Goal: Task Accomplishment & Management: Use online tool/utility

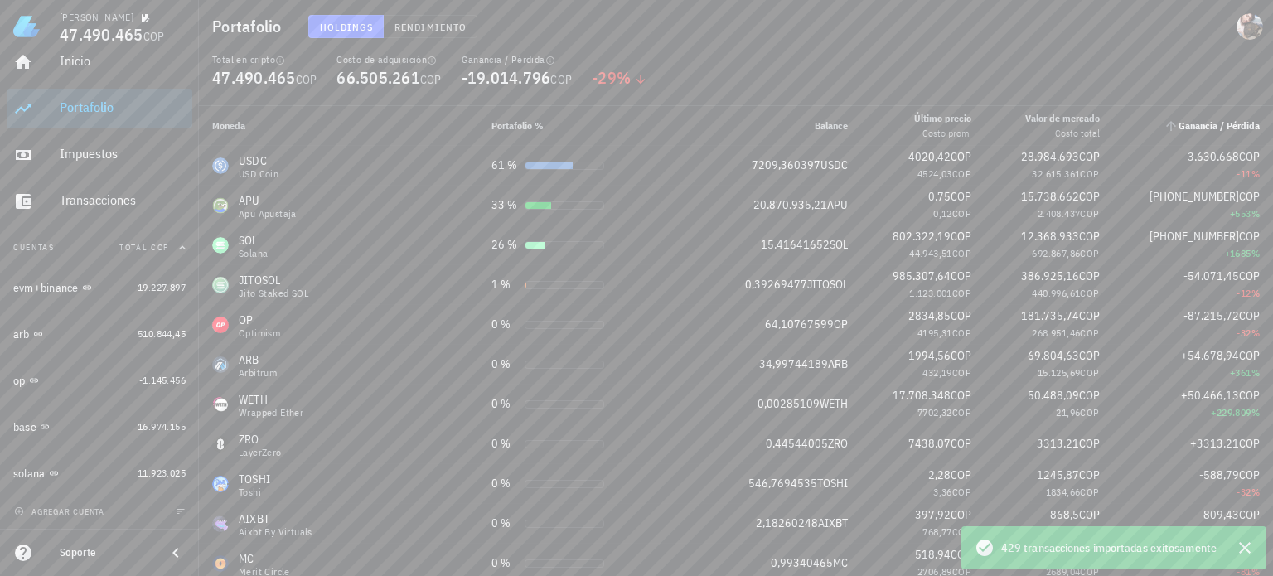
click at [1203, 121] on span "Ganancia / Pérdida" at bounding box center [1219, 125] width 81 height 12
click at [1193, 125] on span "Ganancia / Pérdida" at bounding box center [1219, 125] width 81 height 12
click at [1241, 544] on icon "button" at bounding box center [1245, 548] width 12 height 12
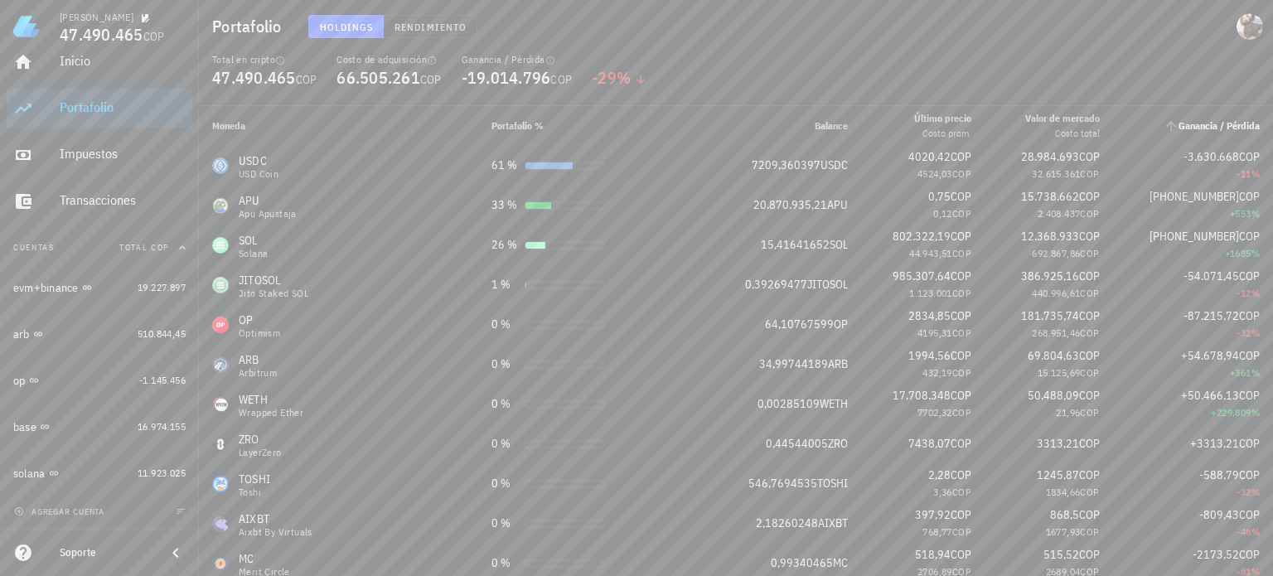
click at [1202, 127] on span "Ganancia / Pérdida" at bounding box center [1219, 125] width 81 height 12
click at [1164, 132] on icon "Ganancia / Pérdida: Sin ordenar. Pulse para ordenar de forma ascendente." at bounding box center [1171, 126] width 15 height 15
click at [1164, 128] on icon "Ganancia / Pérdida: Sin ordenar. Pulse para ordenar de forma ascendente." at bounding box center [1171, 126] width 15 height 15
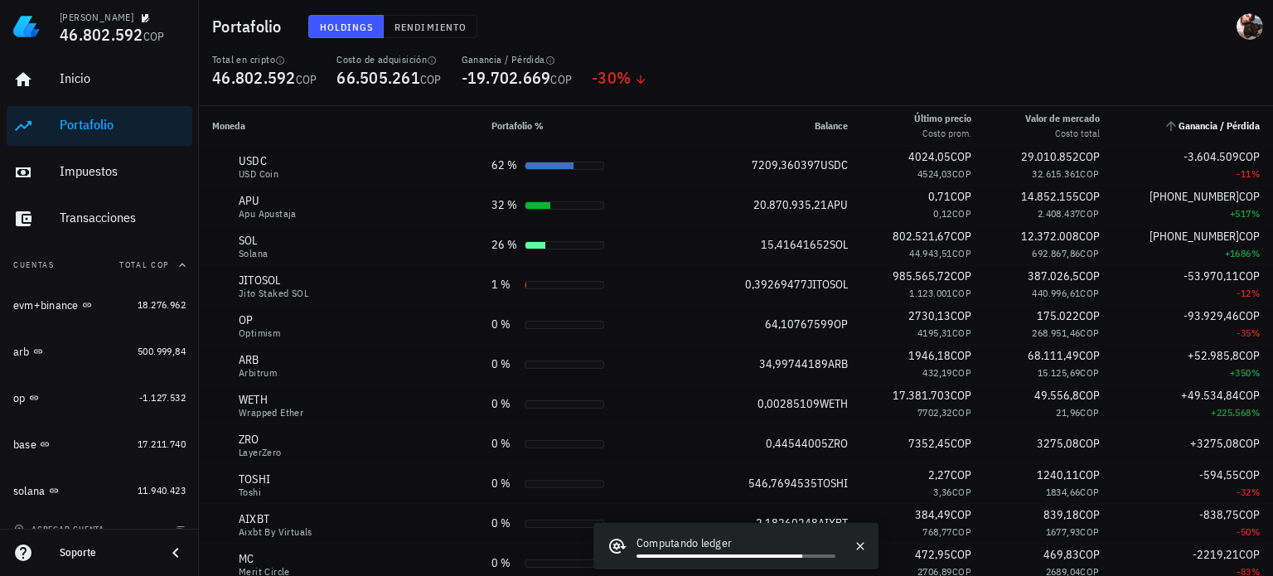
click at [1184, 123] on span "Ganancia / Pérdida" at bounding box center [1219, 125] width 81 height 12
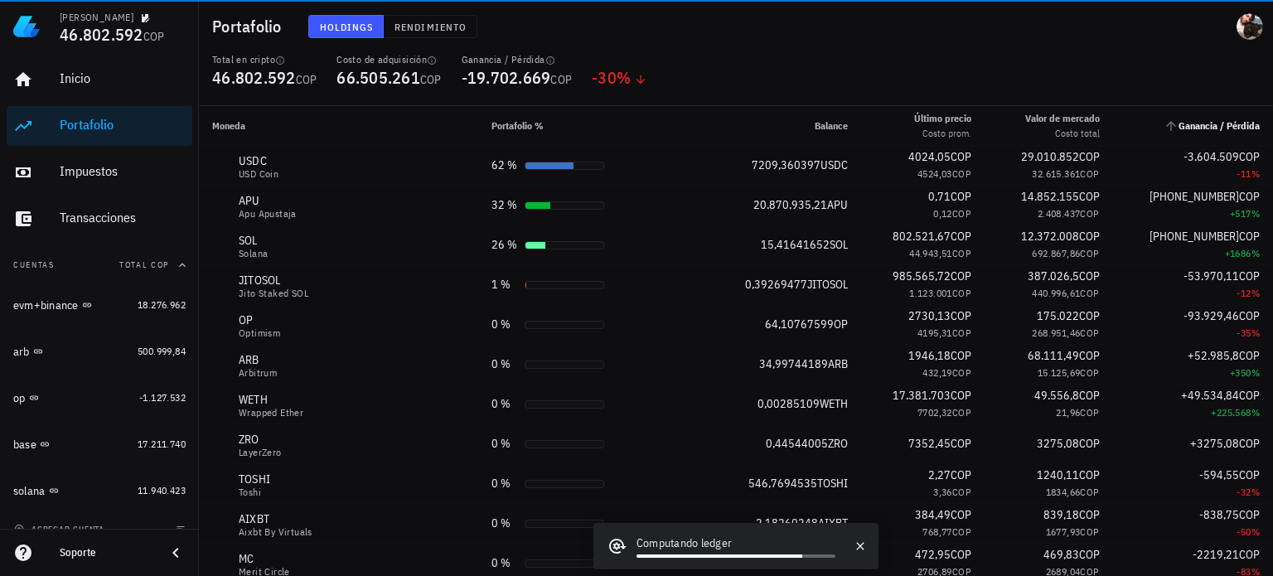
click at [1179, 127] on span "Ganancia / Pérdida" at bounding box center [1219, 125] width 81 height 12
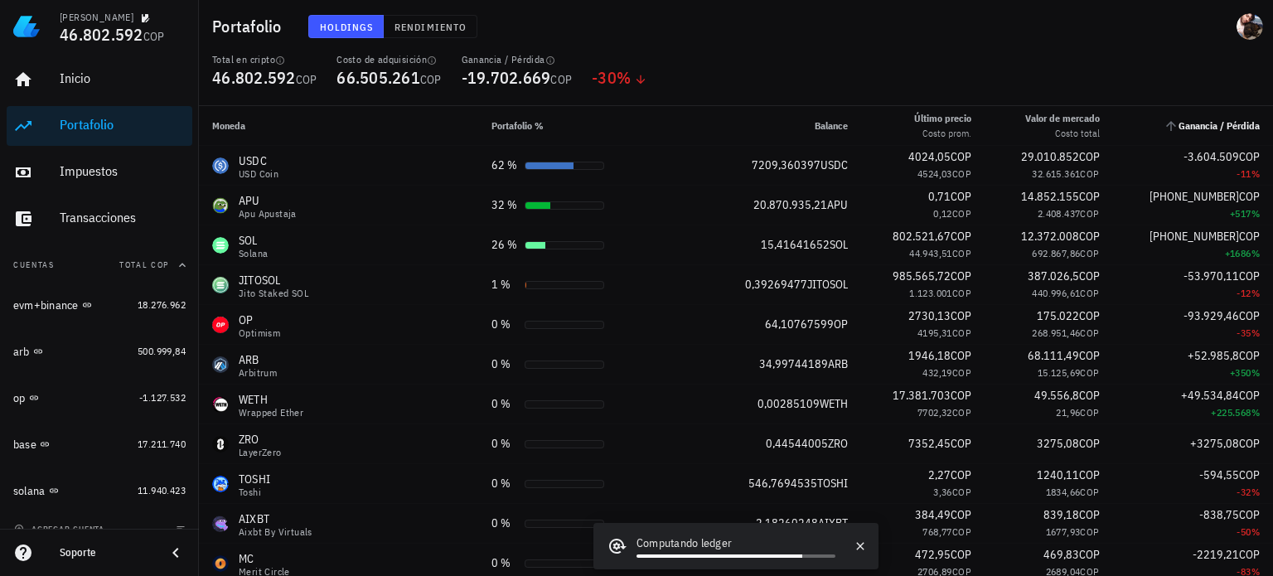
click at [1164, 125] on icon "Ganancia / Pérdida: Sin ordenar. Pulse para ordenar de forma ascendente." at bounding box center [1171, 126] width 15 height 15
click at [1220, 128] on span "Ganancia / Pérdida" at bounding box center [1219, 125] width 81 height 12
click at [1238, 130] on span "Ganancia / Pérdida" at bounding box center [1219, 125] width 81 height 12
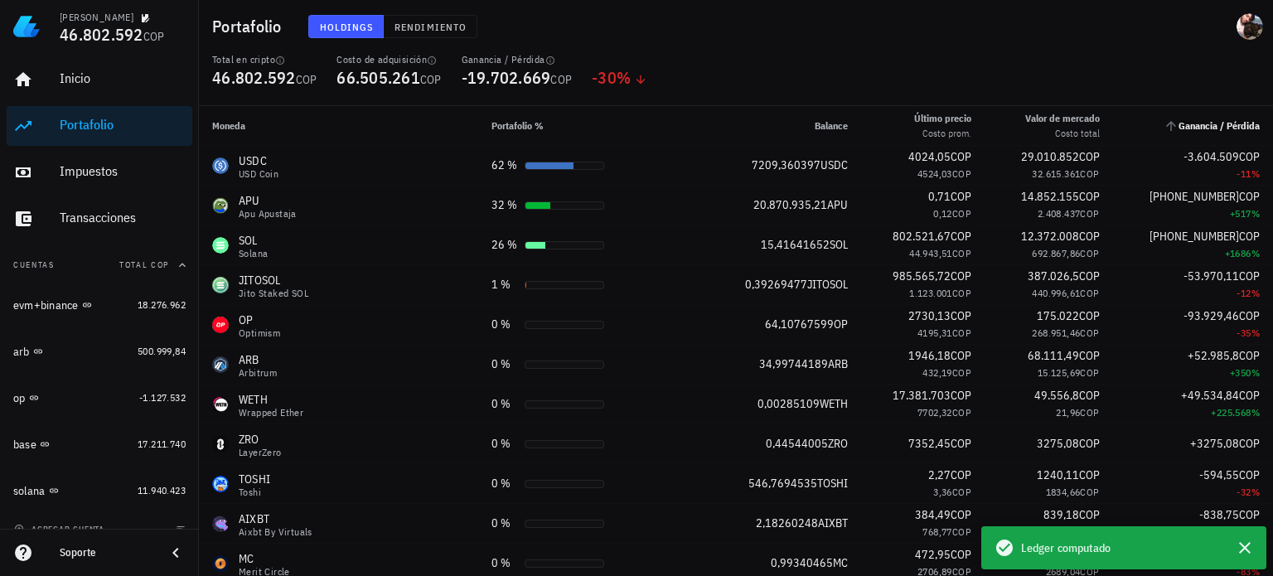
click at [1189, 124] on span "Ganancia / Pérdida" at bounding box center [1219, 125] width 81 height 12
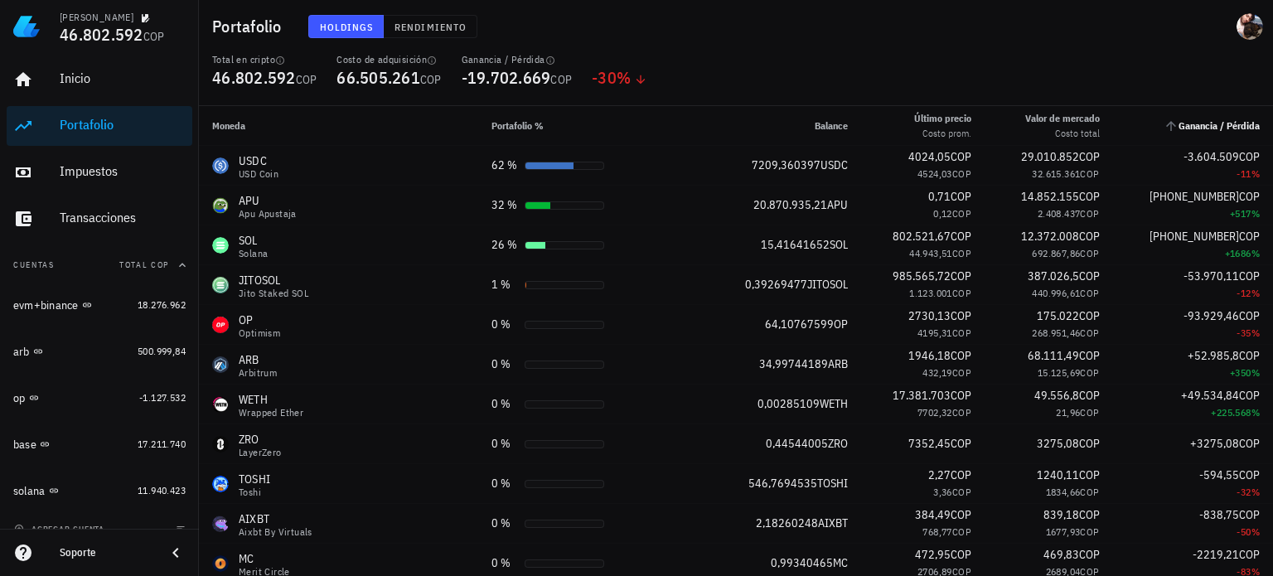
click at [1164, 123] on icon "Ganancia / Pérdida: Sin ordenar. Pulse para ordenar de forma ascendente." at bounding box center [1171, 126] width 15 height 15
click at [819, 127] on span "Balance" at bounding box center [831, 125] width 33 height 12
click at [803, 125] on icon "Balance: Sin ordenar. Pulse para ordenar de forma ascendente." at bounding box center [807, 127] width 10 height 10
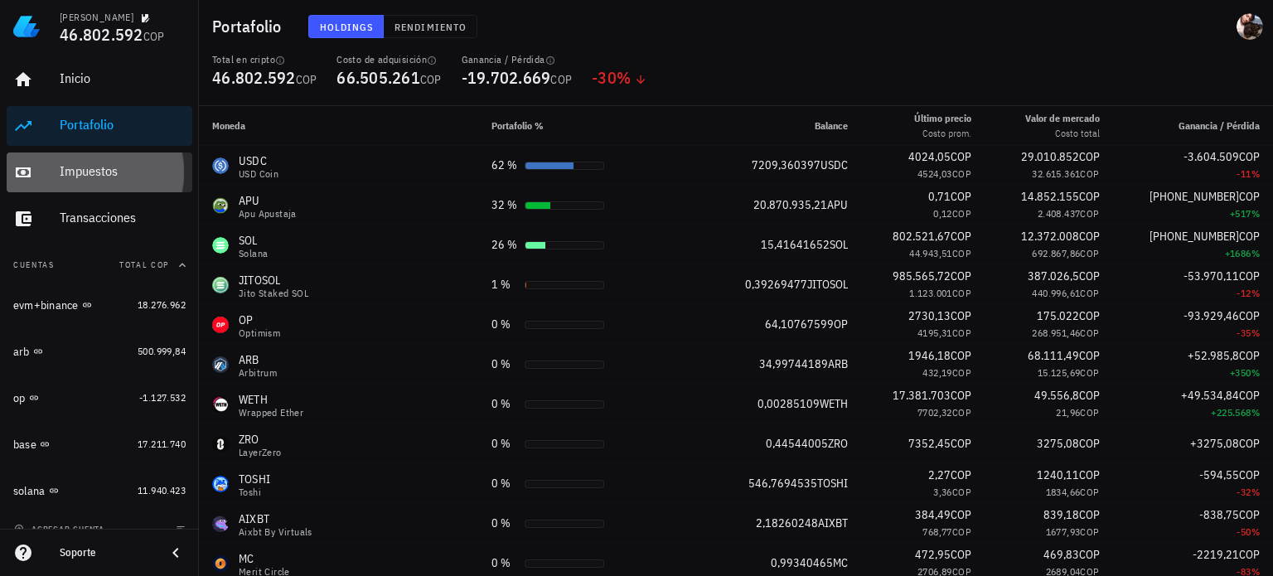
click at [101, 168] on div "Impuestos" at bounding box center [123, 171] width 126 height 16
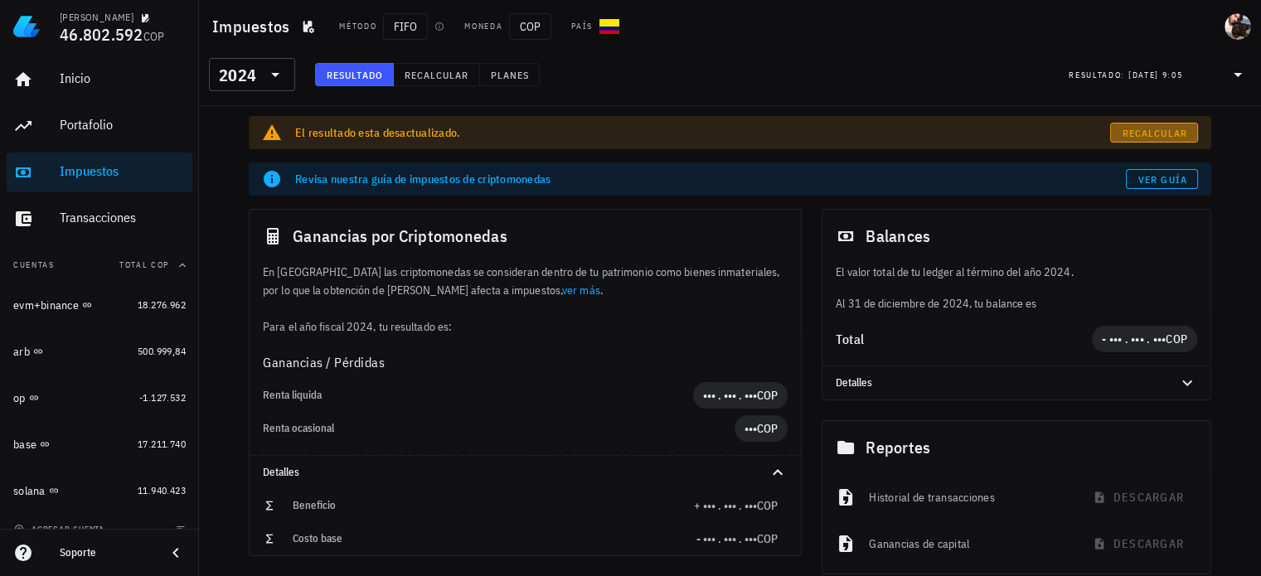
click at [1147, 124] on link "Recalcular" at bounding box center [1154, 133] width 88 height 20
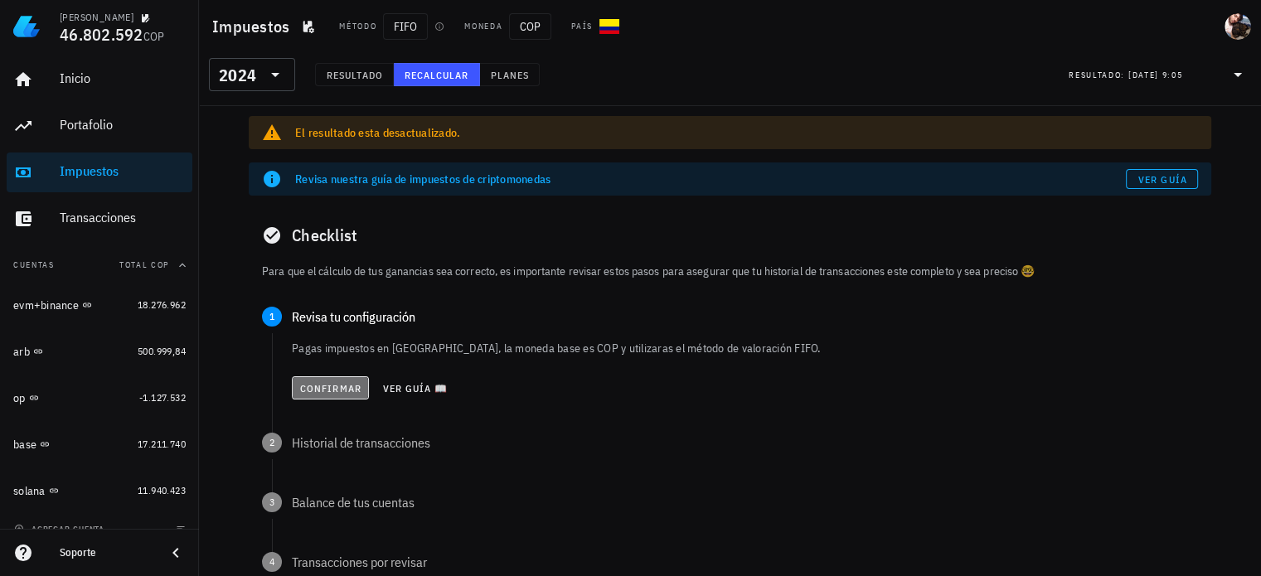
click at [299, 382] on span "Confirmar" at bounding box center [330, 388] width 62 height 12
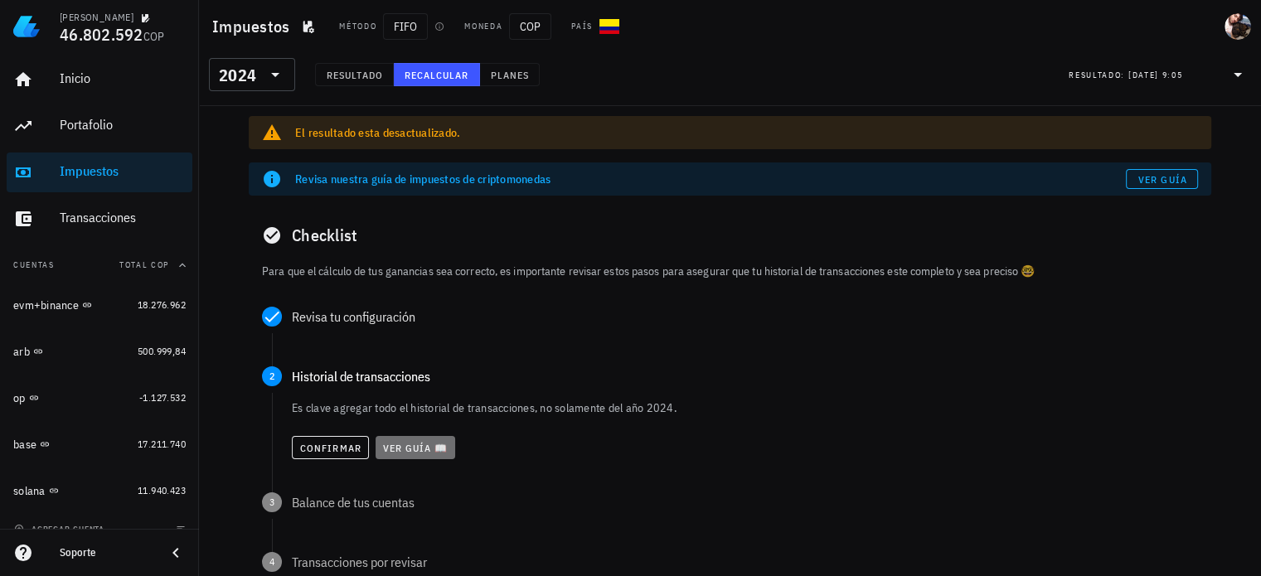
click at [428, 445] on span "Ver guía 📖" at bounding box center [415, 448] width 66 height 12
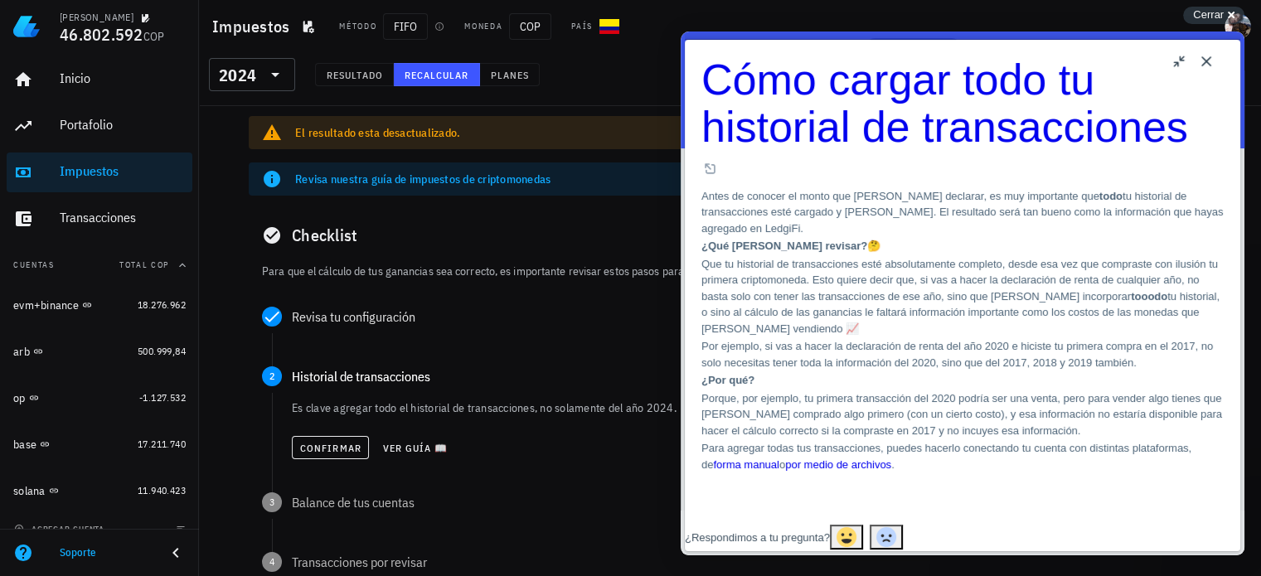
click at [1207, 58] on button "Close" at bounding box center [1206, 61] width 27 height 27
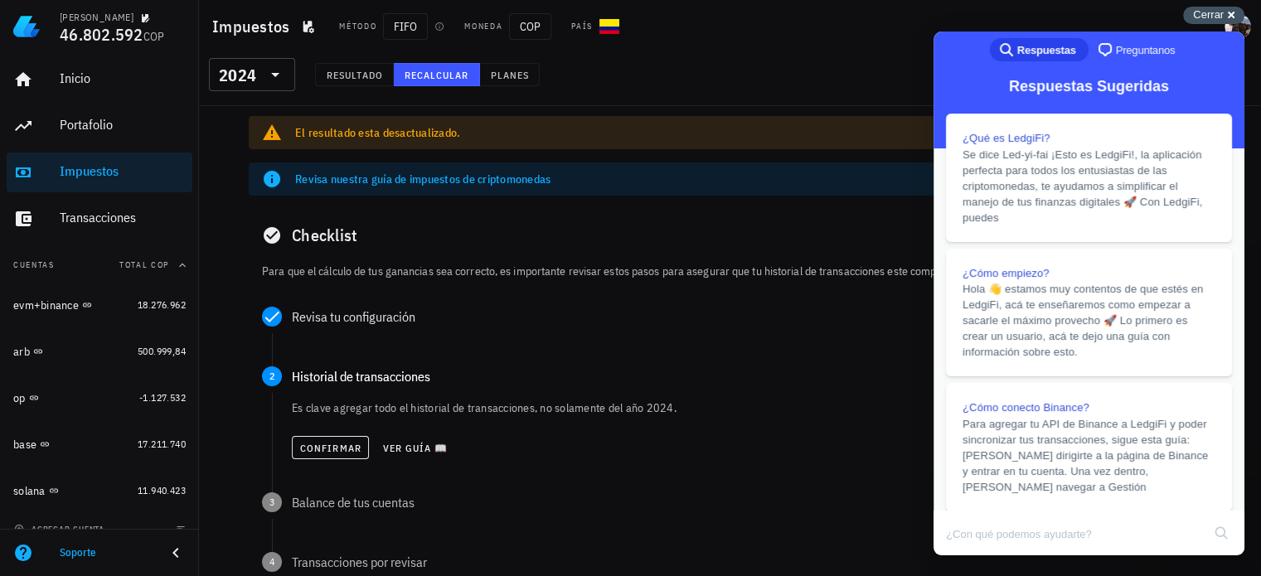
click at [1203, 11] on span "Cerrar" at bounding box center [1208, 14] width 31 height 12
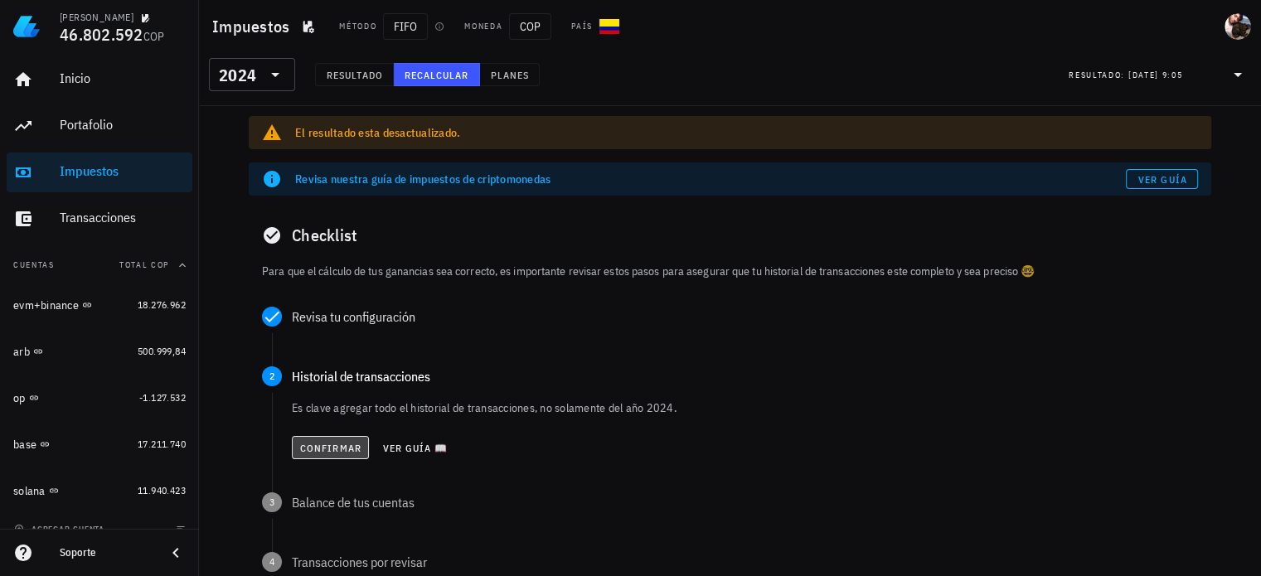
click at [325, 443] on span "Confirmar" at bounding box center [330, 448] width 62 height 12
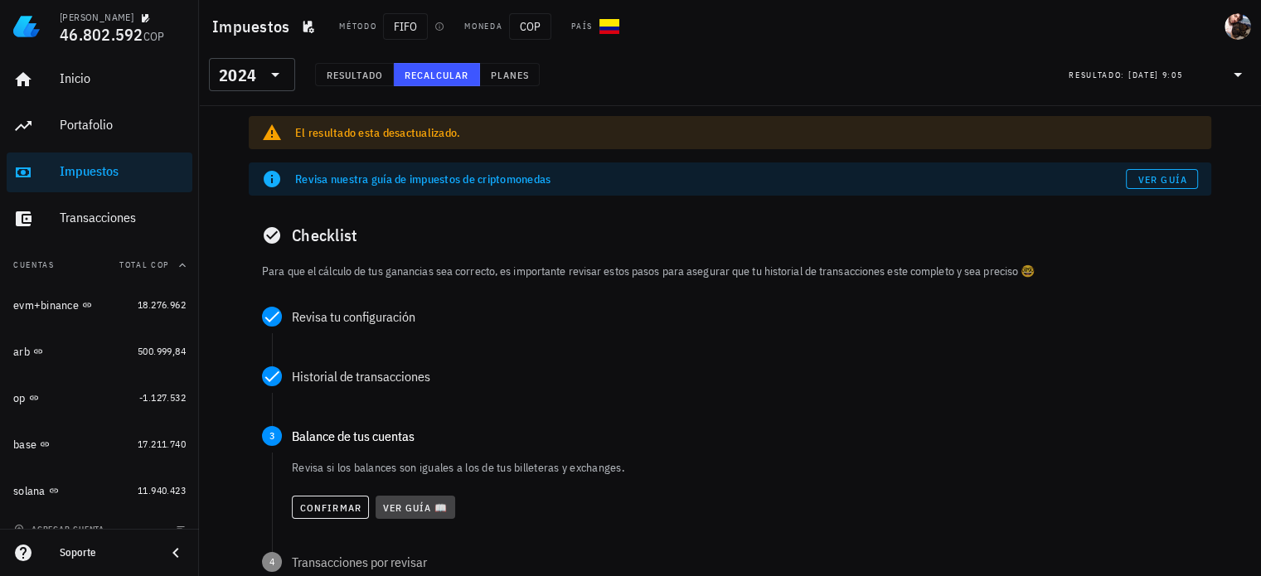
click at [414, 500] on button "Ver guía 📖" at bounding box center [415, 507] width 80 height 23
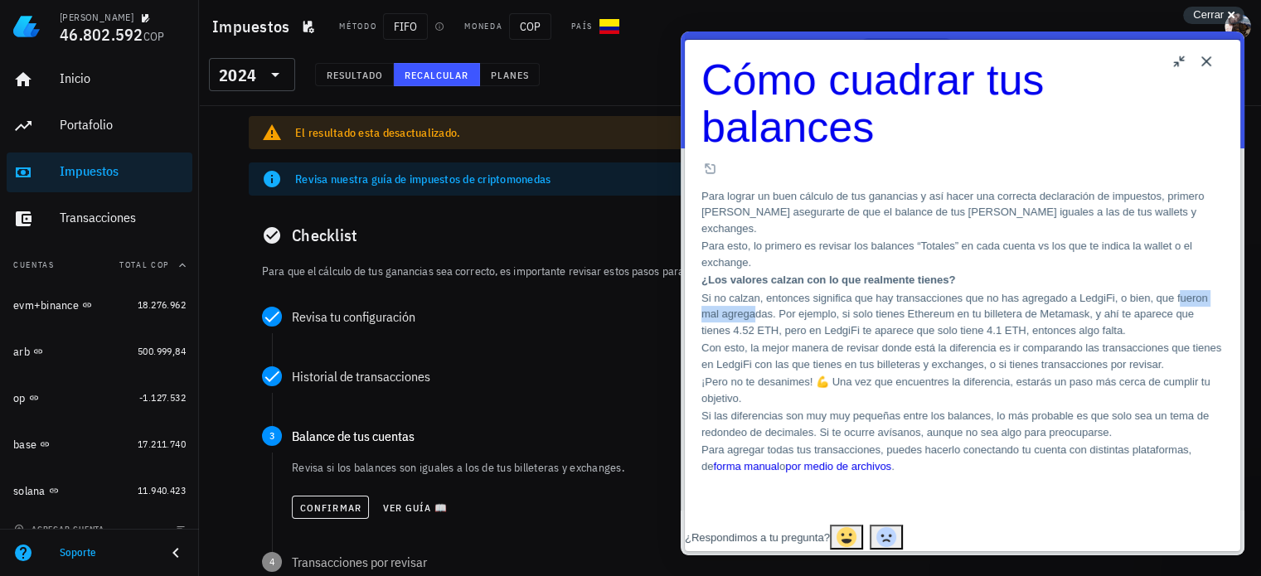
drag, startPoint x: 837, startPoint y: 321, endPoint x: 939, endPoint y: 316, distance: 102.1
click at [938, 315] on p "Si no calzan, entonces significa que hay transacciones que no has agregado a Le…" at bounding box center [962, 314] width 522 height 49
drag, startPoint x: 767, startPoint y: 338, endPoint x: 861, endPoint y: 341, distance: 94.5
click at [850, 339] on p "Si no calzan, entonces significa que hay transacciones que no has agregado a Le…" at bounding box center [962, 314] width 522 height 49
drag, startPoint x: 810, startPoint y: 360, endPoint x: 937, endPoint y: 382, distance: 128.8
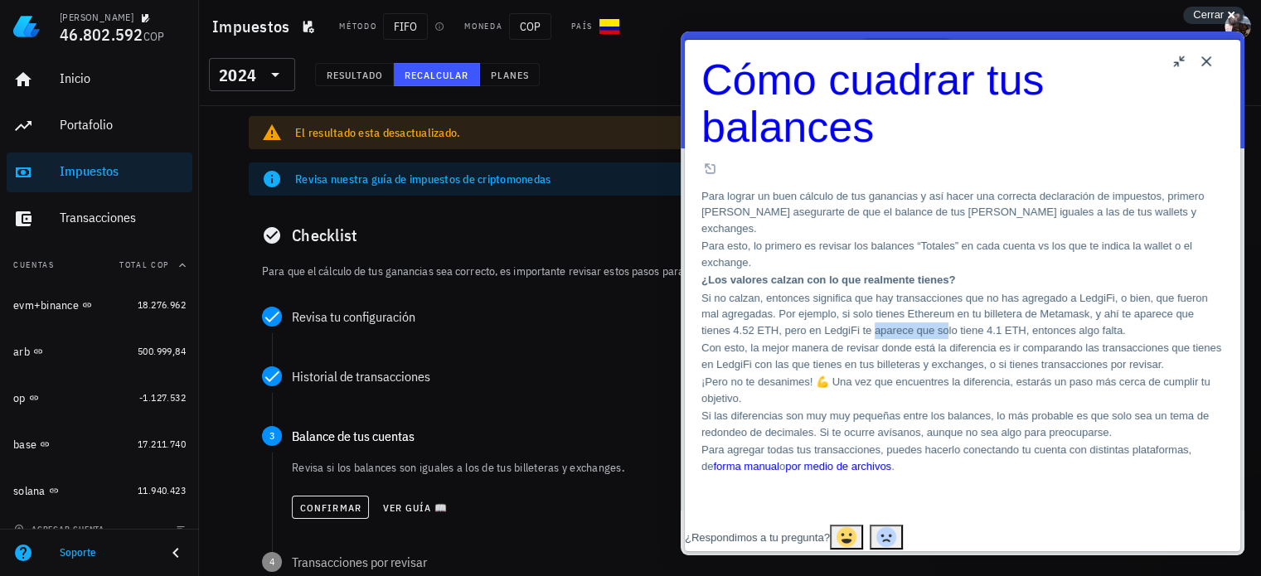
click at [872, 339] on p "Si no calzan, entonces significa que hay transacciones que no has agregado a Le…" at bounding box center [962, 314] width 522 height 49
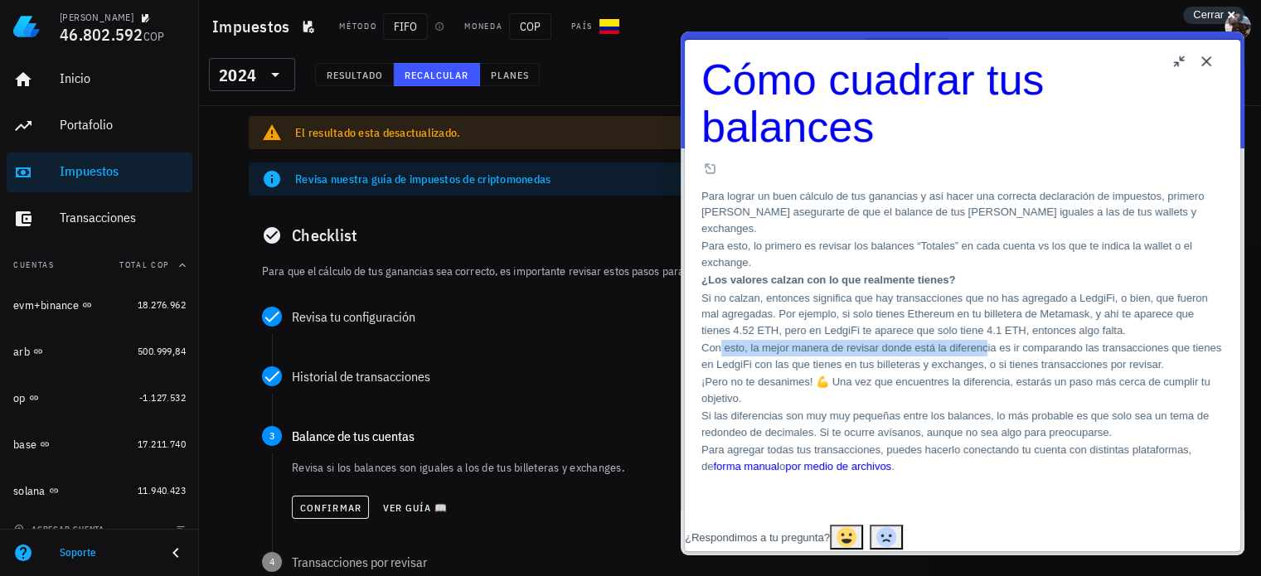
drag, startPoint x: 740, startPoint y: 399, endPoint x: 1074, endPoint y: 378, distance: 334.7
click at [1069, 377] on div "Para lograr un buen cálculo de tus ganancias y así hacer una correcta declaraci…" at bounding box center [962, 331] width 522 height 287
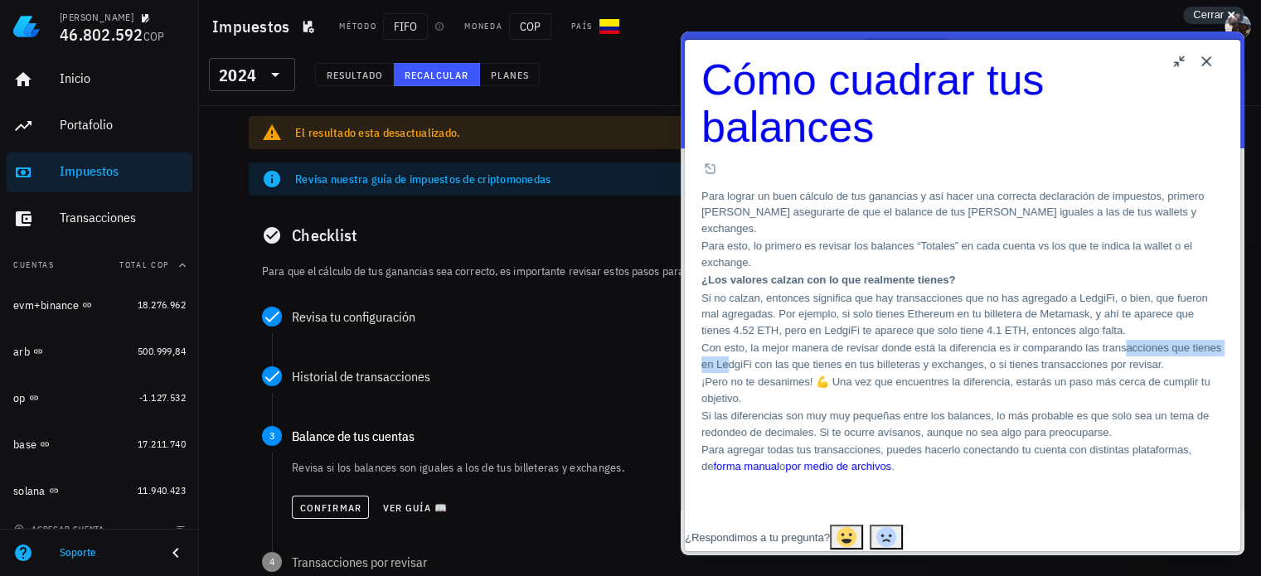
drag, startPoint x: 767, startPoint y: 417, endPoint x: 969, endPoint y: 414, distance: 202.3
click at [936, 372] on p "Con esto, la mejor manera de revisar donde está la diferencia es ir comparando …" at bounding box center [962, 356] width 522 height 32
click at [1205, 62] on button "Close" at bounding box center [1206, 61] width 27 height 27
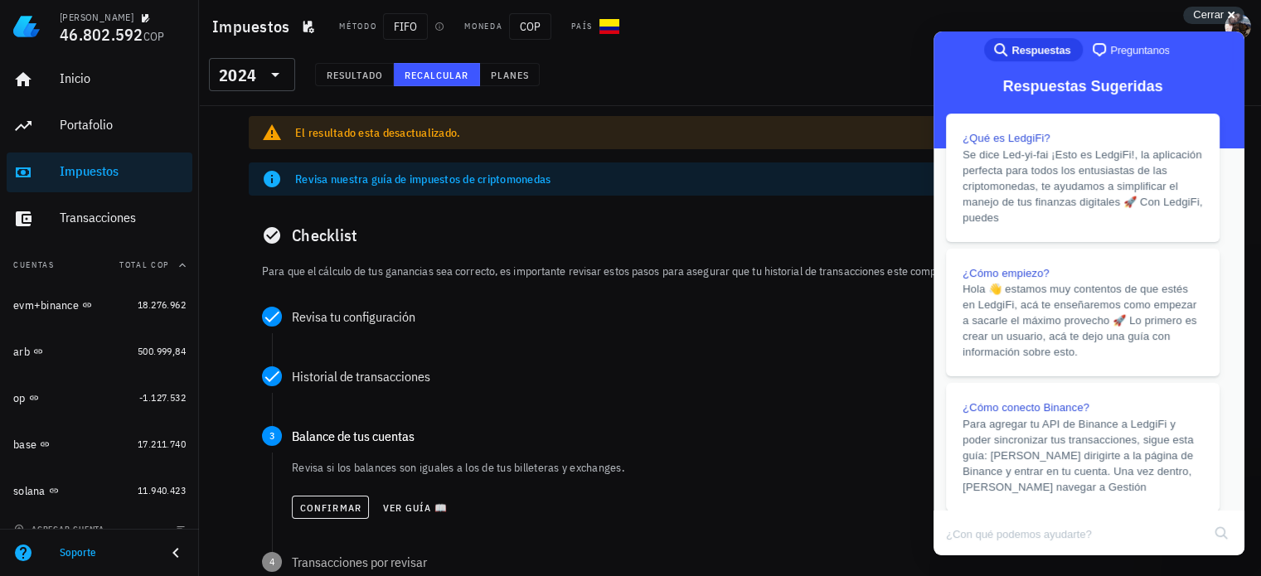
scroll to position [220, 0]
click at [408, 503] on span "Ver guía 📖" at bounding box center [415, 507] width 66 height 12
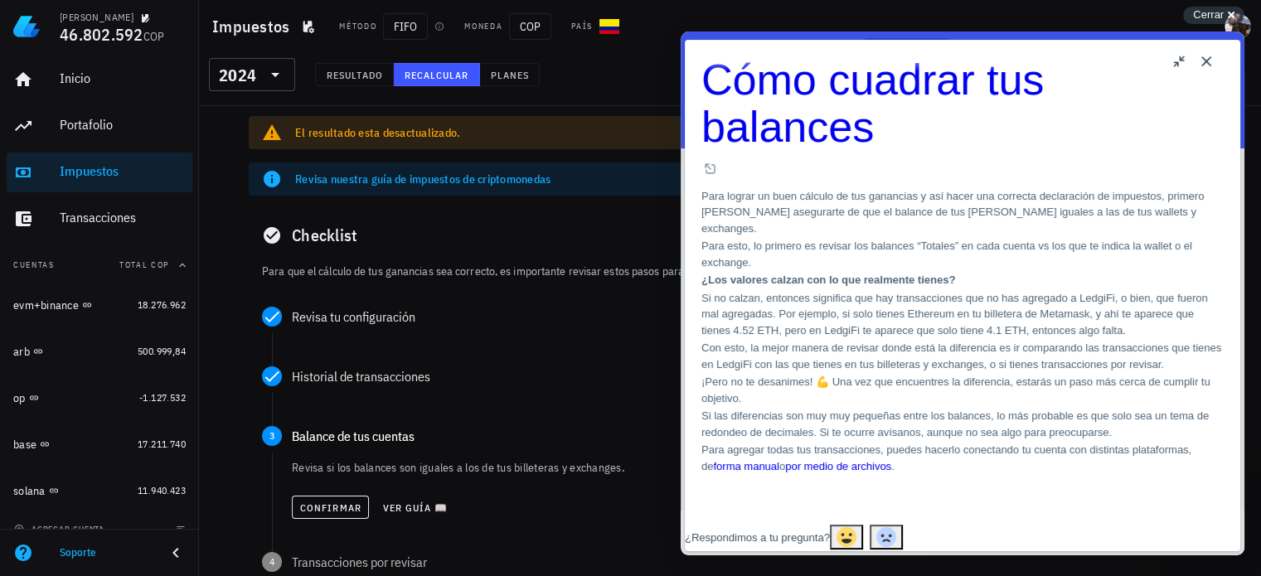
scroll to position [248, 0]
click at [1197, 62] on button "Close" at bounding box center [1206, 61] width 27 height 27
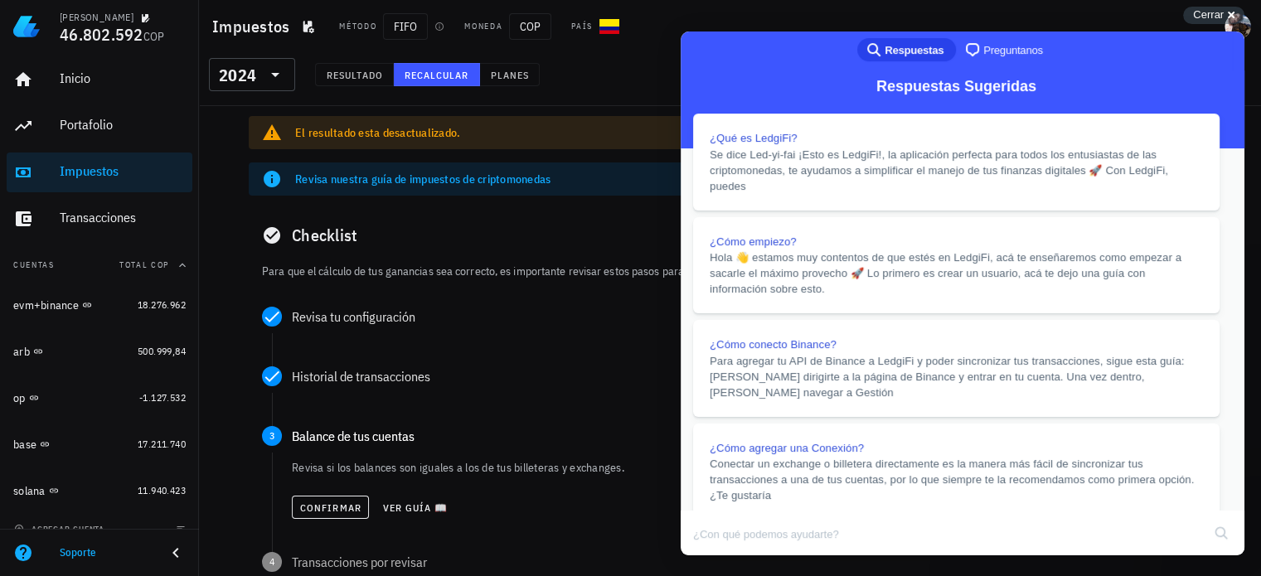
scroll to position [219, 0]
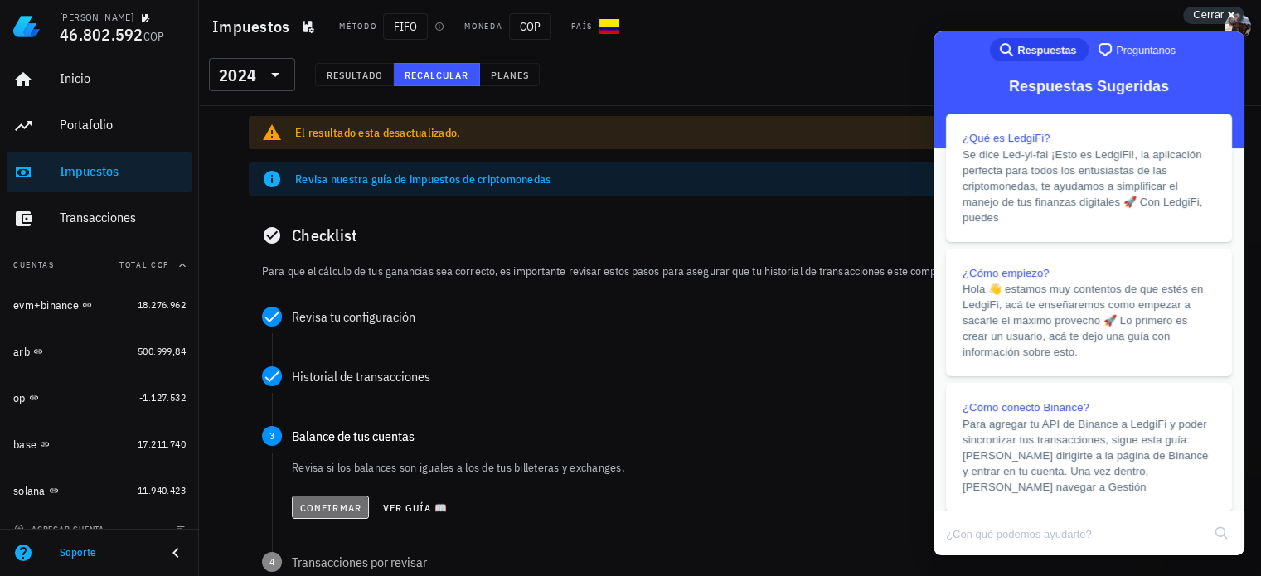
click at [332, 509] on span "Confirmar" at bounding box center [330, 507] width 62 height 12
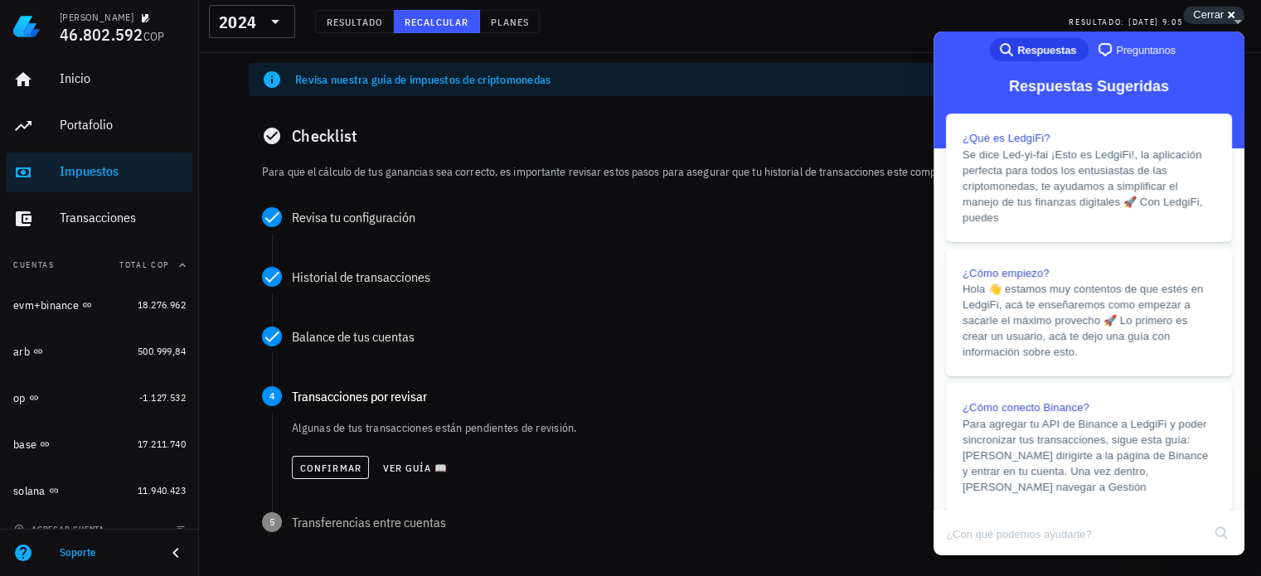
scroll to position [166, 0]
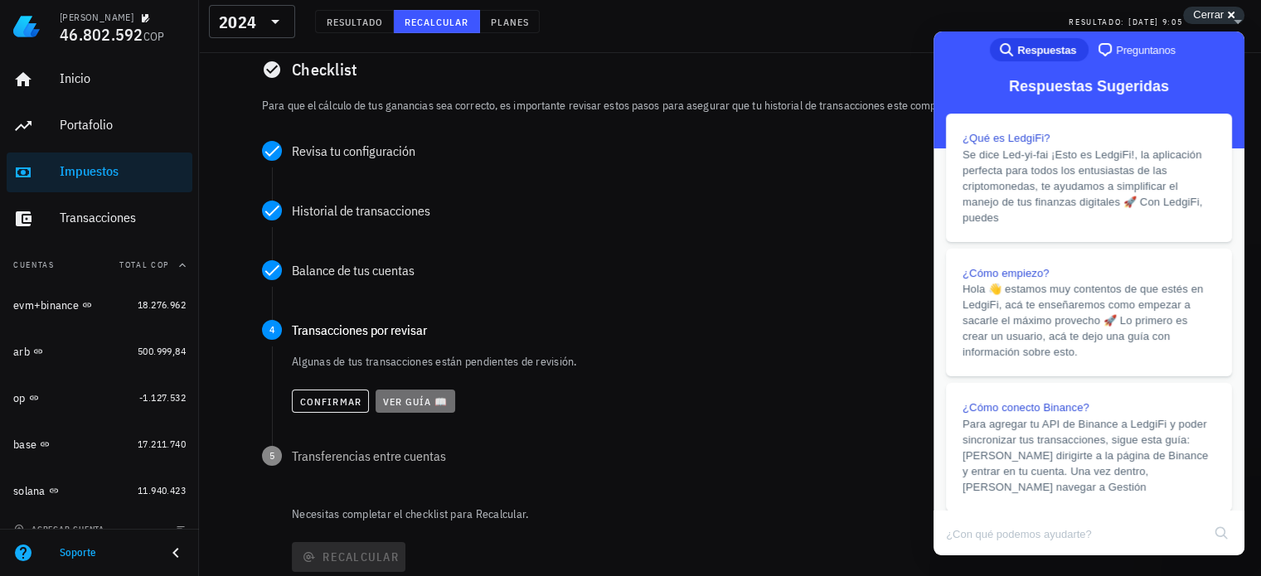
click at [413, 407] on span "Ver guía 📖" at bounding box center [415, 401] width 66 height 12
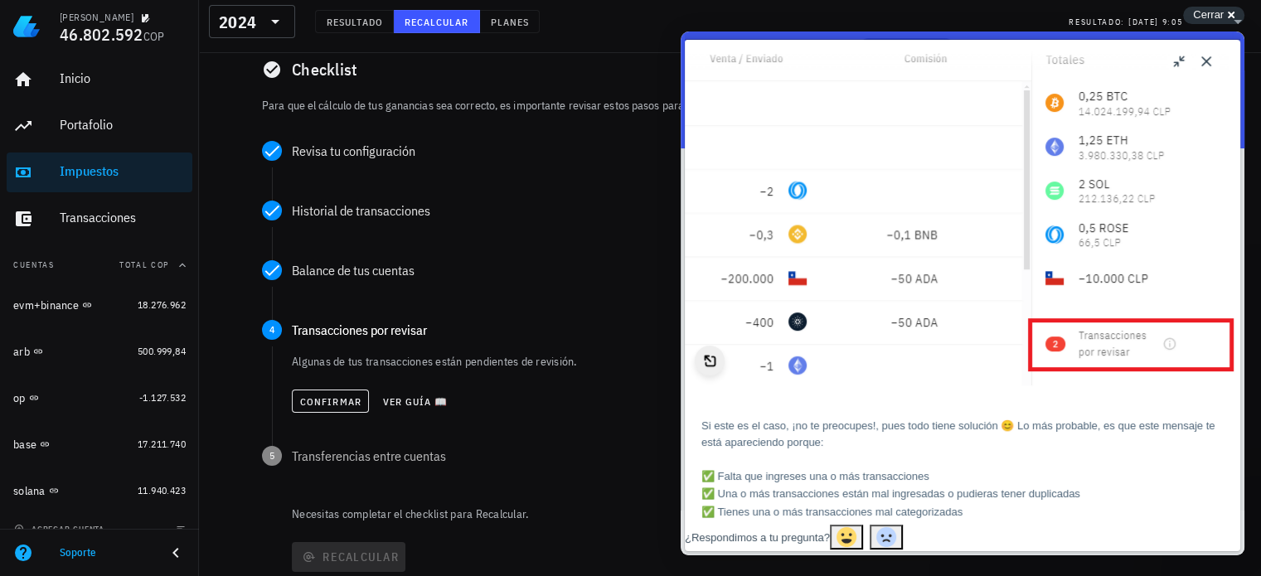
scroll to position [332, 0]
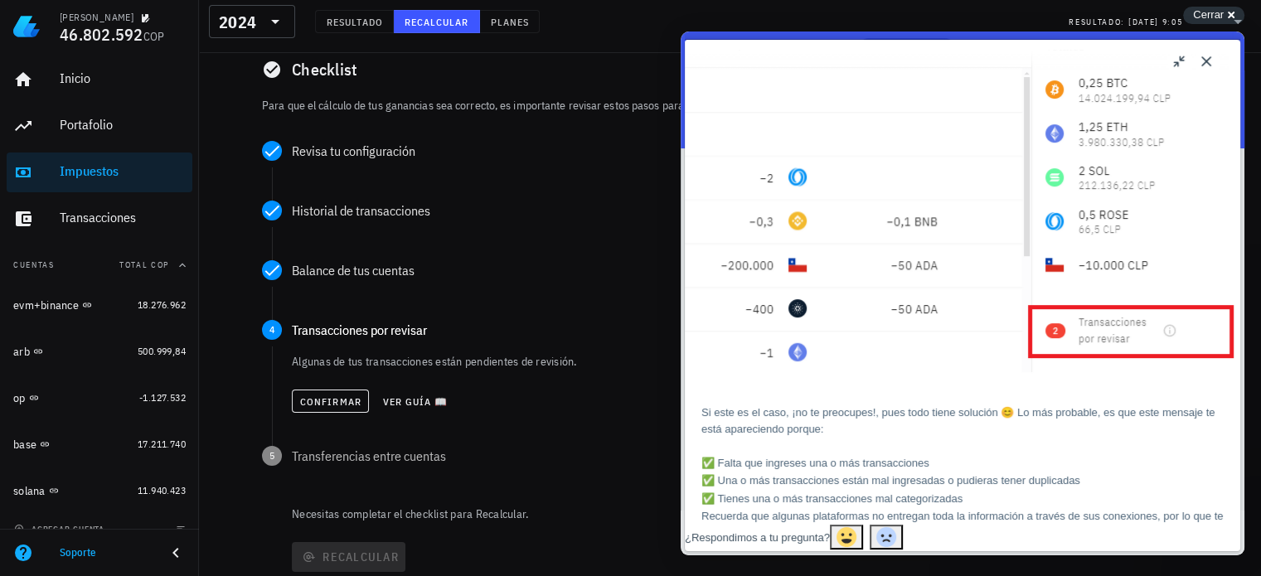
click at [1208, 62] on button "Close" at bounding box center [1206, 61] width 27 height 27
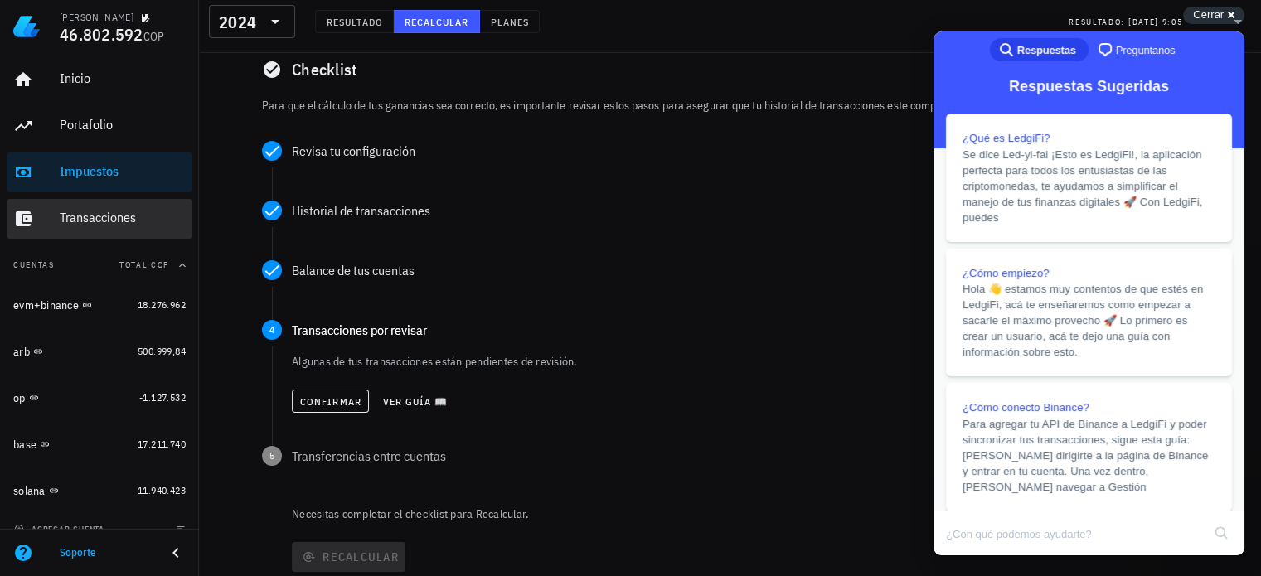
click at [86, 219] on div "Transacciones" at bounding box center [123, 218] width 126 height 16
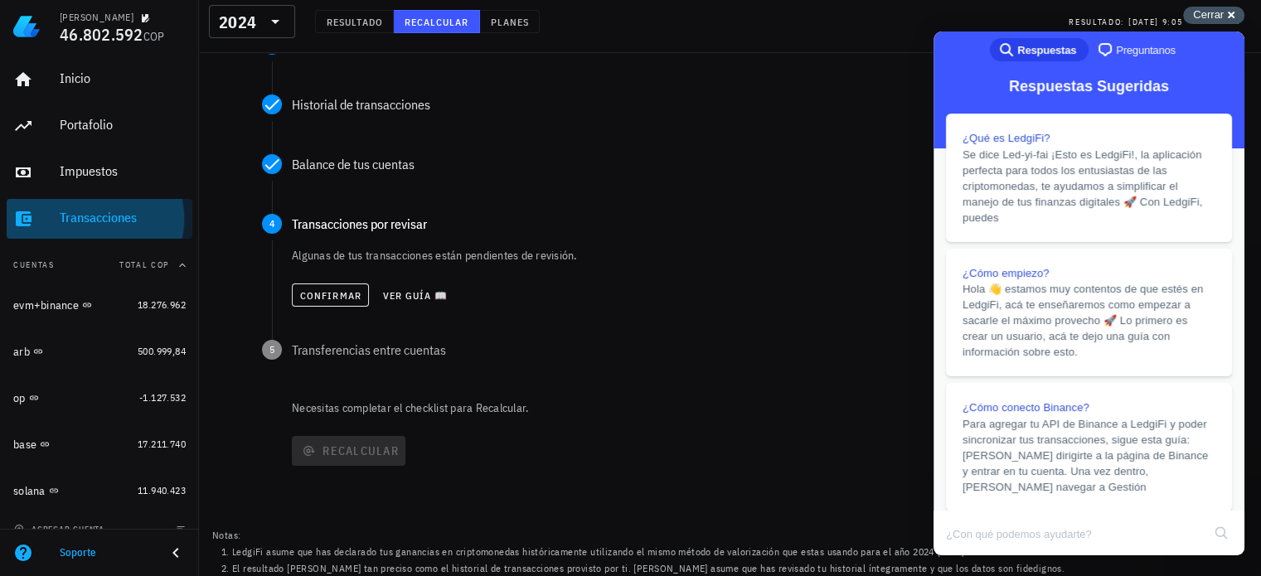
click at [1218, 17] on span "Cerrar" at bounding box center [1208, 14] width 31 height 12
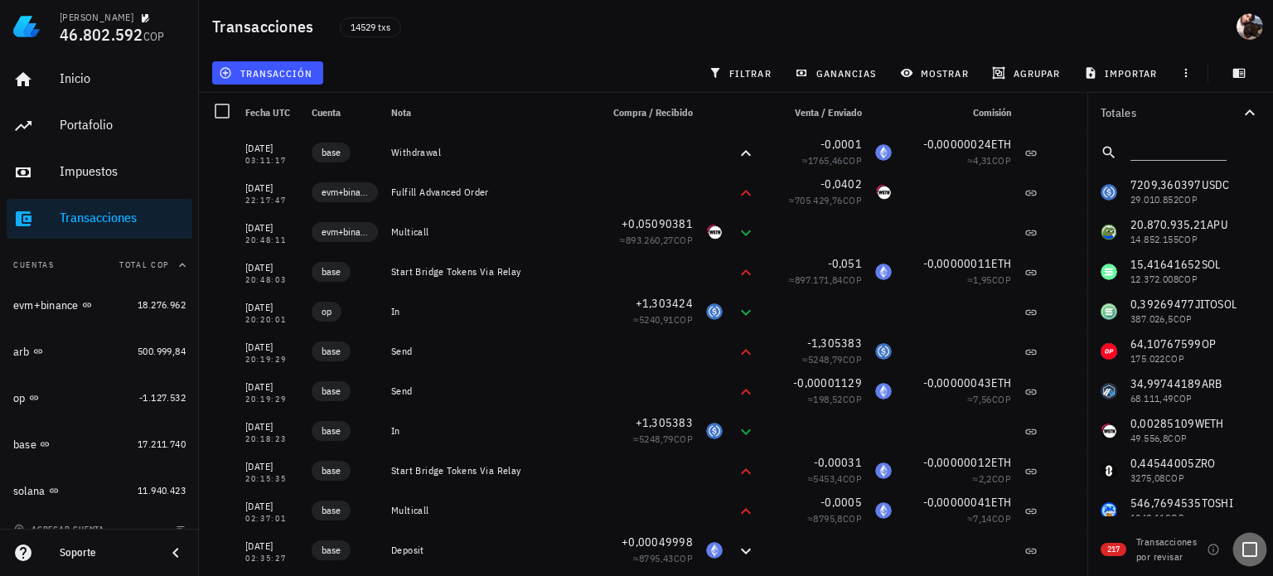
click at [1247, 550] on div at bounding box center [1250, 549] width 28 height 28
checkbox input "true"
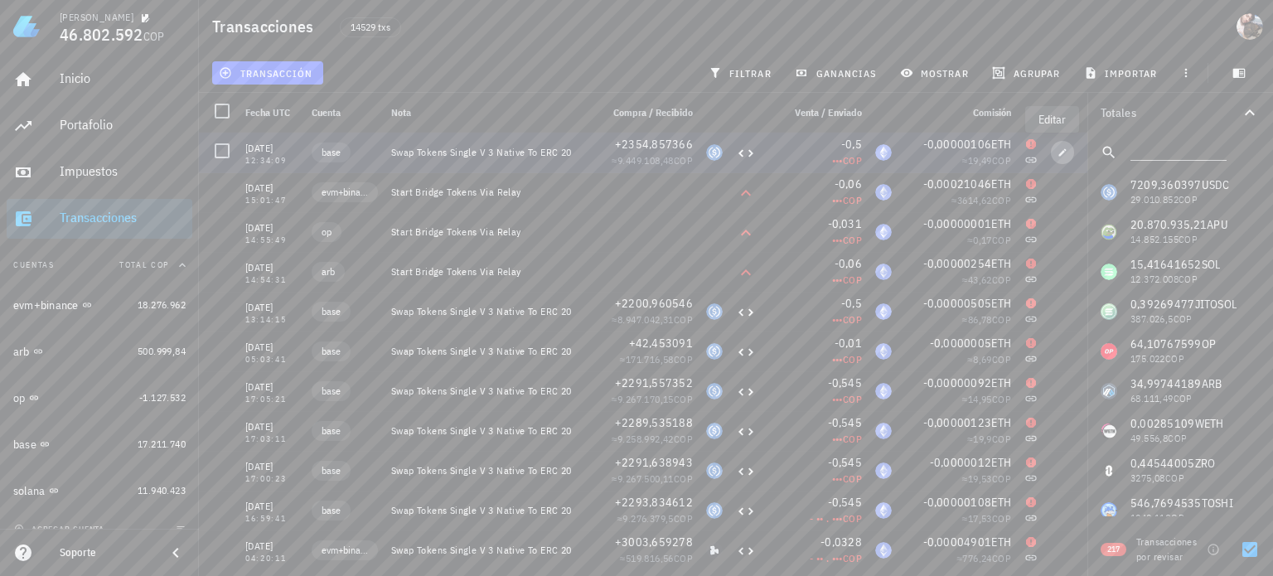
click at [1058, 151] on icon "button" at bounding box center [1063, 153] width 10 height 10
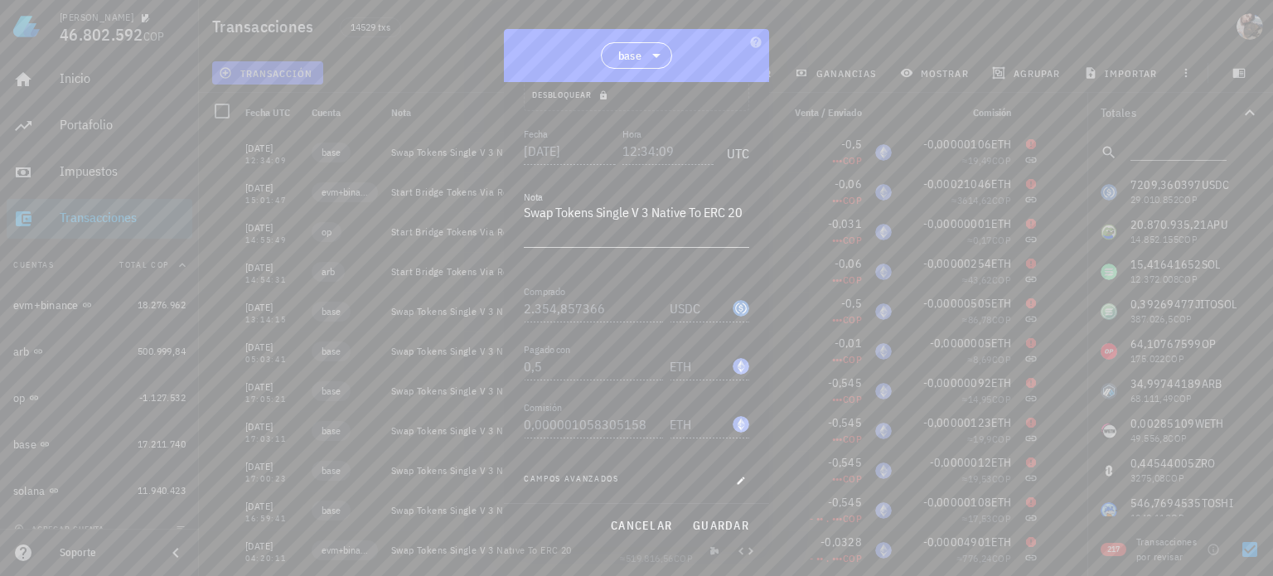
scroll to position [166, 0]
click at [723, 525] on span "guardar" at bounding box center [720, 525] width 57 height 15
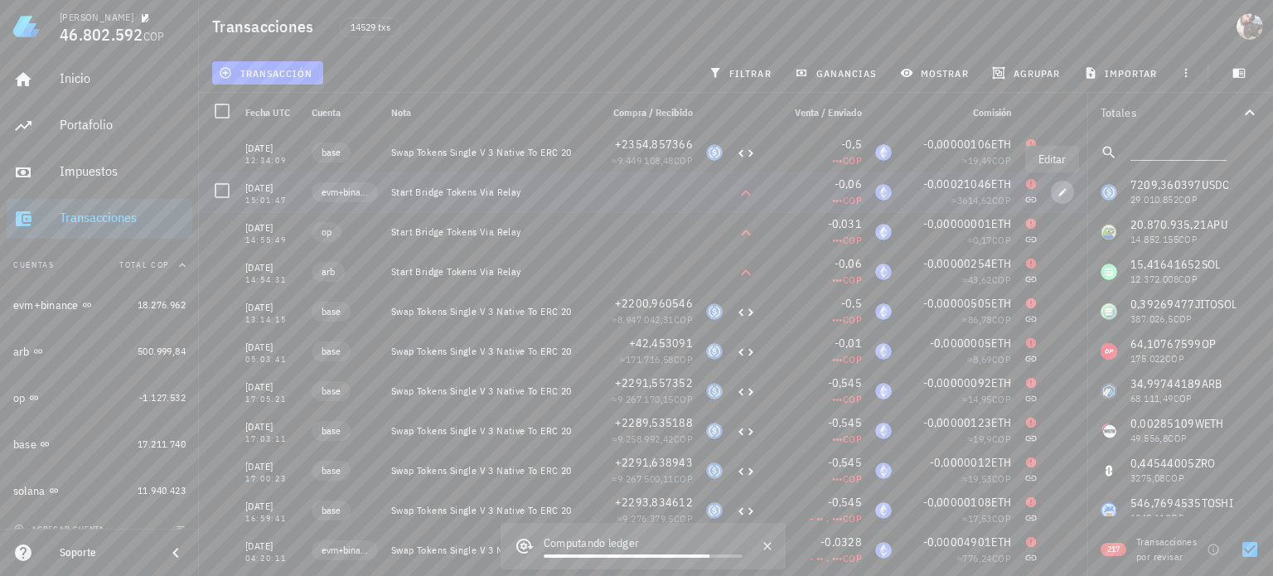
click at [1058, 192] on icon "button" at bounding box center [1063, 192] width 10 height 10
type input "2025-08-12"
type input "15:01:47"
type textarea "Start Bridge Tokens Via Relay"
type input "0,06"
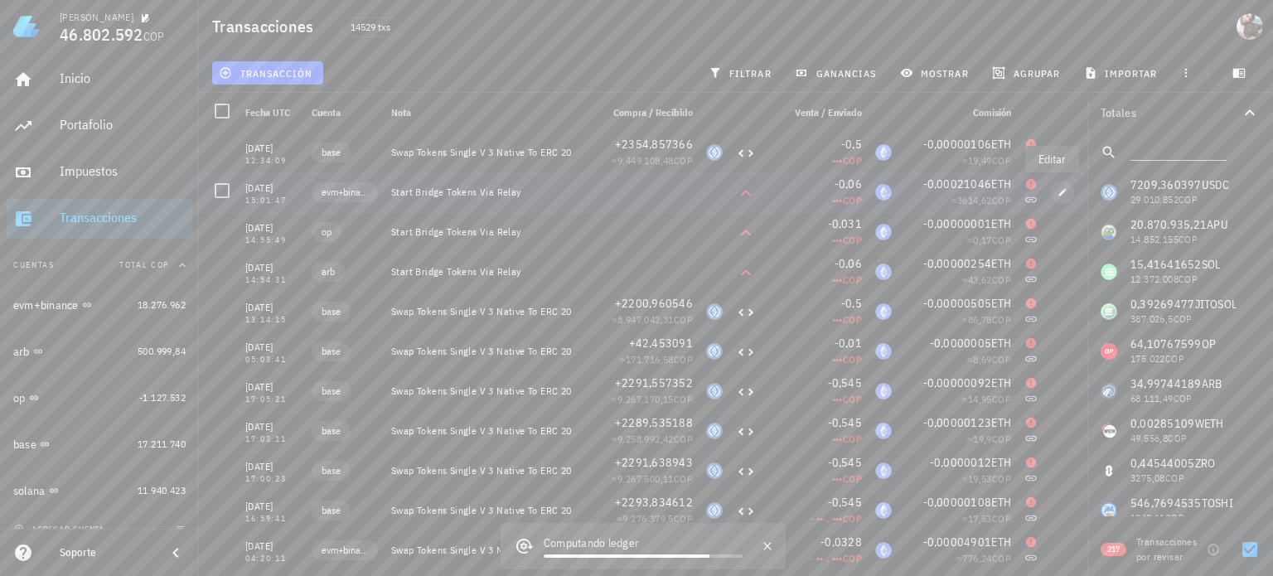
type input "0,000210462101232"
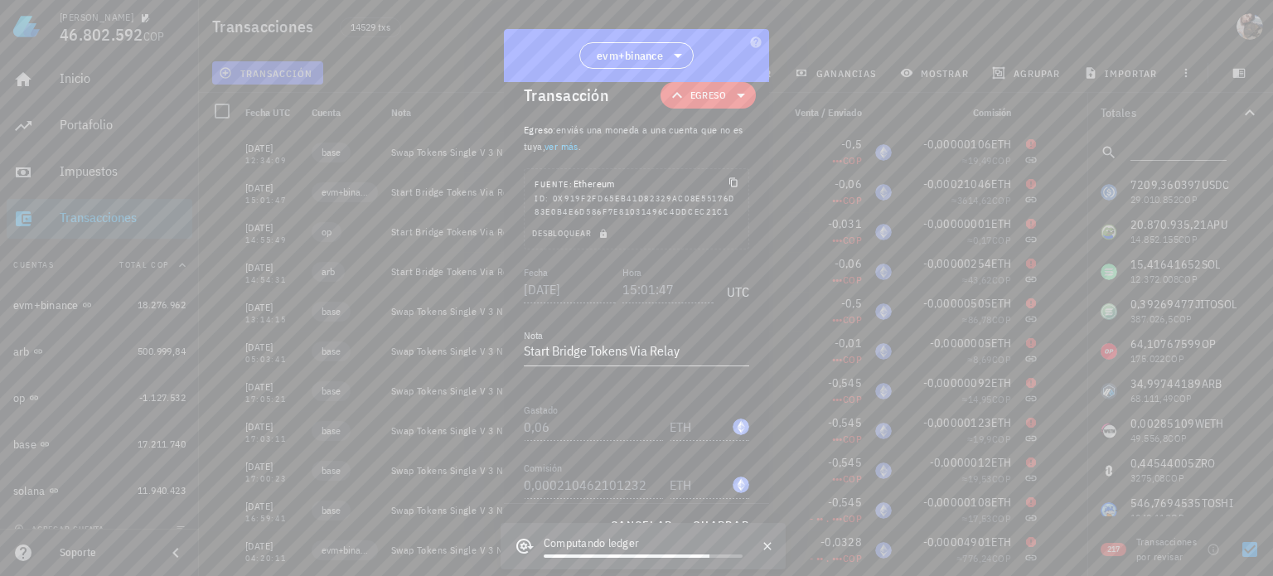
scroll to position [0, 0]
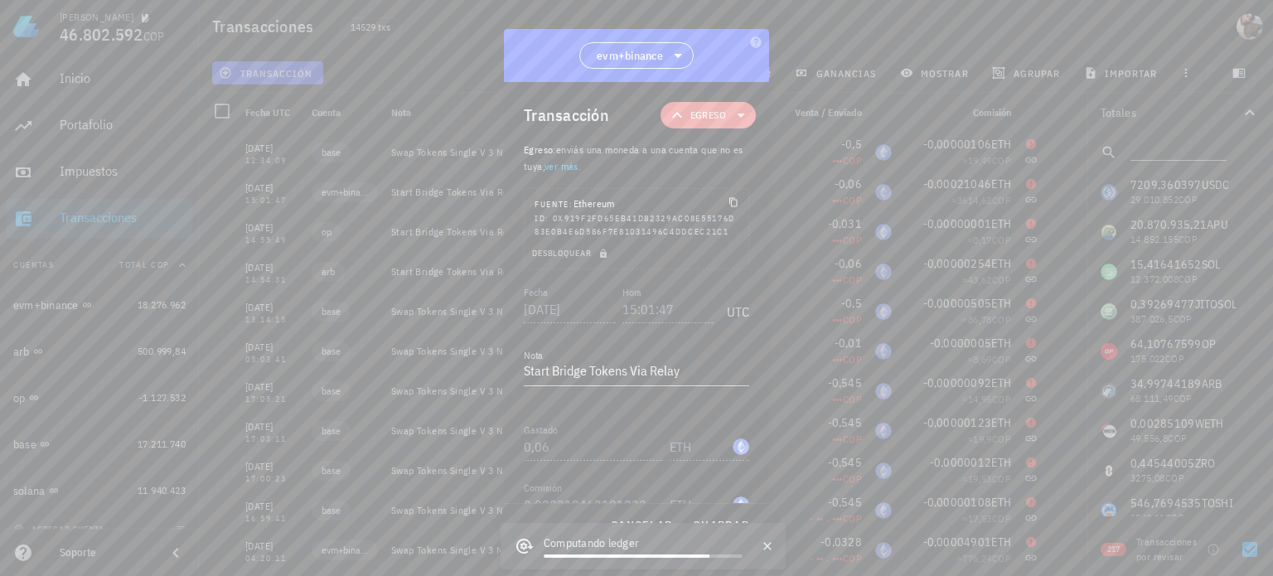
click at [709, 116] on span "Egreso" at bounding box center [708, 115] width 36 height 17
click at [708, 120] on span "Egreso" at bounding box center [708, 115] width 36 height 17
click at [724, 254] on div "Transferencia" at bounding box center [725, 254] width 65 height 13
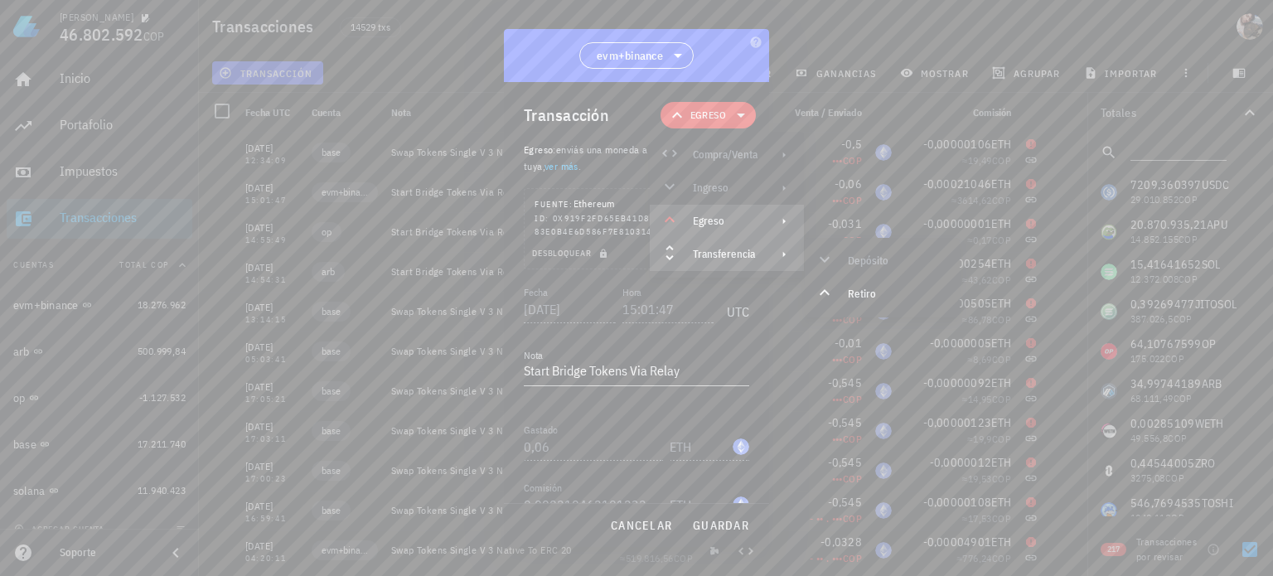
click at [724, 224] on div "Egreso" at bounding box center [725, 221] width 65 height 13
click at [733, 157] on div "Compra/Venta Ingreso Egreso Transferencia" at bounding box center [727, 204] width 154 height 133
click at [724, 254] on div "Transferencia" at bounding box center [725, 254] width 65 height 13
click at [859, 294] on div "Retiro" at bounding box center [897, 294] width 99 height 13
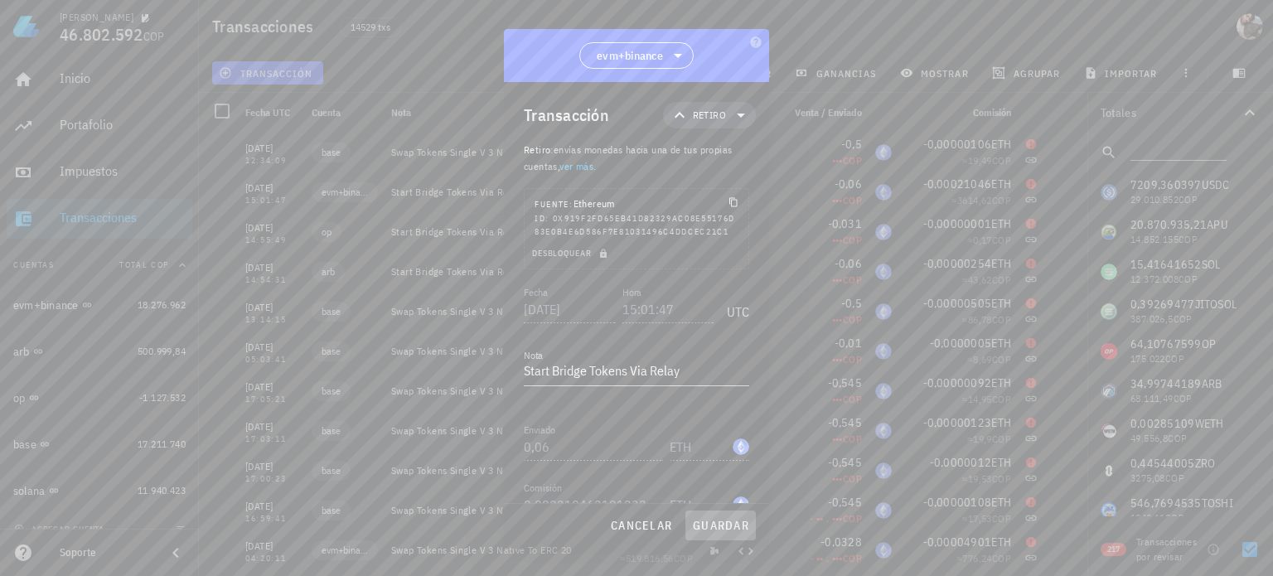
click at [721, 526] on span "guardar" at bounding box center [720, 525] width 57 height 15
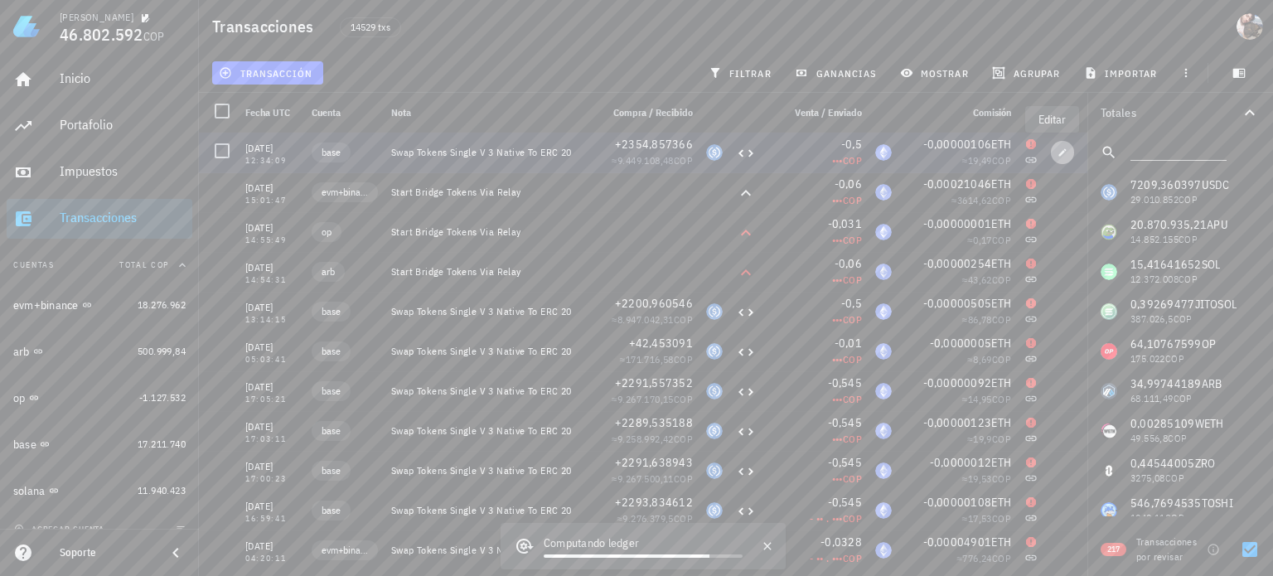
click at [1058, 153] on icon "button" at bounding box center [1063, 153] width 10 height 10
type input "2025-08-13"
type input "12:34:09"
type textarea "Swap Tokens Single V 3 Native To ERC 20"
type input "2.354,857366"
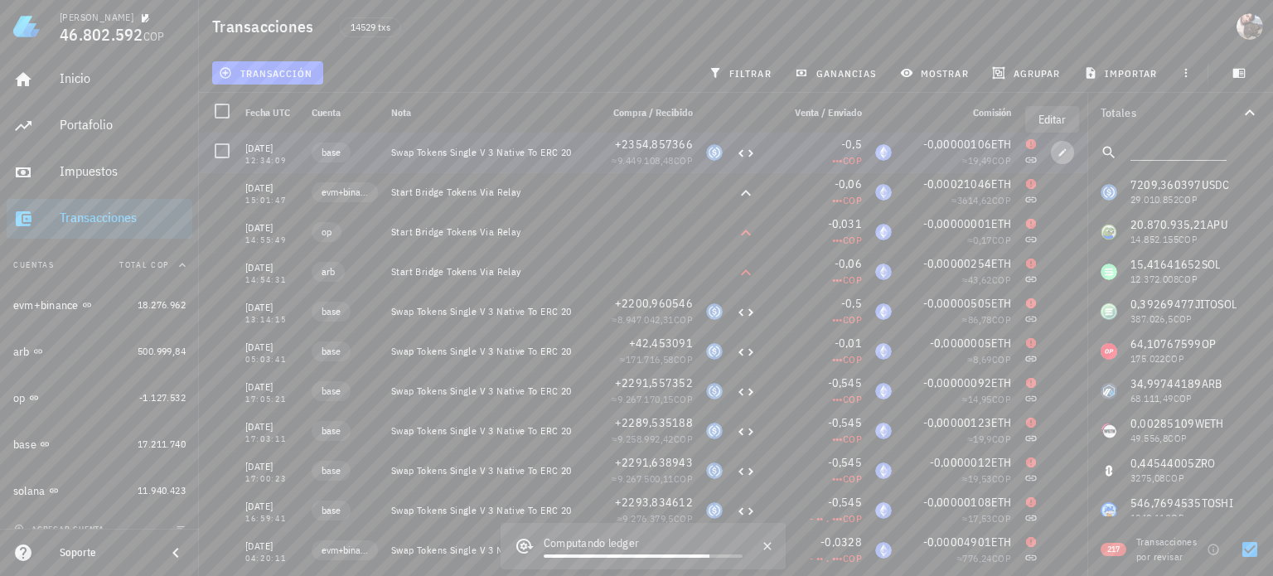
type input "USDC"
type input "0,5"
type input "0,000001058305158"
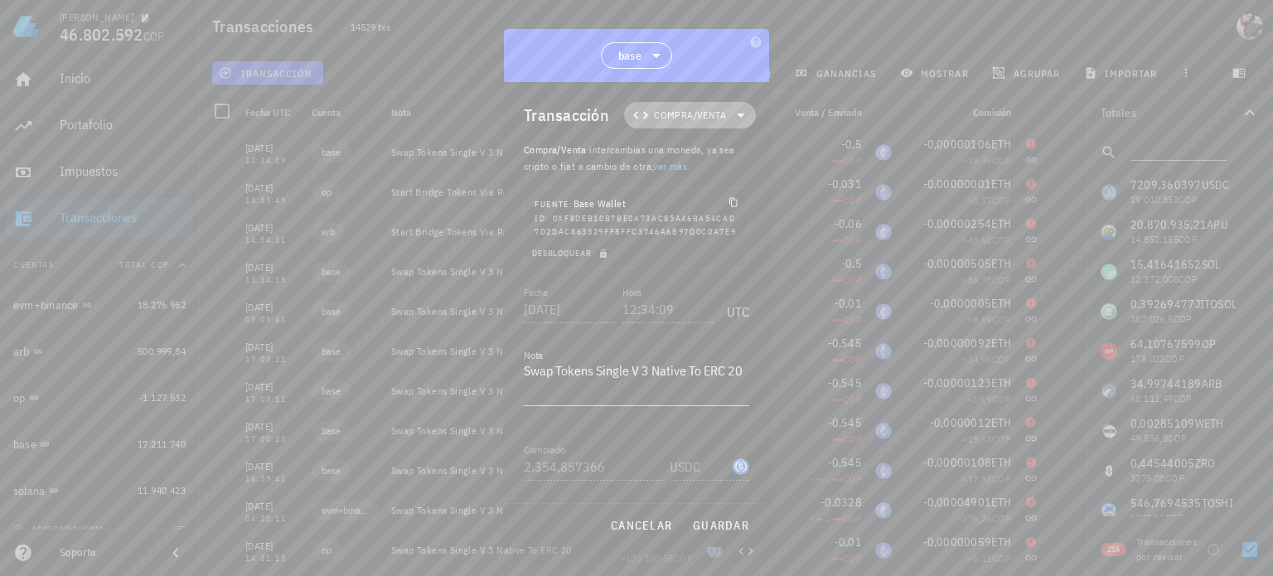
click at [690, 122] on span "Compra/Venta" at bounding box center [690, 115] width 72 height 17
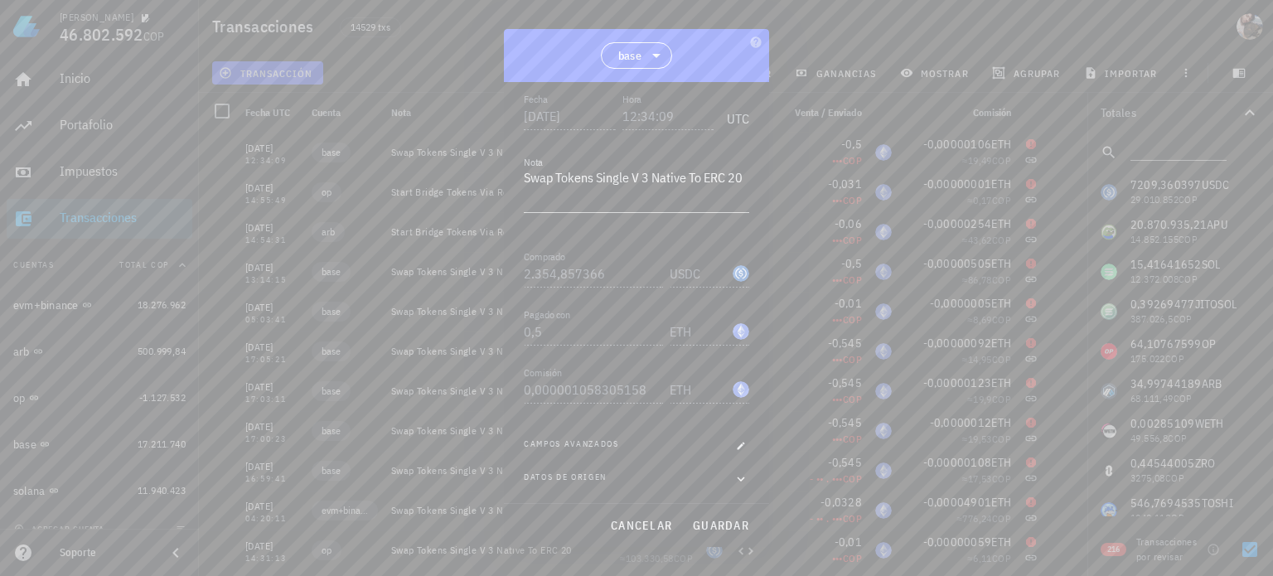
scroll to position [206, 0]
click at [736, 443] on icon "button" at bounding box center [741, 446] width 10 height 10
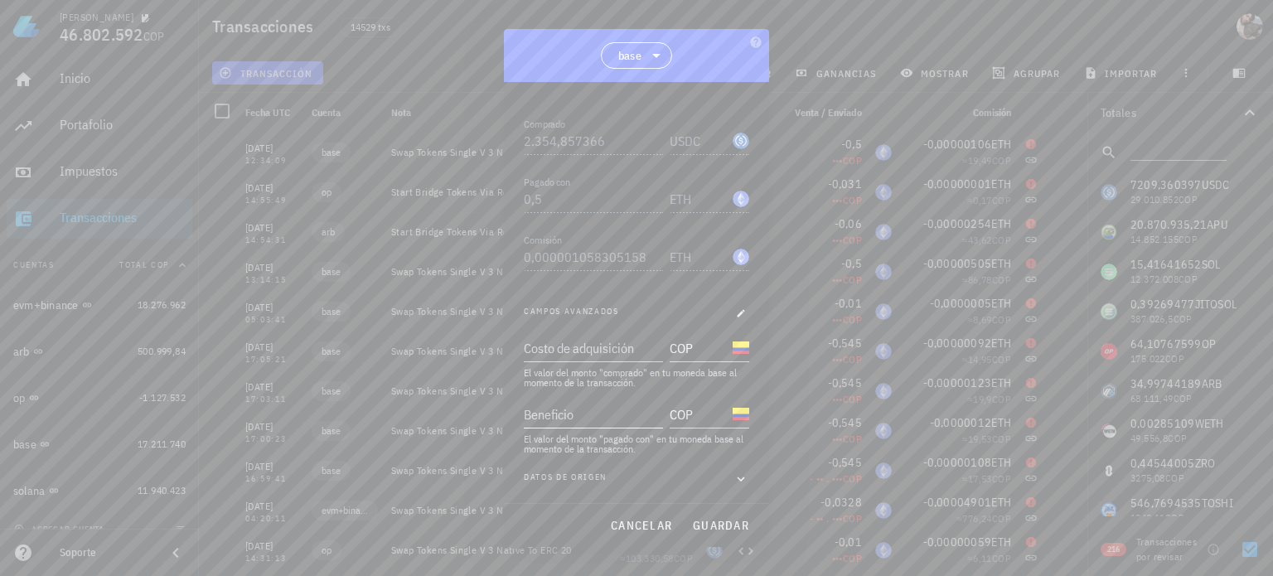
scroll to position [338, 0]
click at [649, 533] on span "cancelar" at bounding box center [641, 525] width 62 height 15
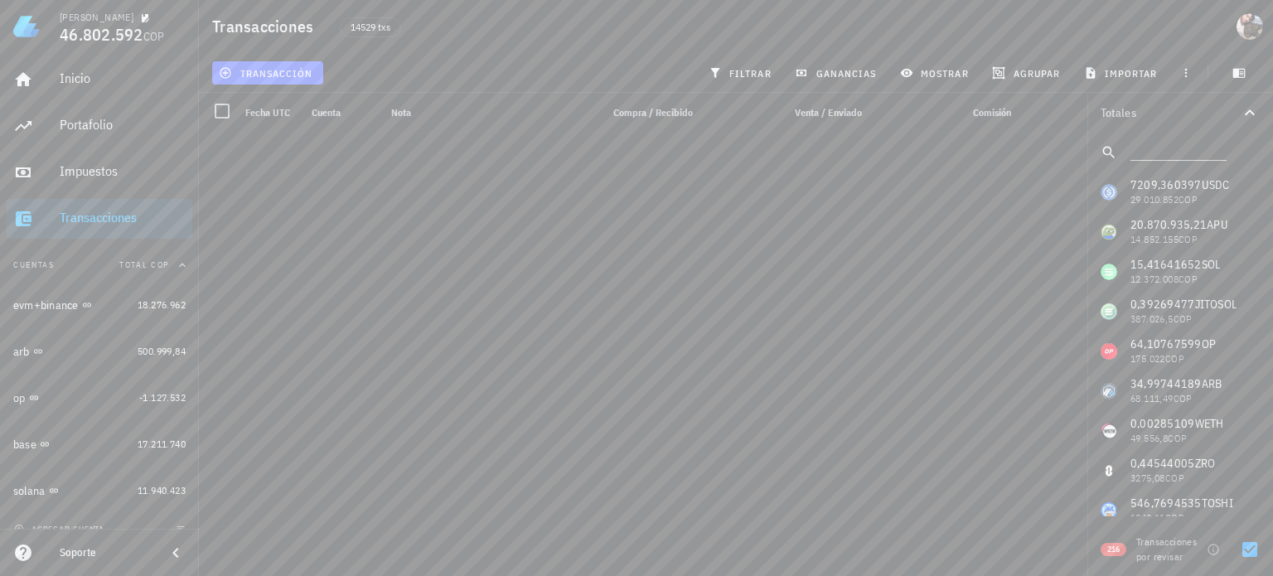
scroll to position [8162, 0]
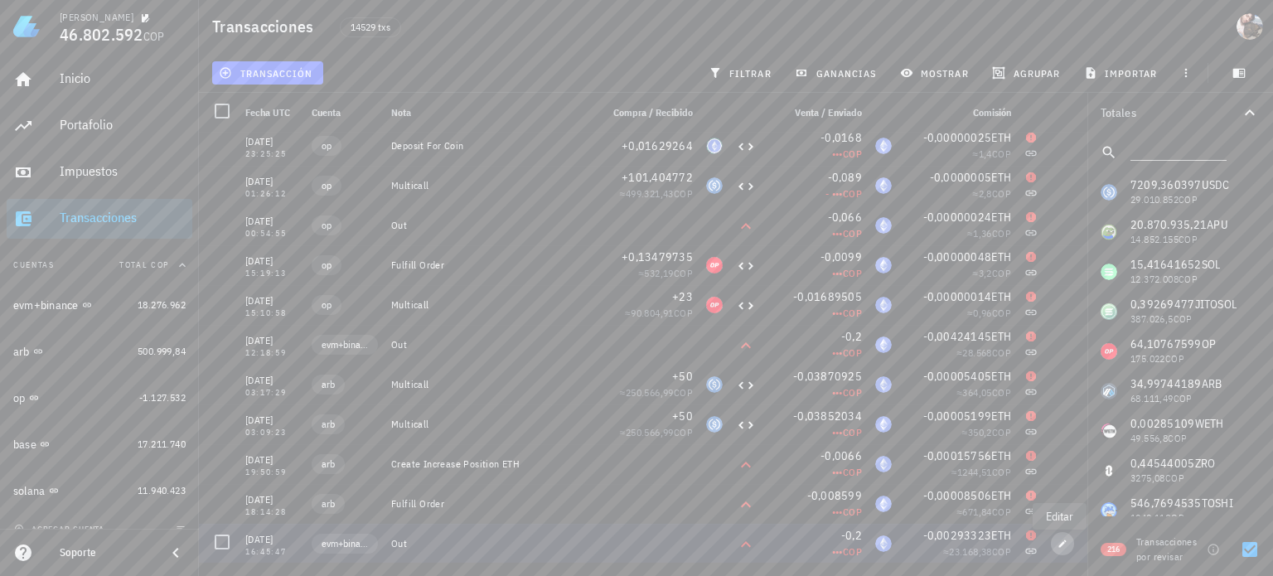
click at [1058, 544] on icon "button" at bounding box center [1063, 544] width 10 height 10
type input "2022-11-02"
type input "16:45:47"
type textarea "Out"
type input "0,2"
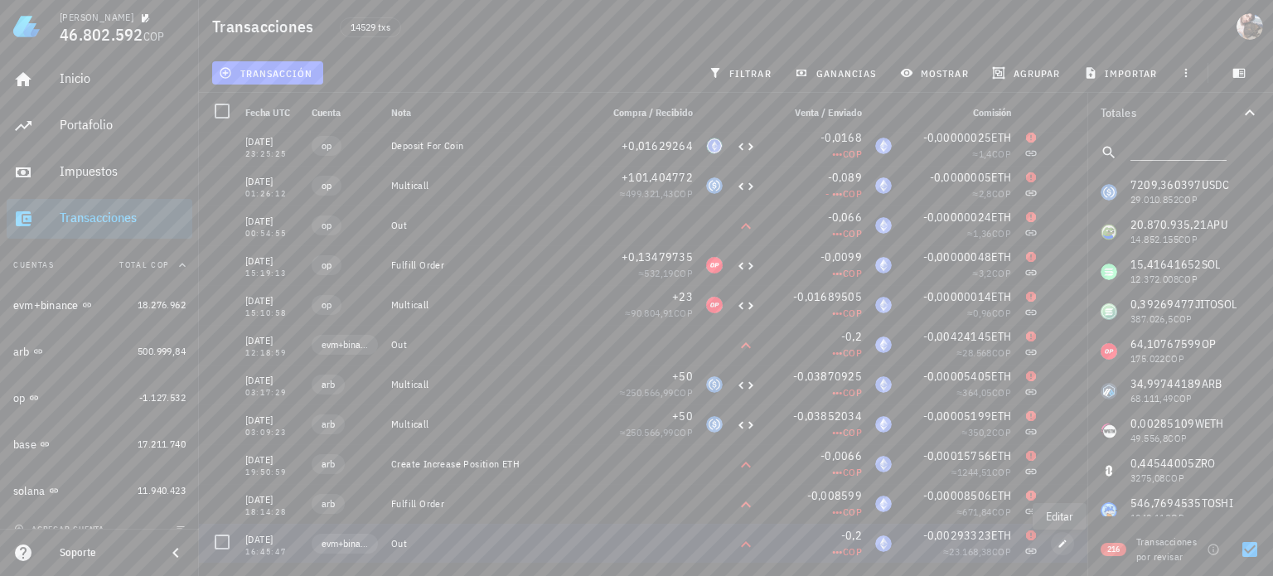
type input "0,002933228358006"
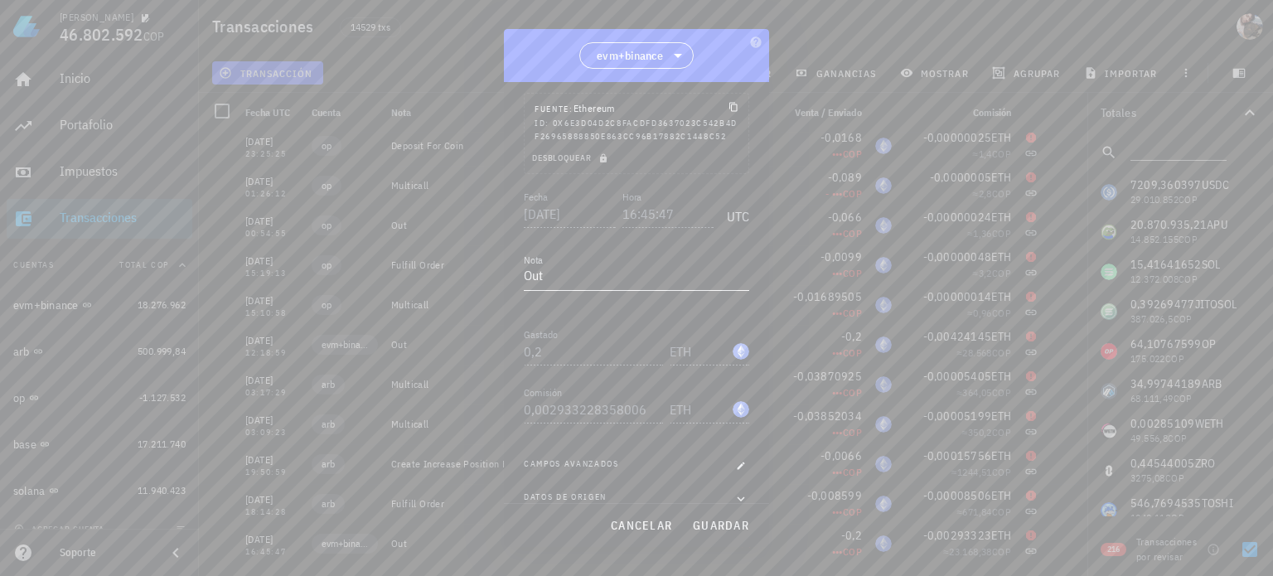
scroll to position [0, 0]
click at [716, 110] on span "Egreso" at bounding box center [708, 115] width 75 height 27
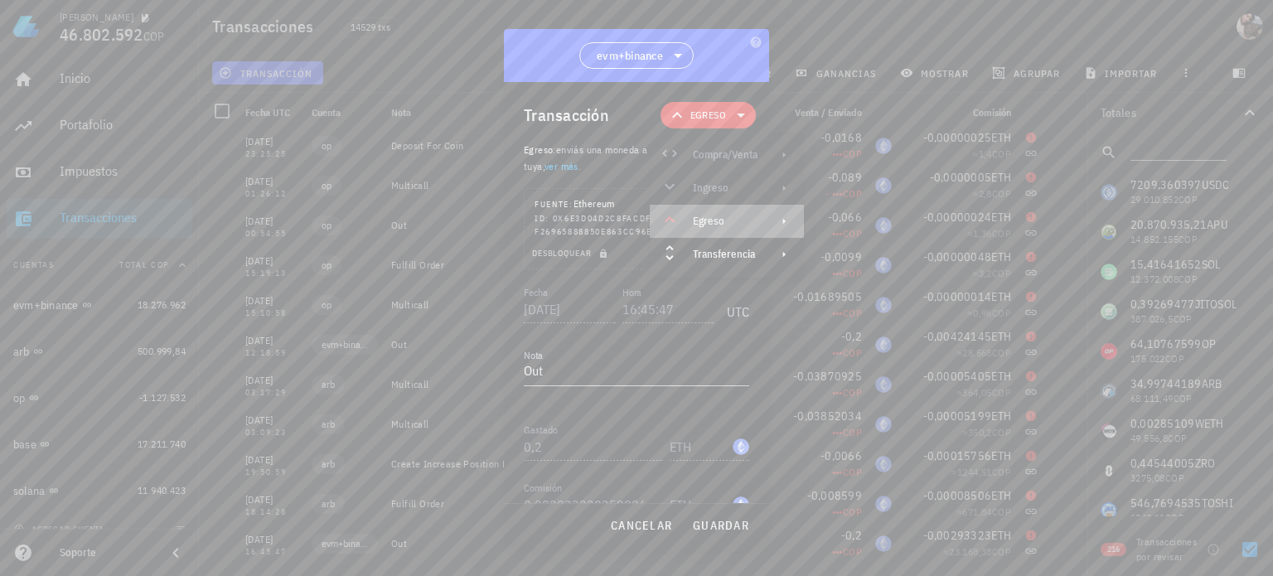
click at [726, 221] on div "Egreso" at bounding box center [725, 221] width 65 height 13
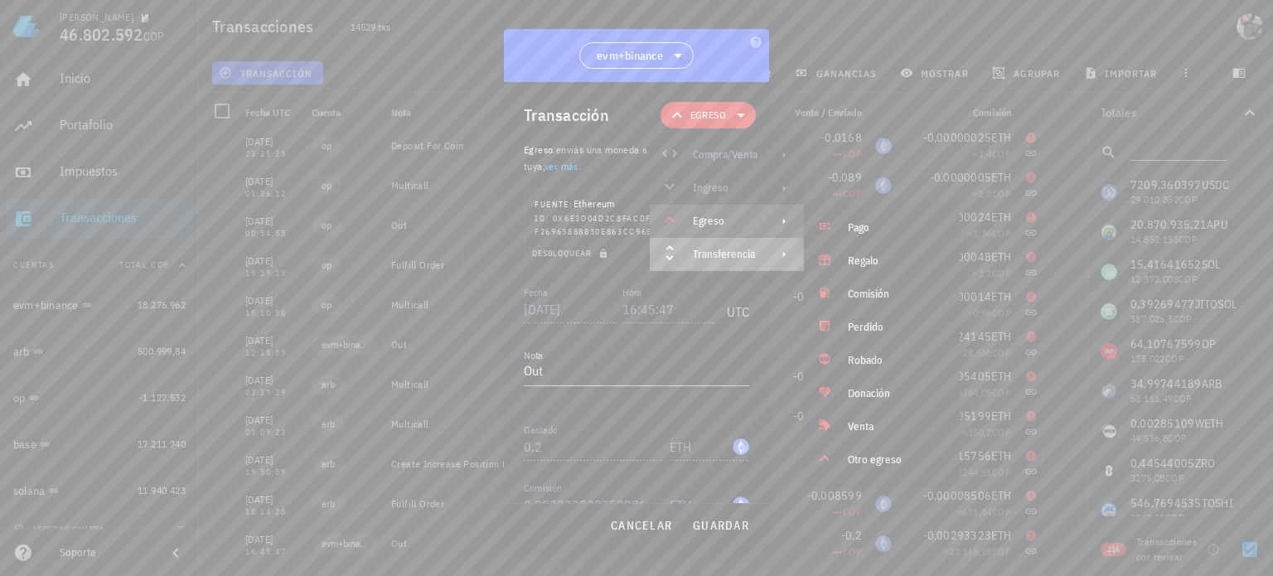
click at [723, 249] on div "Transferencia" at bounding box center [725, 254] width 65 height 13
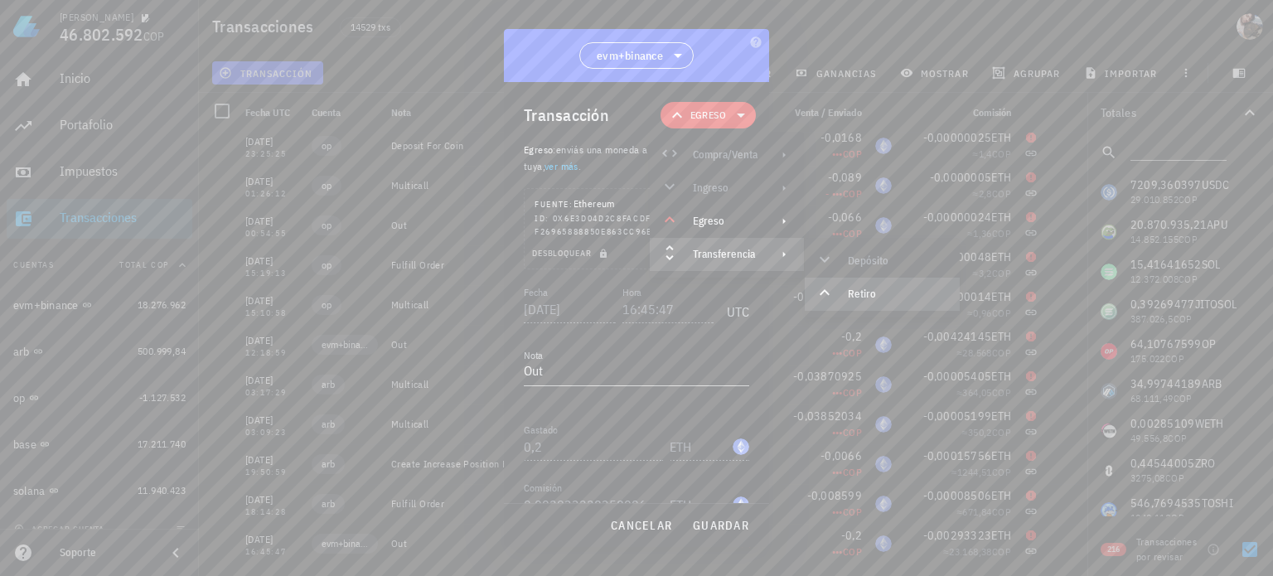
click at [869, 294] on div "Retiro" at bounding box center [897, 294] width 99 height 13
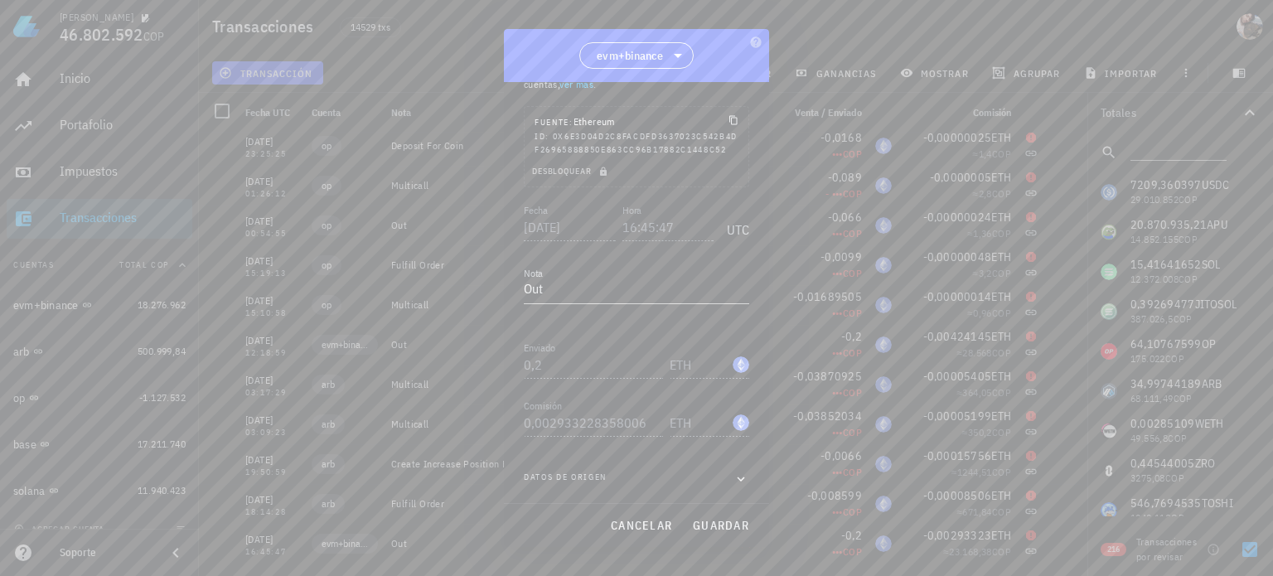
scroll to position [94, 0]
click at [720, 520] on span "guardar" at bounding box center [720, 525] width 57 height 15
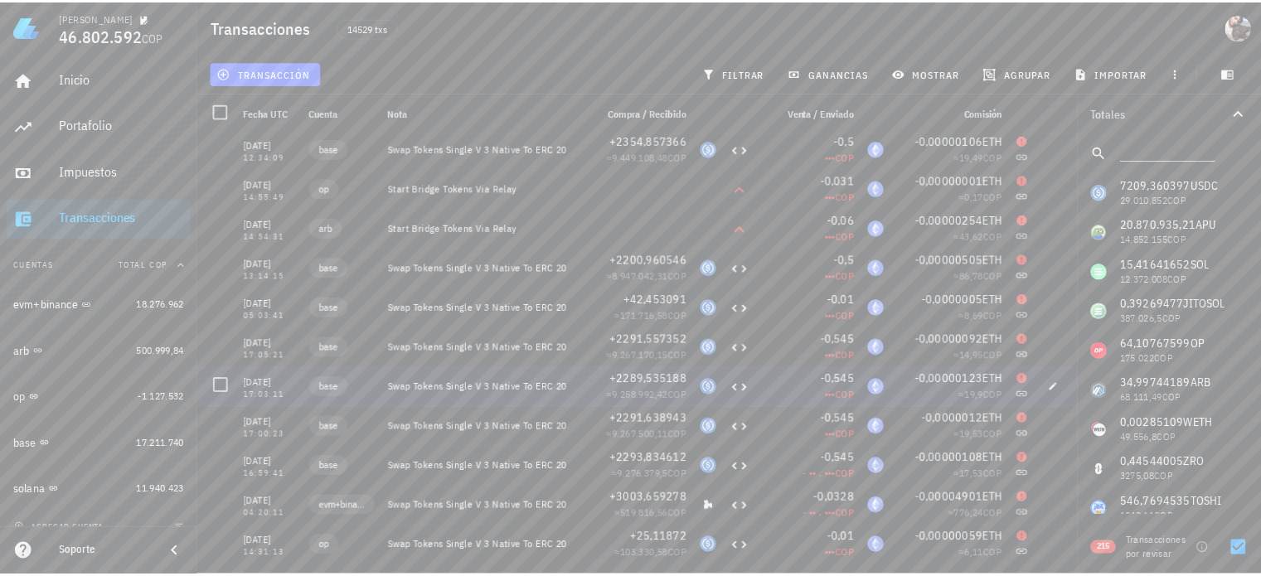
scroll to position [0, 0]
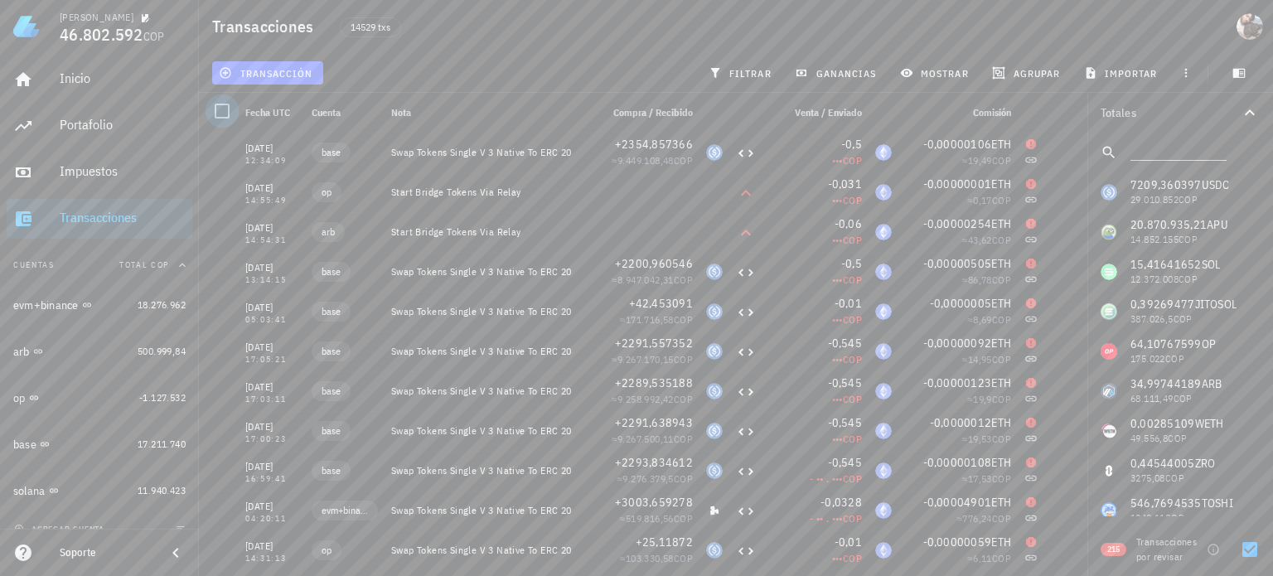
click at [219, 111] on div at bounding box center [222, 111] width 28 height 28
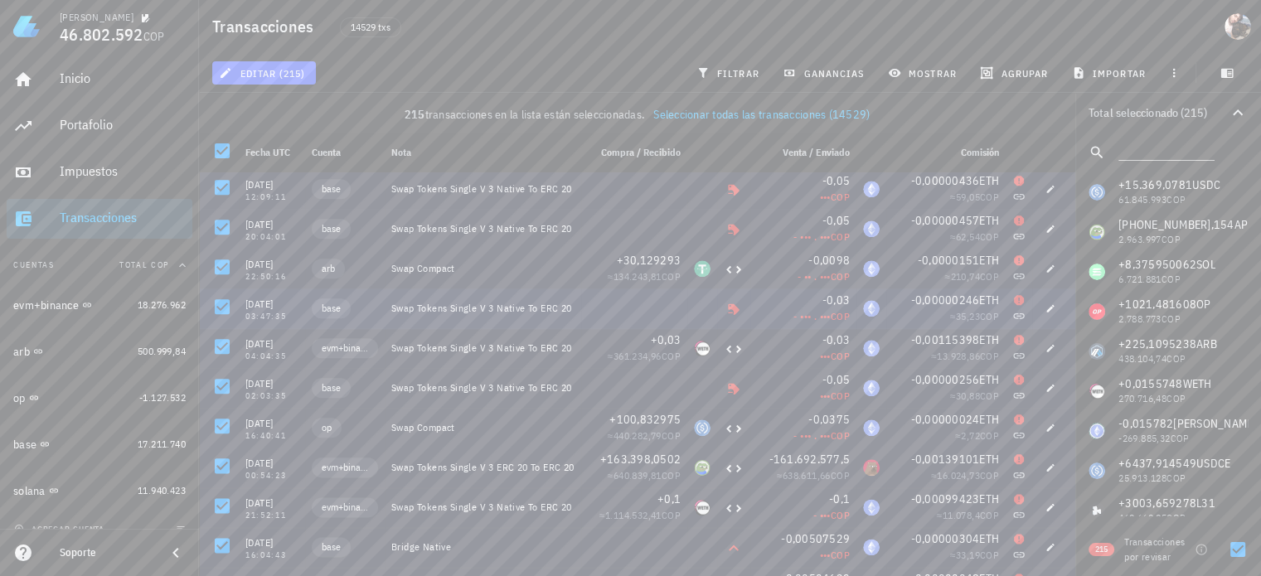
scroll to position [2155, 0]
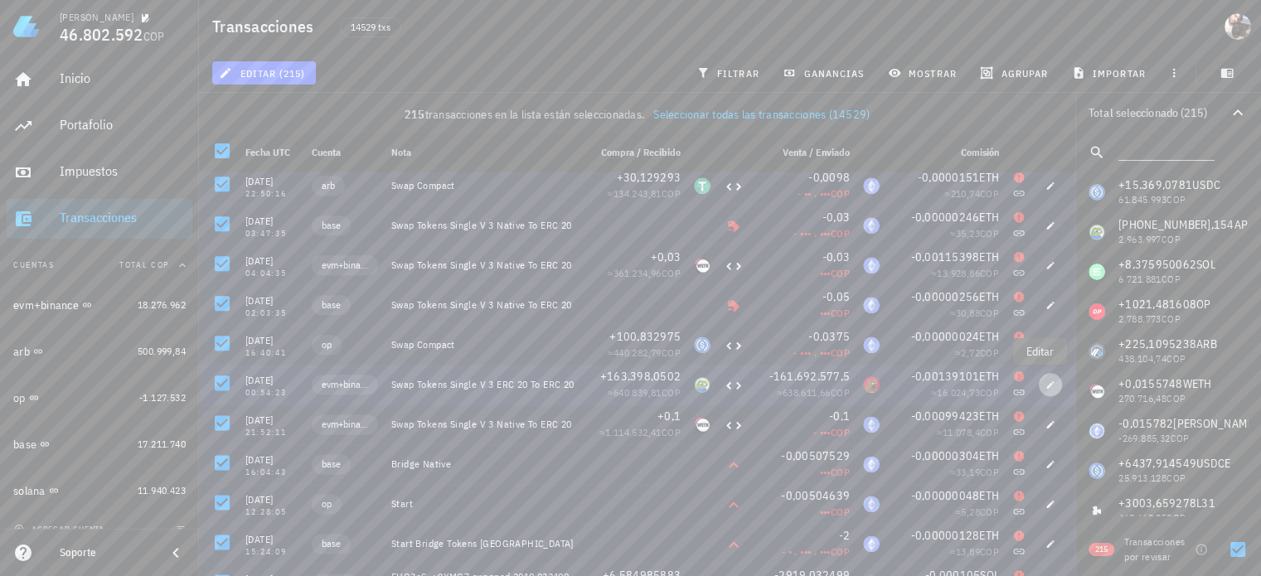
click at [1045, 387] on icon "button" at bounding box center [1050, 385] width 10 height 10
type input "[DATE]"
type input "00:54:23"
type textarea "Swap Tokens Single V 3 ERC 20 To ERC 20"
type input "163.398,0502404935"
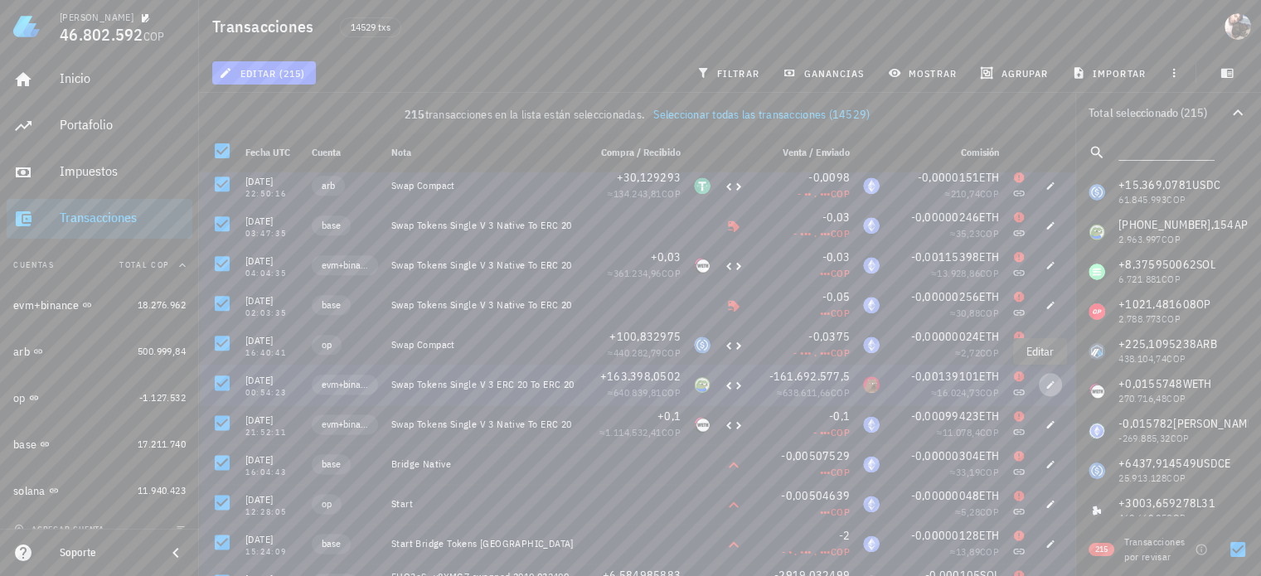
type input "APU"
type input "161.692.577,4985946"
type input "[PERSON_NAME]"
type input "0,001391014195257"
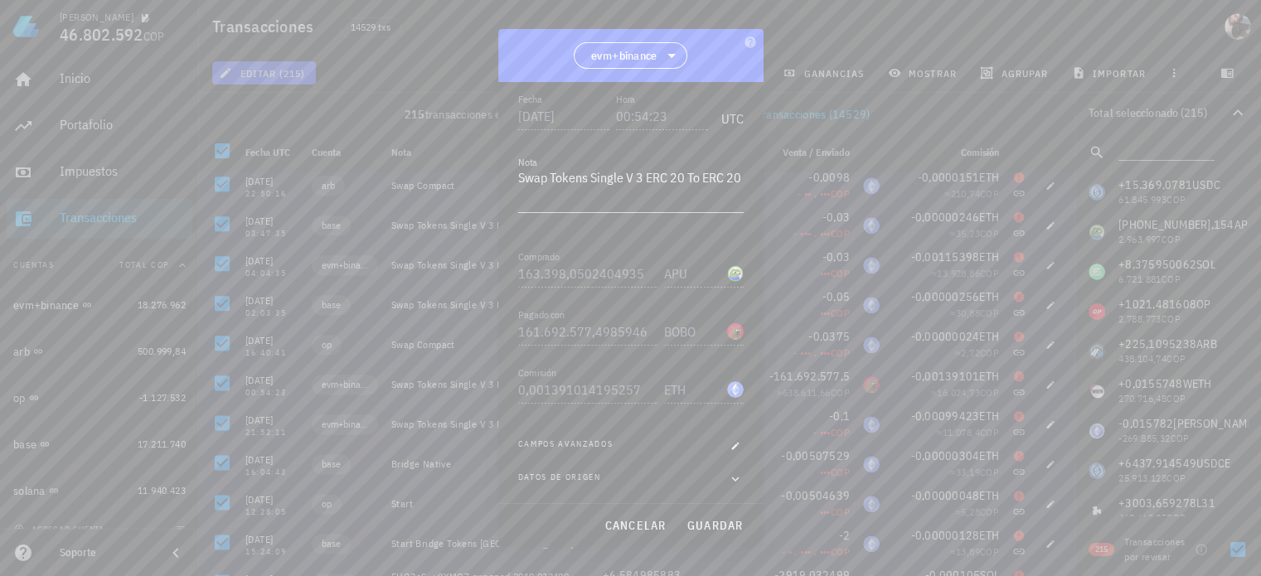
scroll to position [206, 0]
click at [730, 447] on icon "button" at bounding box center [735, 446] width 10 height 10
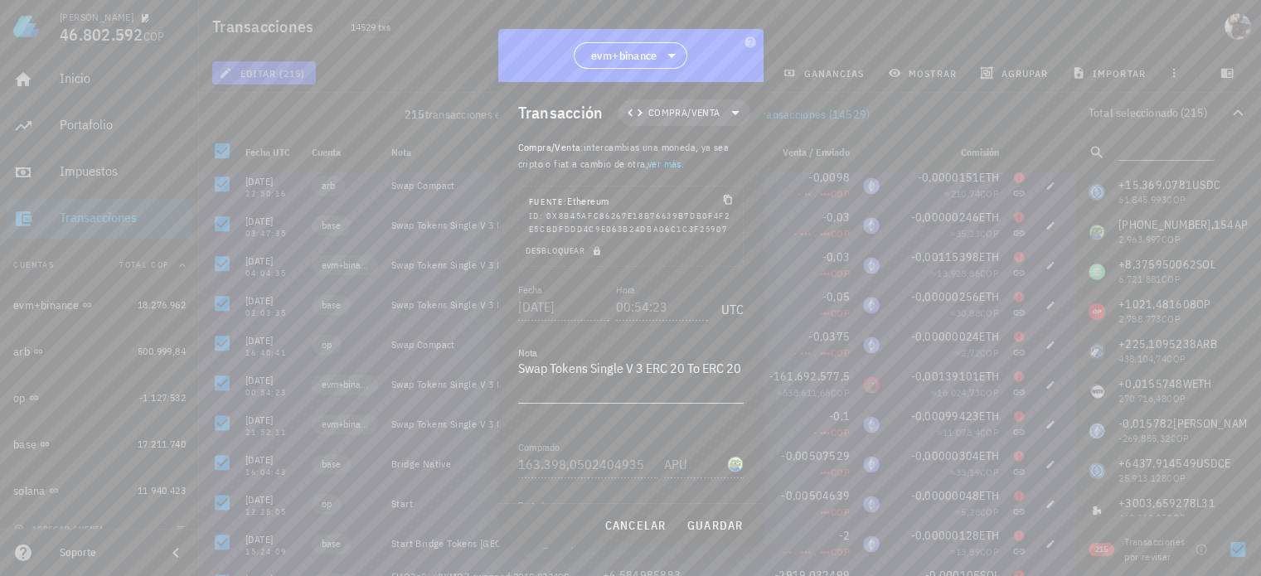
scroll to position [0, 0]
click at [706, 116] on span "Compra/Venta" at bounding box center [684, 115] width 72 height 17
click at [699, 156] on div "Compra/Venta" at bounding box center [684, 154] width 65 height 13
click at [831, 157] on div "Compra/Venta" at bounding box center [856, 161] width 99 height 13
click at [671, 288] on div "Transacción Compra/Venta Compra/Venta : intercambias una moneda, ya sea cripto …" at bounding box center [630, 293] width 265 height 422
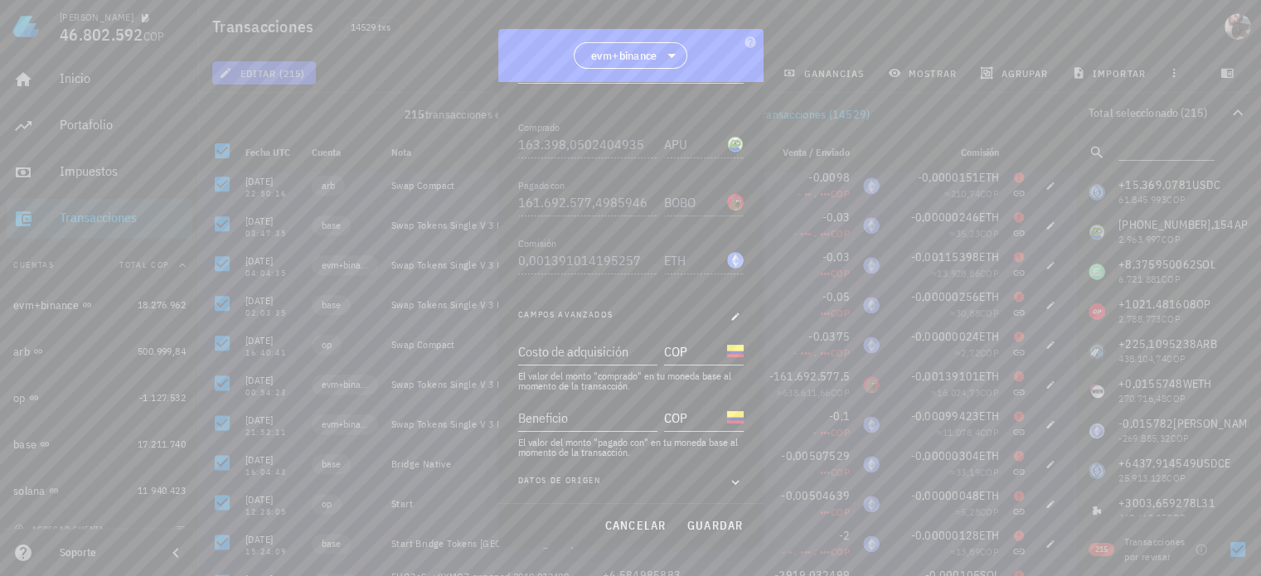
scroll to position [338, 0]
click at [709, 523] on span "guardar" at bounding box center [714, 525] width 57 height 15
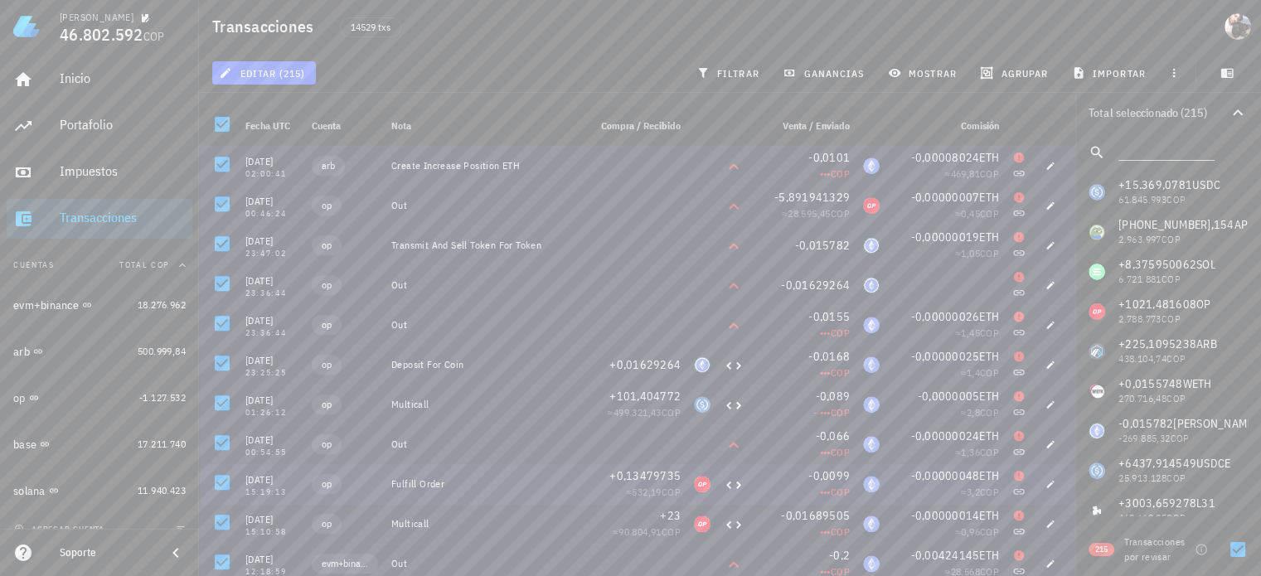
scroll to position [8040, 0]
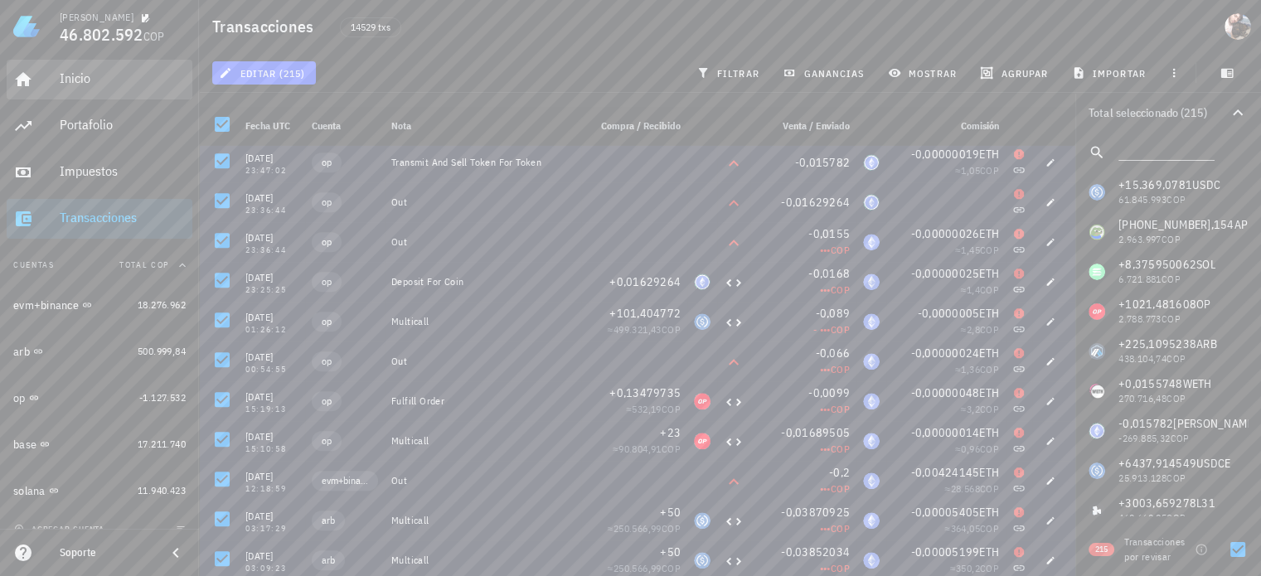
drag, startPoint x: 80, startPoint y: 69, endPoint x: 608, endPoint y: 331, distance: 589.4
click at [80, 69] on div "Inicio" at bounding box center [123, 79] width 126 height 37
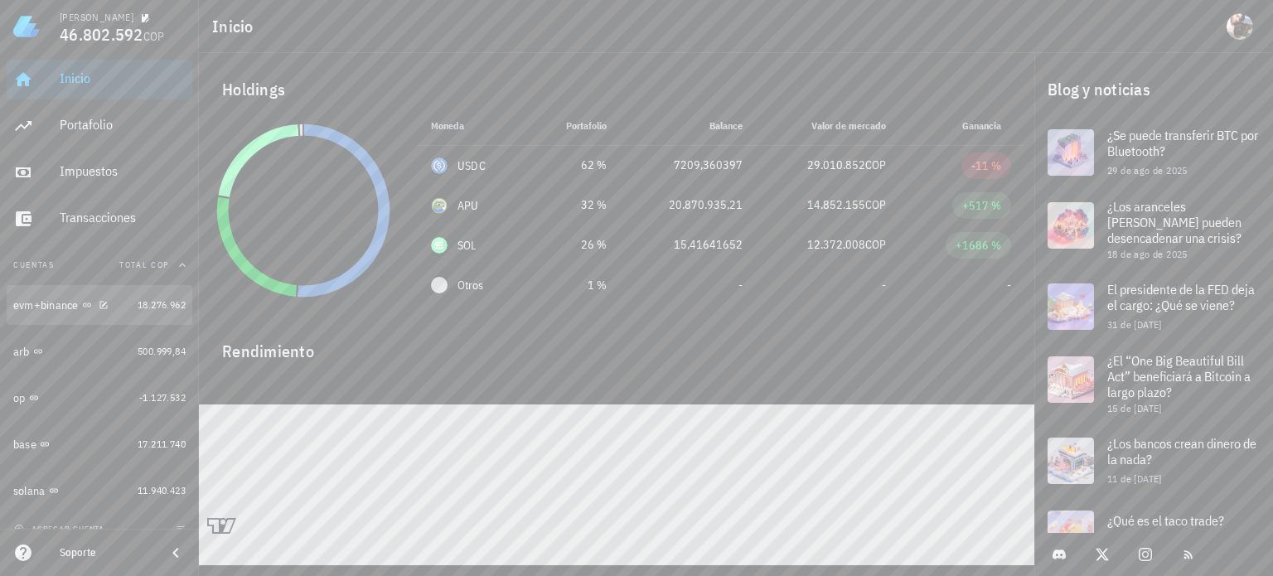
drag, startPoint x: 58, startPoint y: 307, endPoint x: 254, endPoint y: 339, distance: 198.1
click at [58, 307] on div "evm+binance" at bounding box center [45, 305] width 65 height 14
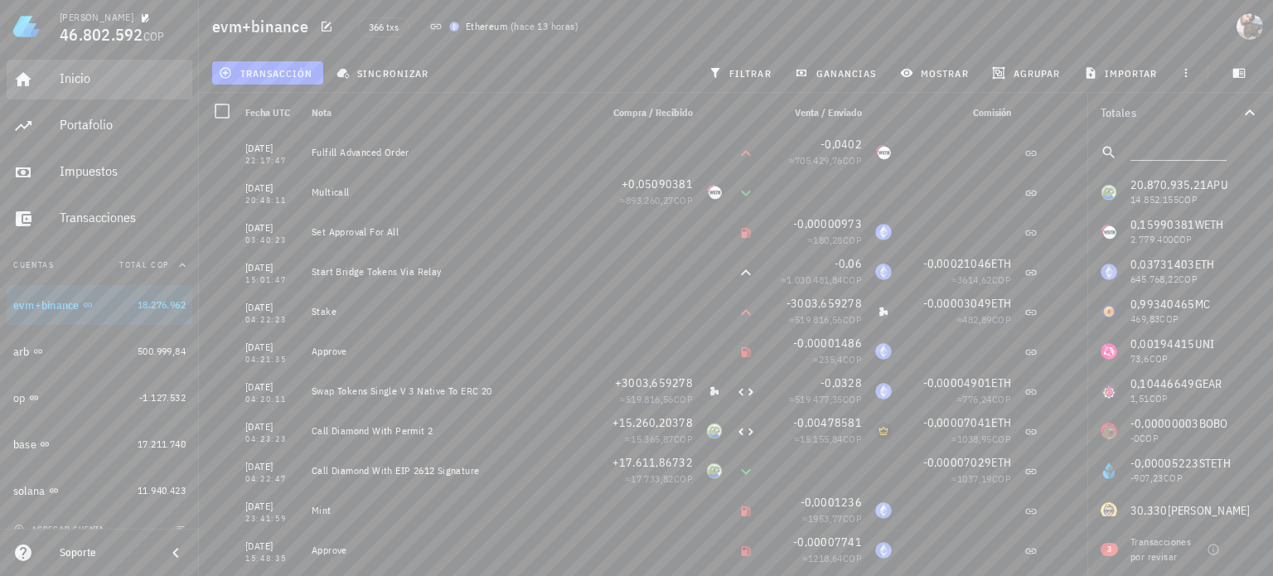
click at [66, 82] on div "Inicio" at bounding box center [123, 78] width 126 height 16
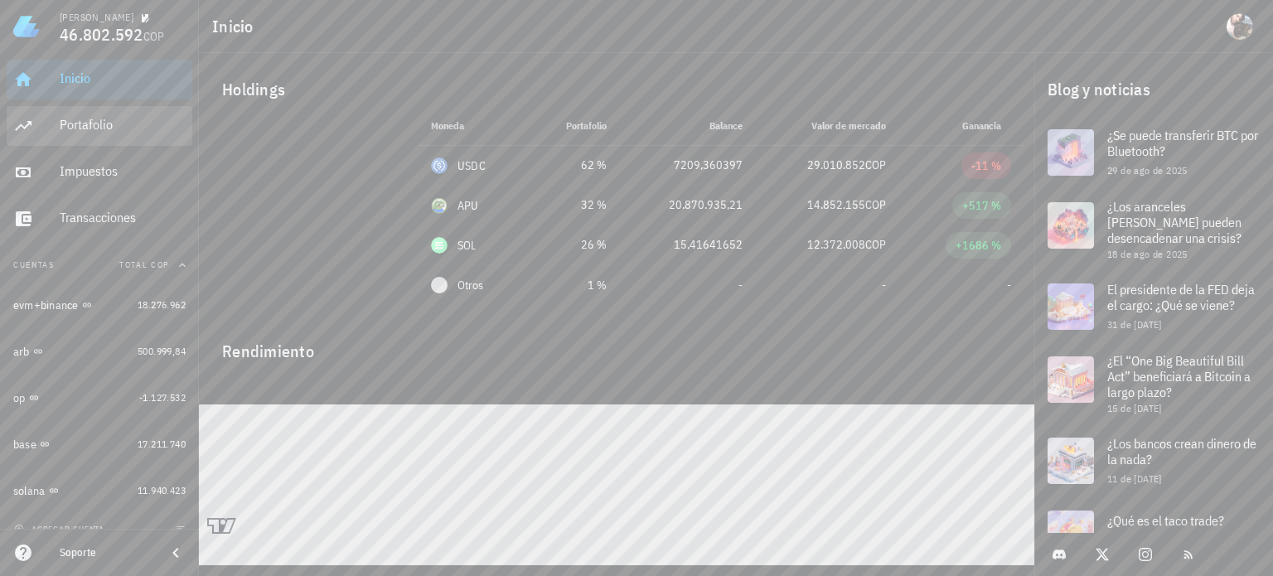
click at [102, 124] on div "Portafolio" at bounding box center [123, 125] width 126 height 16
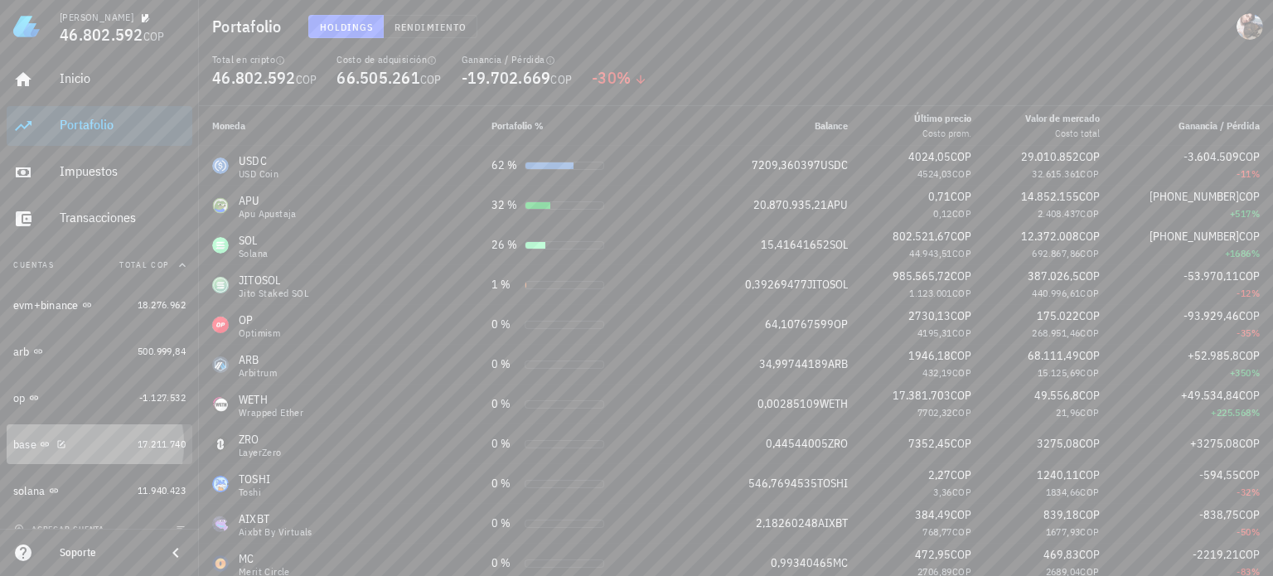
click at [92, 449] on div "base" at bounding box center [72, 445] width 118 height 16
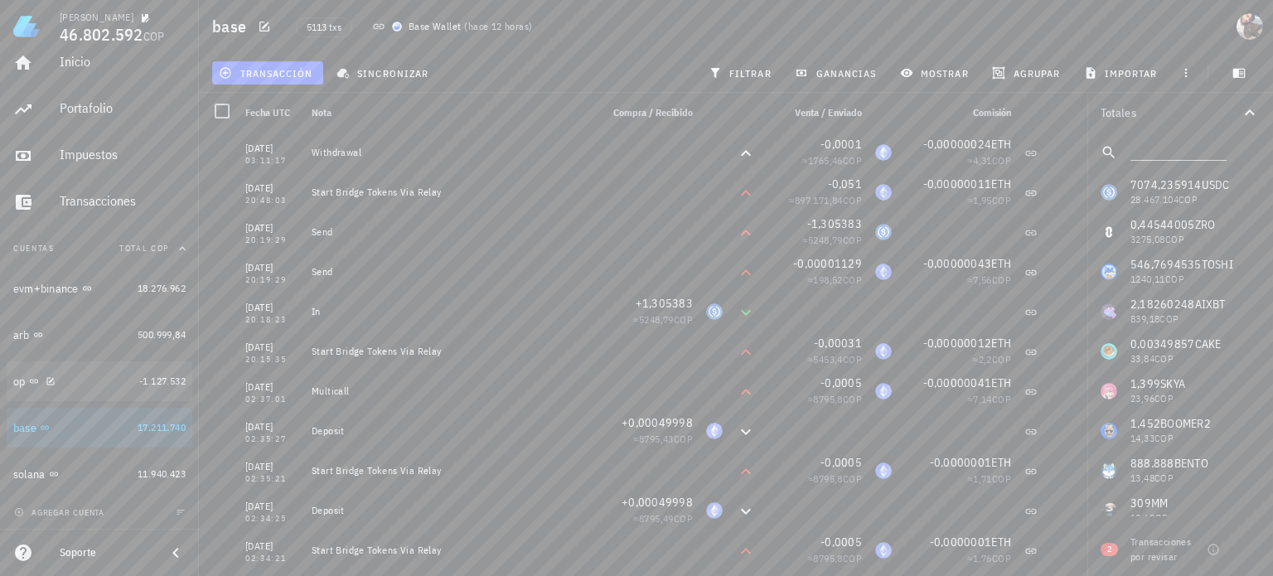
scroll to position [17, 0]
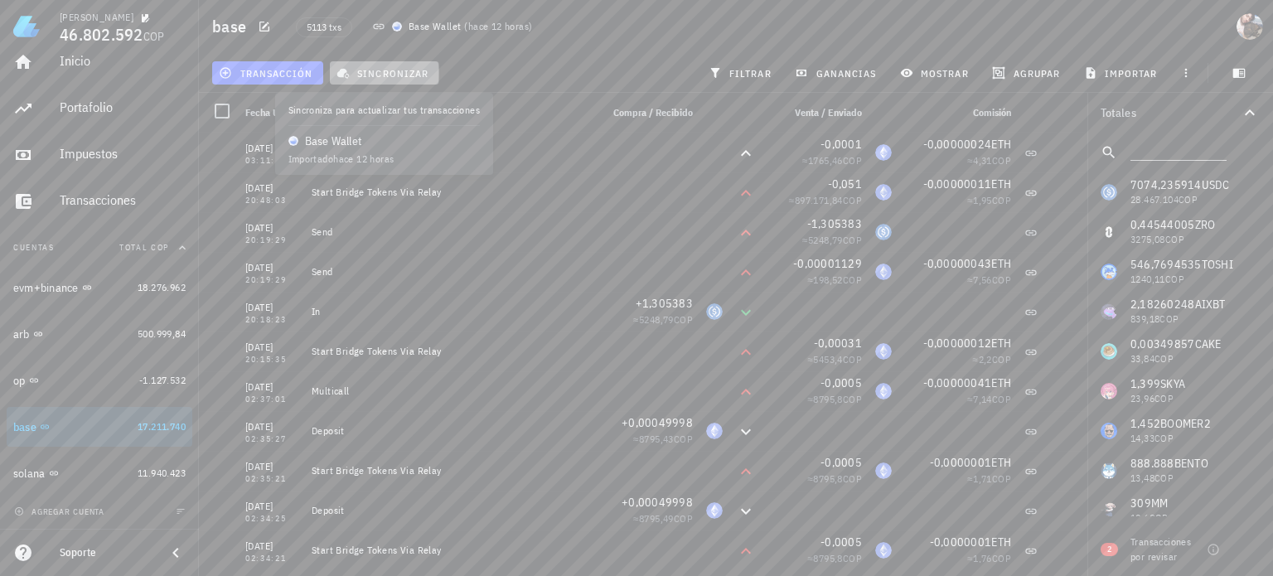
click at [387, 67] on span "sincronizar" at bounding box center [384, 72] width 89 height 13
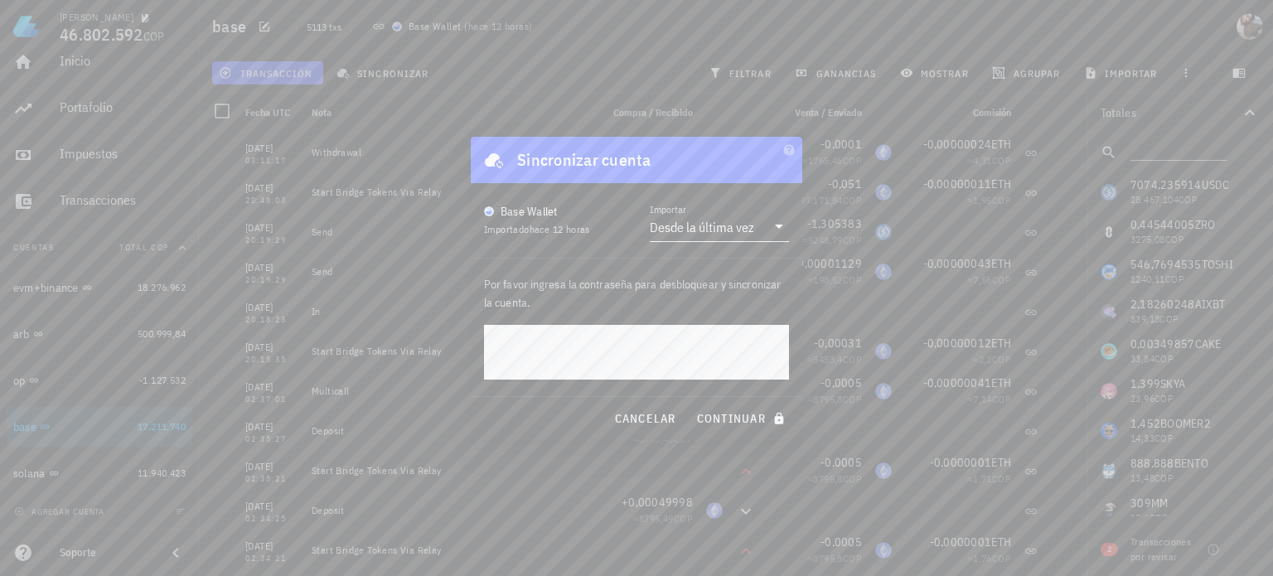
click at [702, 229] on div "Desde la última vez" at bounding box center [702, 227] width 104 height 17
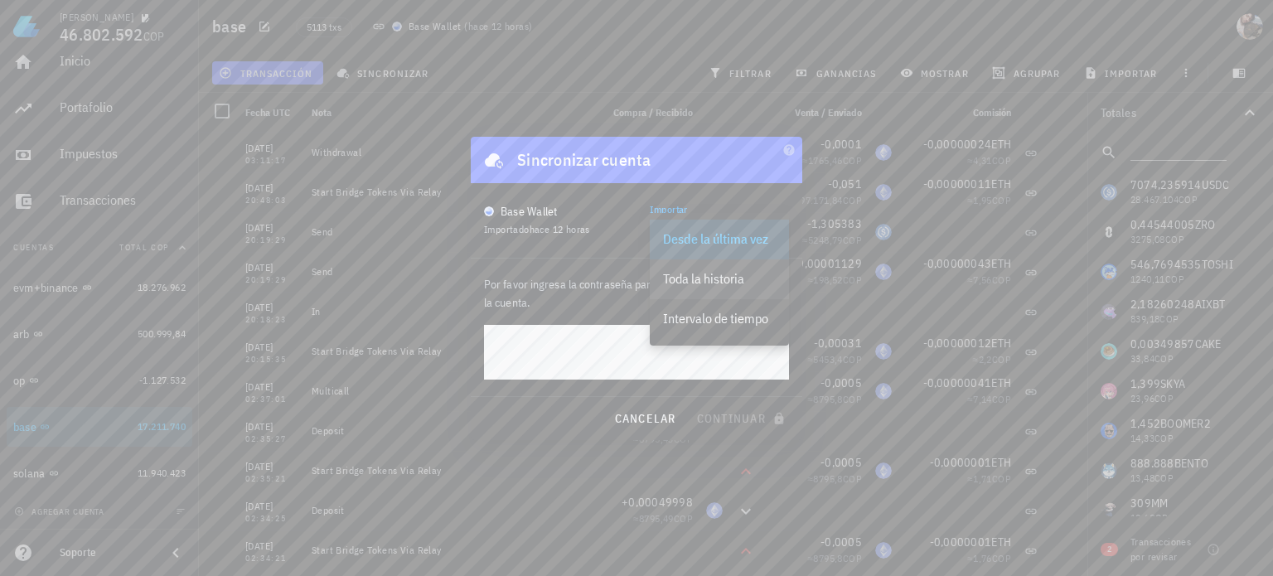
click at [711, 278] on div "Toda la historia" at bounding box center [719, 279] width 113 height 16
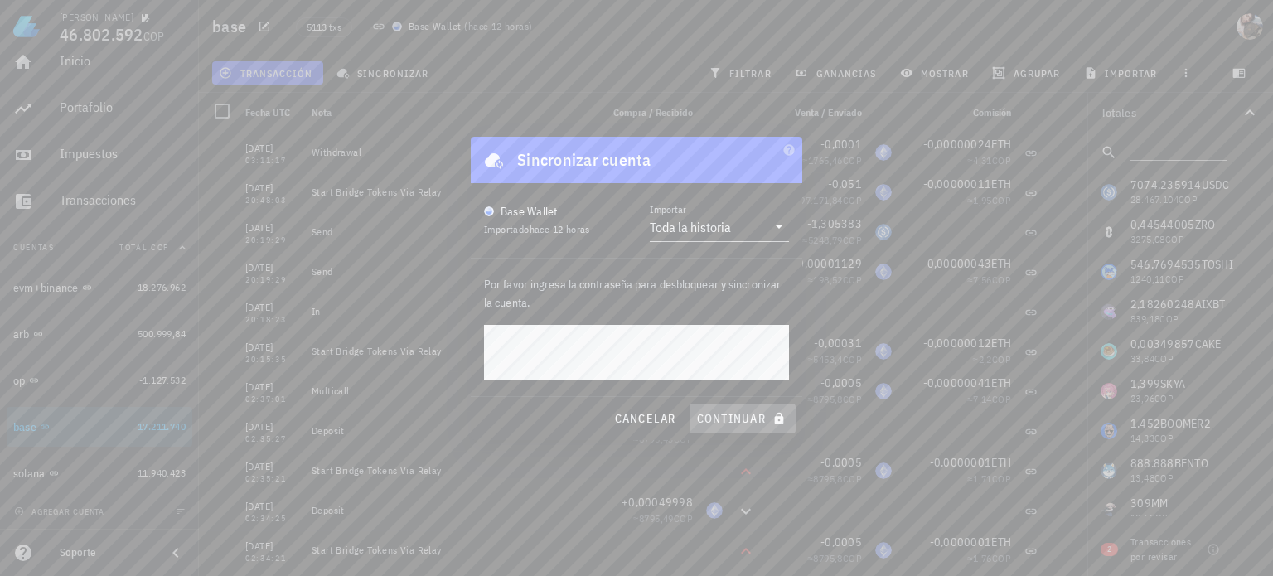
click at [749, 419] on span "continuar" at bounding box center [742, 418] width 93 height 15
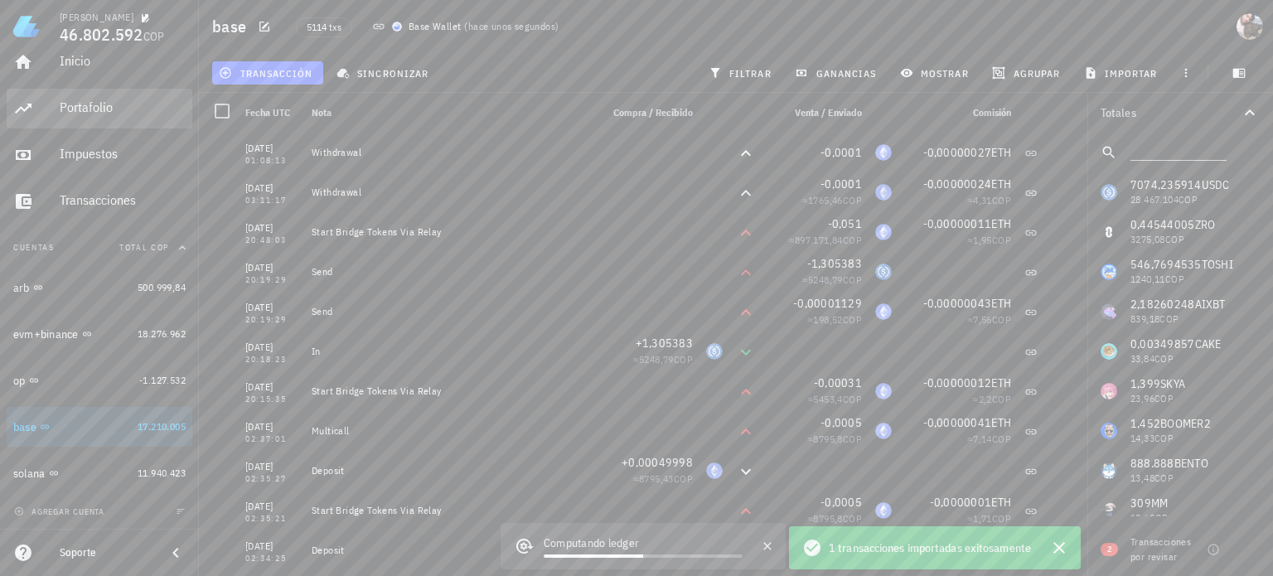
click at [77, 106] on div "Portafolio" at bounding box center [123, 107] width 126 height 16
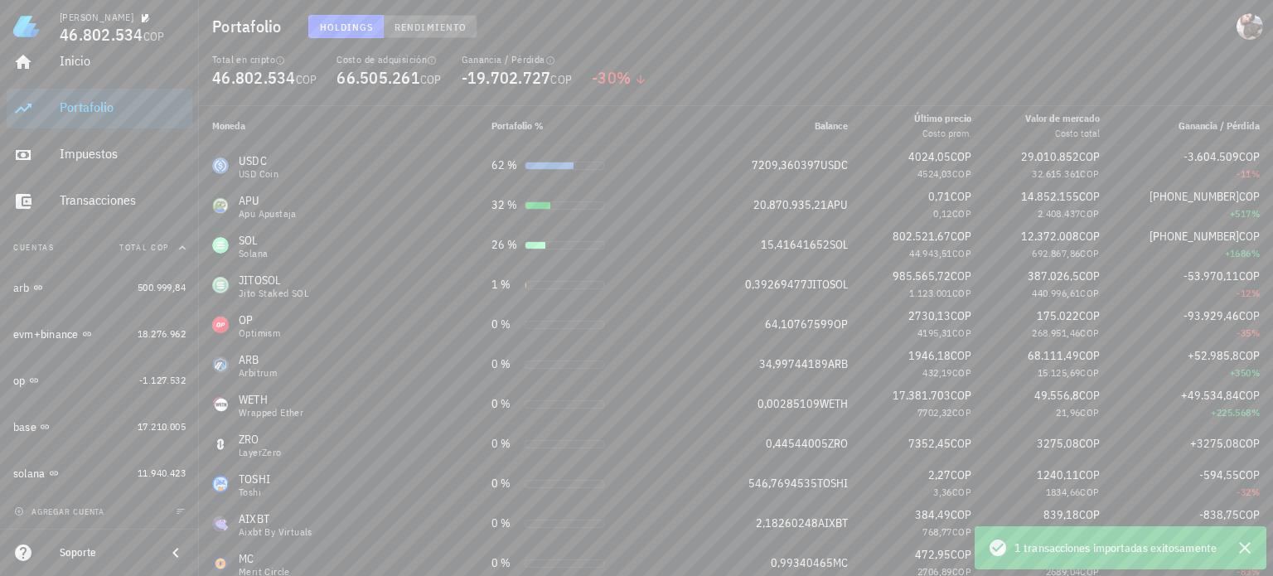
click at [439, 22] on span "Rendimiento" at bounding box center [430, 27] width 73 height 12
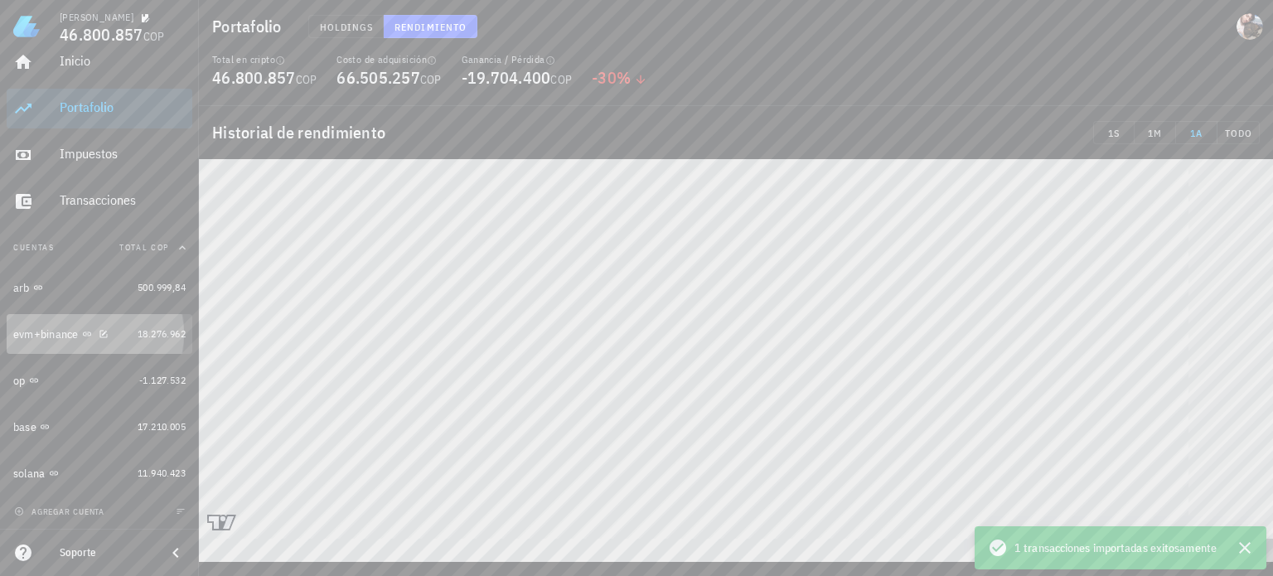
click at [66, 338] on div "evm+binance" at bounding box center [45, 334] width 65 height 14
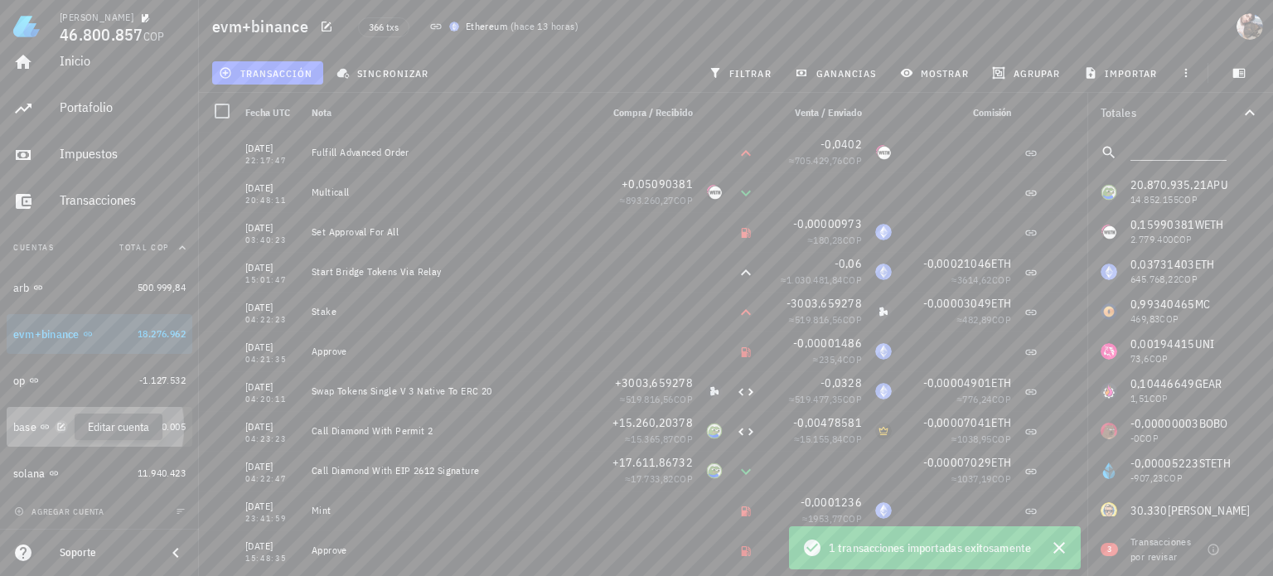
click at [62, 424] on icon "button" at bounding box center [61, 427] width 10 height 10
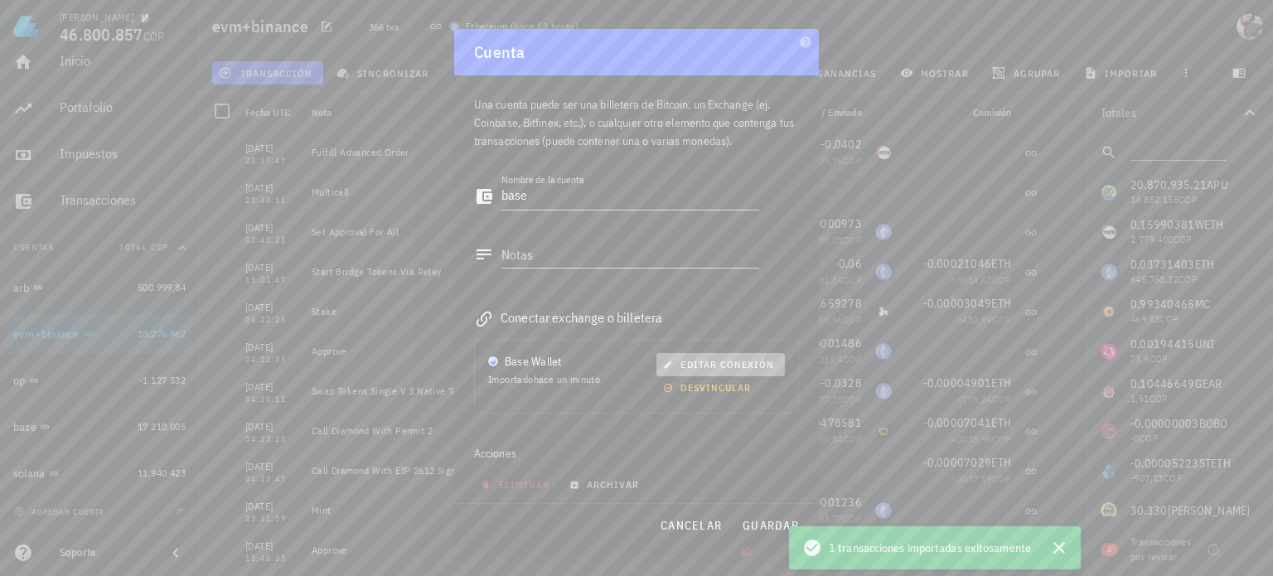
click at [697, 364] on span "editar conexión" at bounding box center [720, 364] width 108 height 12
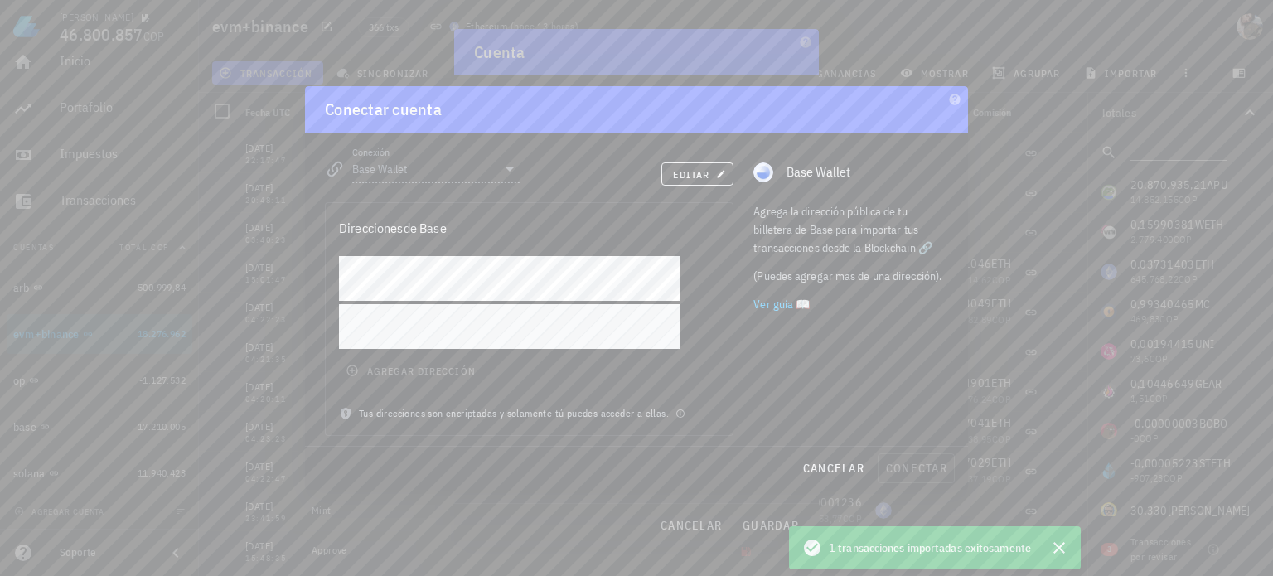
click at [395, 385] on div "agregar dirección" at bounding box center [529, 330] width 407 height 149
click at [412, 372] on div "agregar dirección" at bounding box center [529, 330] width 407 height 149
click at [704, 177] on span "editar" at bounding box center [697, 174] width 51 height 12
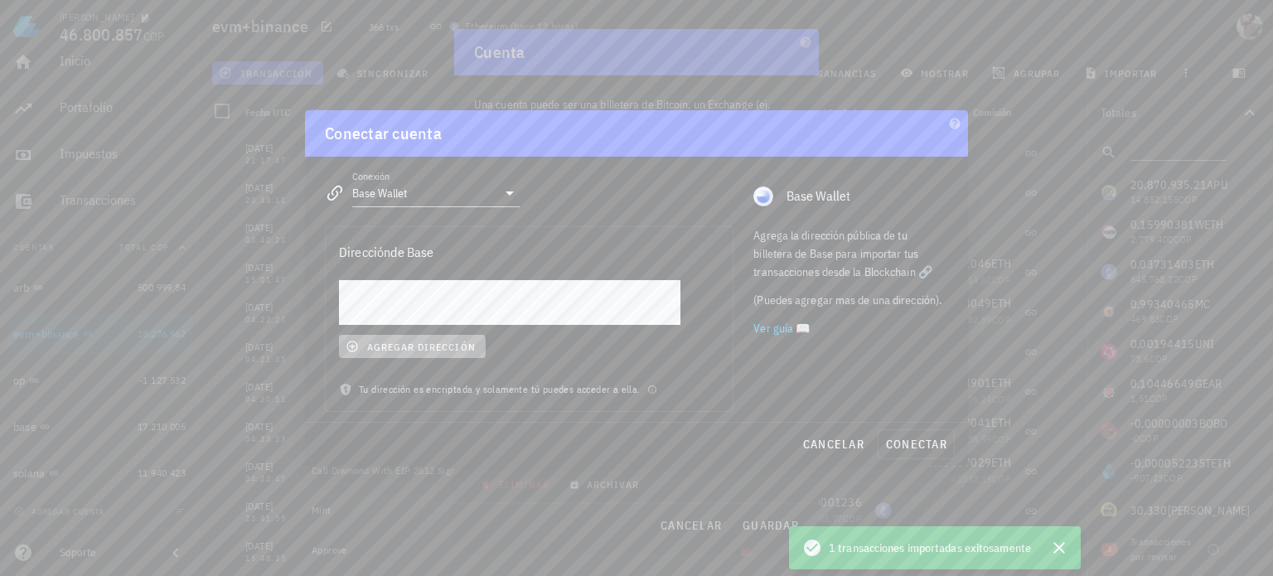
click at [358, 348] on icon "button" at bounding box center [352, 346] width 13 height 13
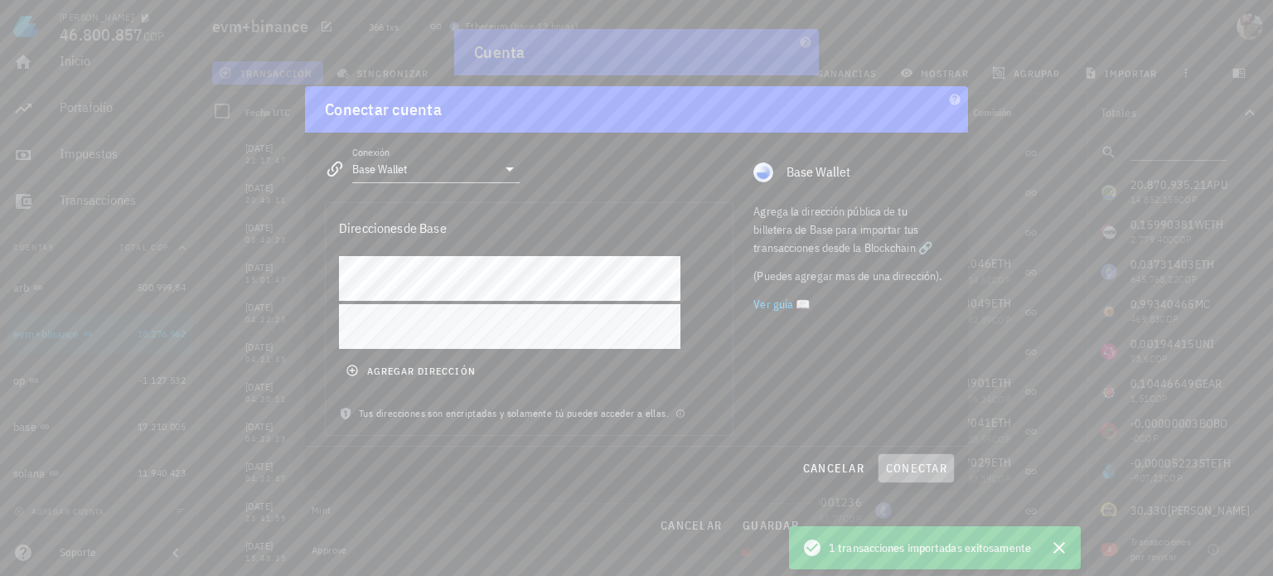
click at [912, 477] on button "conectar" at bounding box center [916, 468] width 77 height 30
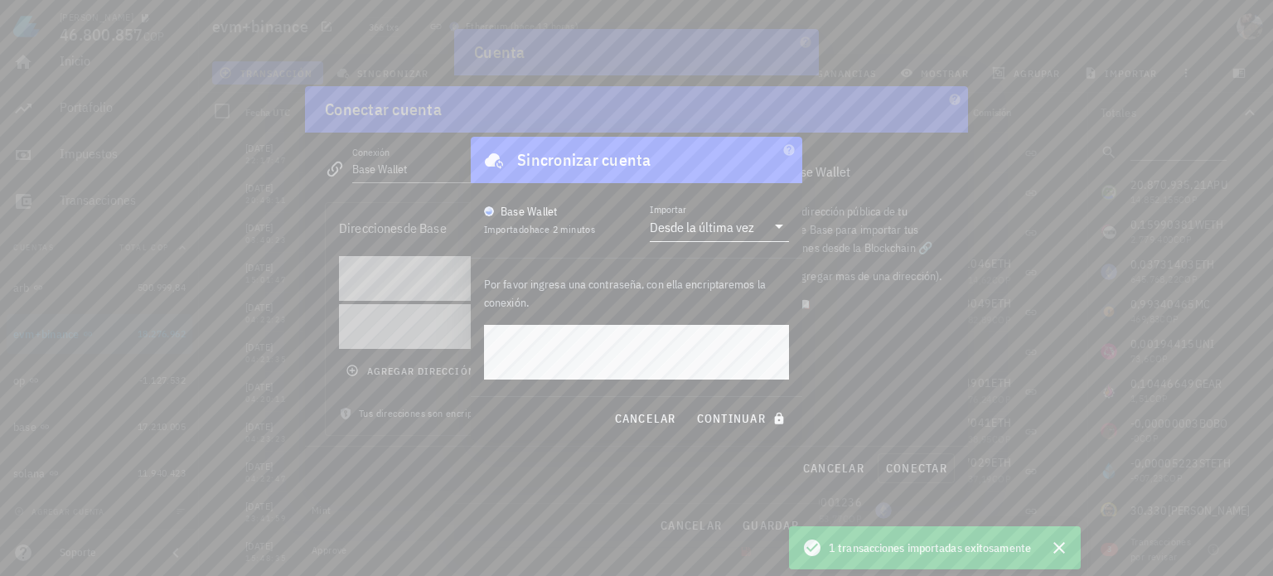
click at [698, 228] on div "Desde la última vez" at bounding box center [702, 227] width 104 height 17
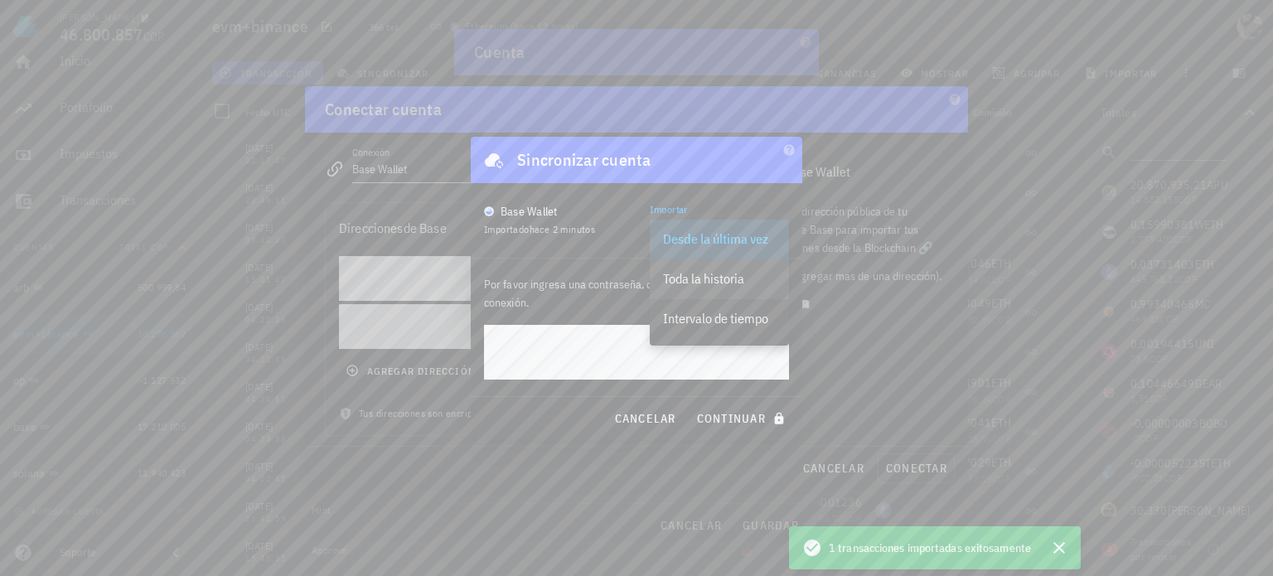
click at [736, 277] on div "Toda la historia" at bounding box center [719, 279] width 113 height 16
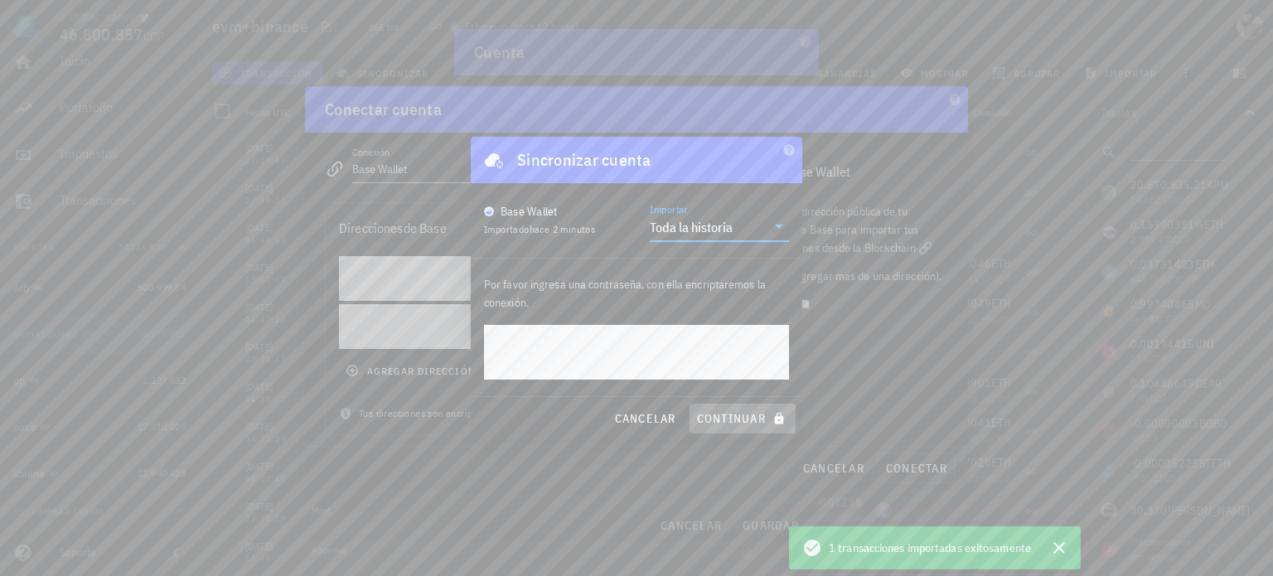
click at [728, 419] on span "continuar" at bounding box center [742, 418] width 93 height 15
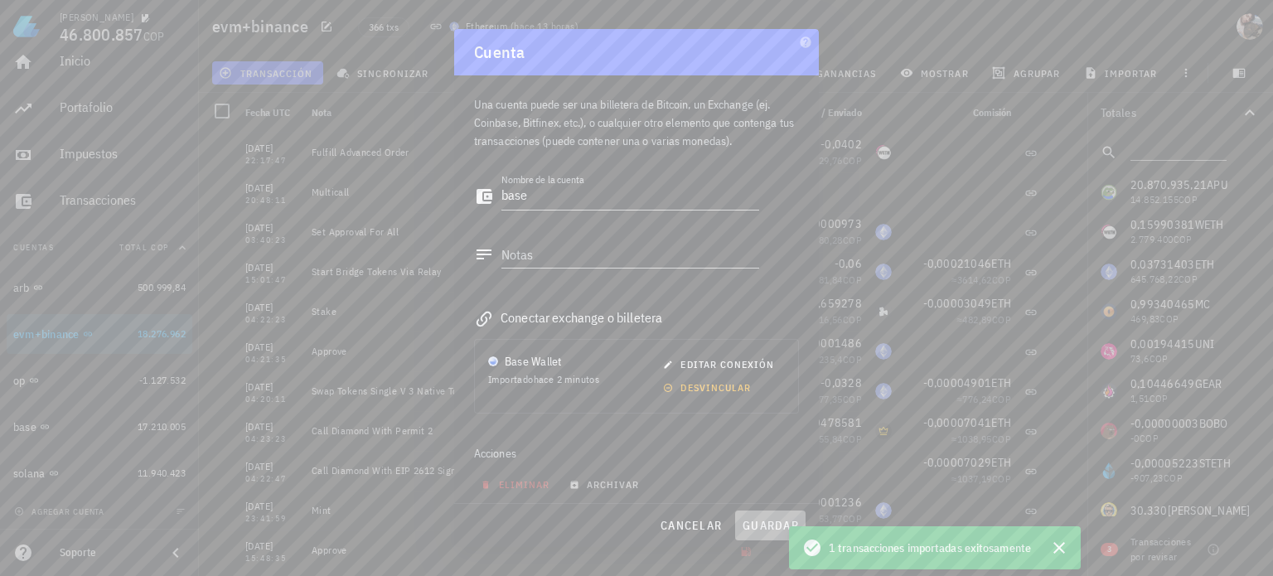
click at [763, 530] on span "guardar" at bounding box center [770, 525] width 57 height 15
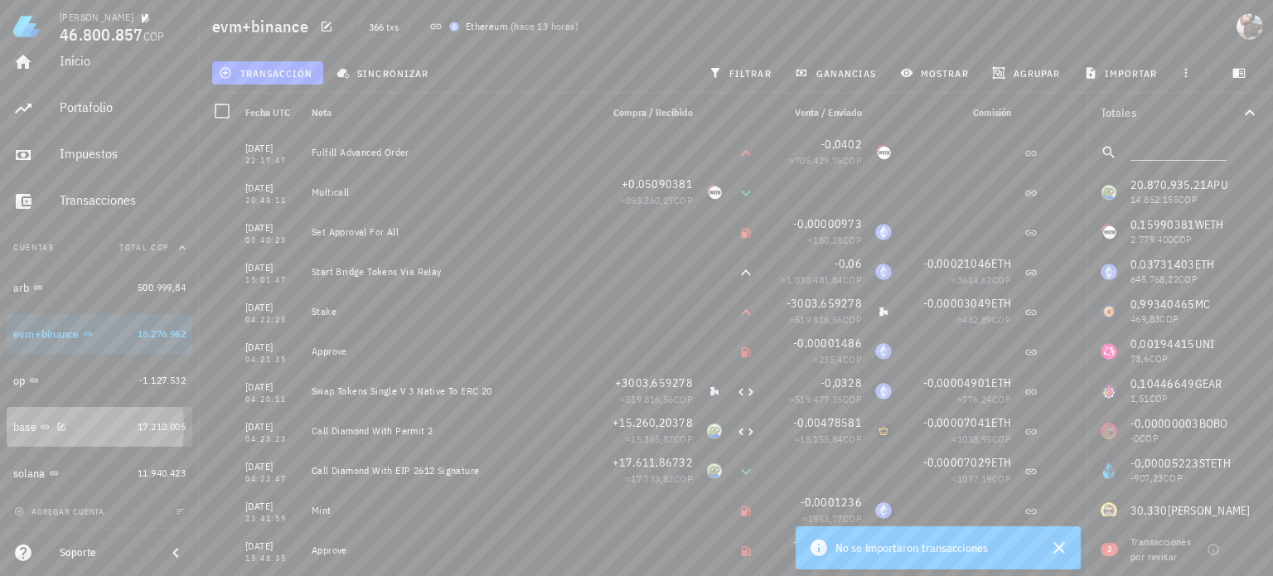
click at [86, 431] on div "base" at bounding box center [72, 427] width 118 height 16
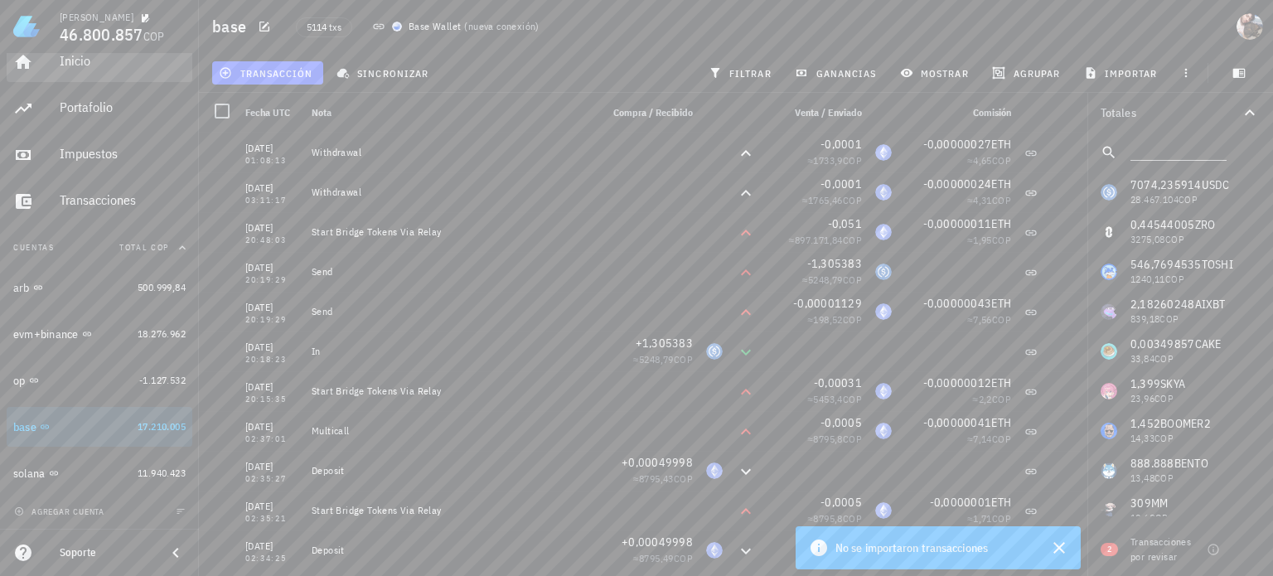
click at [81, 59] on div "Inicio" at bounding box center [123, 61] width 126 height 16
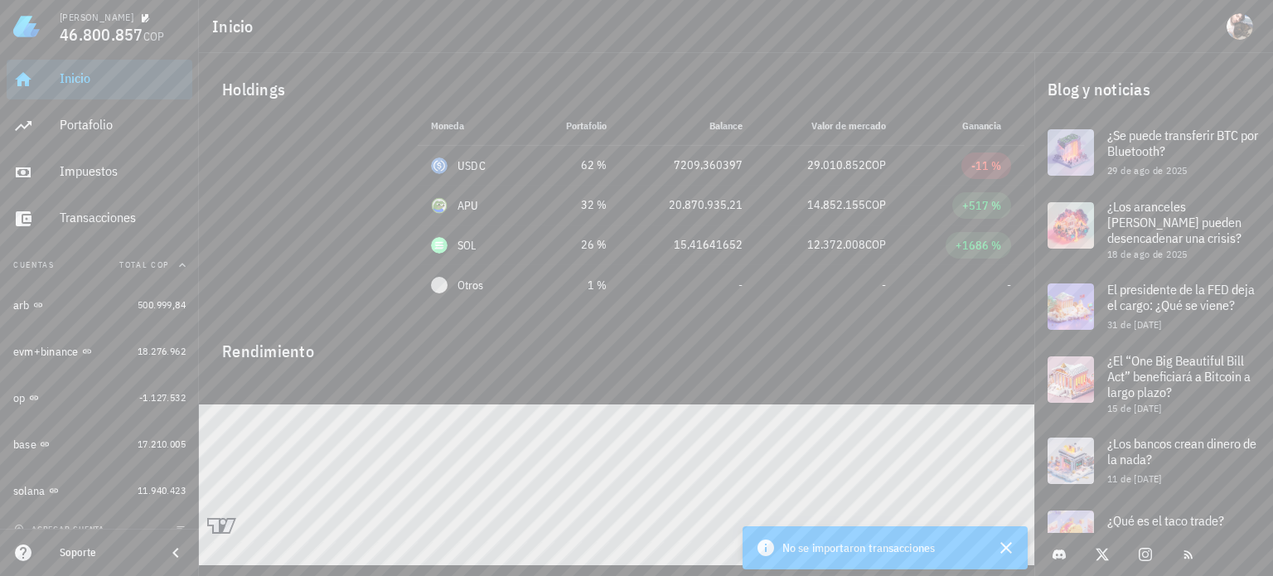
scroll to position [332, 0]
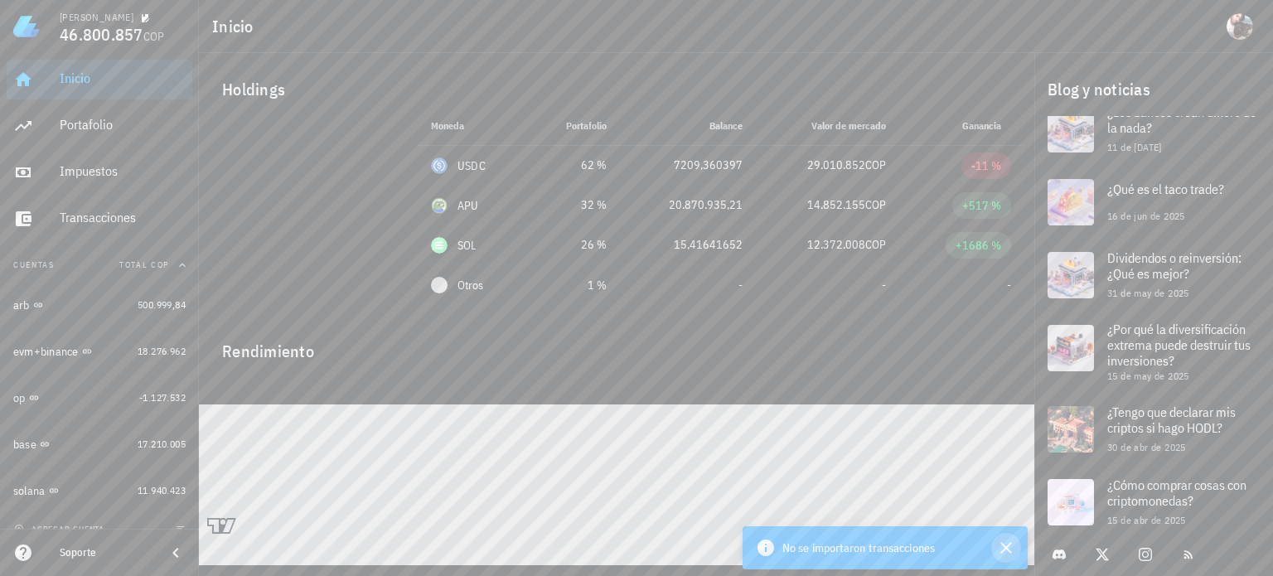
click at [1008, 548] on icon "button" at bounding box center [1006, 548] width 20 height 20
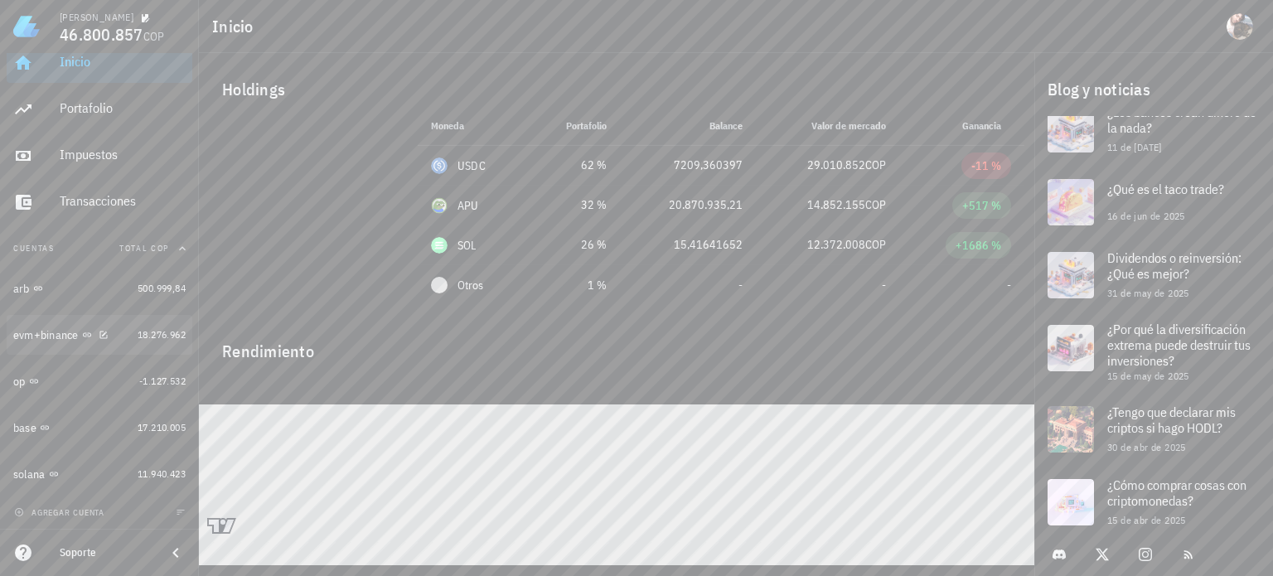
scroll to position [17, 0]
click at [90, 518] on button "agregar cuenta" at bounding box center [61, 511] width 102 height 17
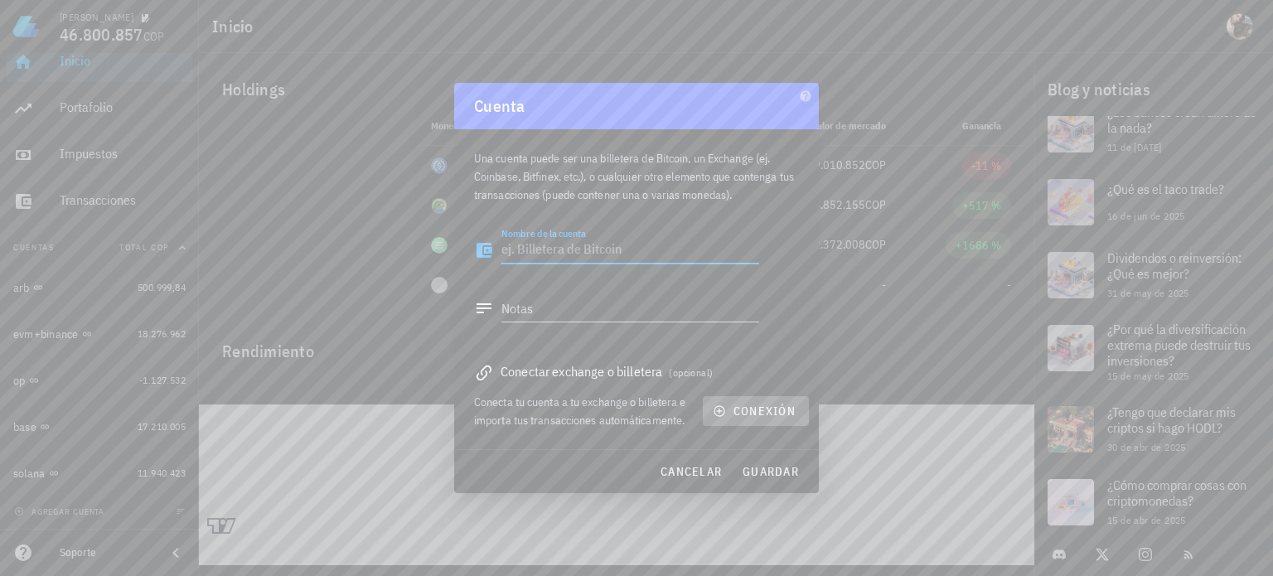
click at [752, 415] on span "conexión" at bounding box center [756, 411] width 80 height 15
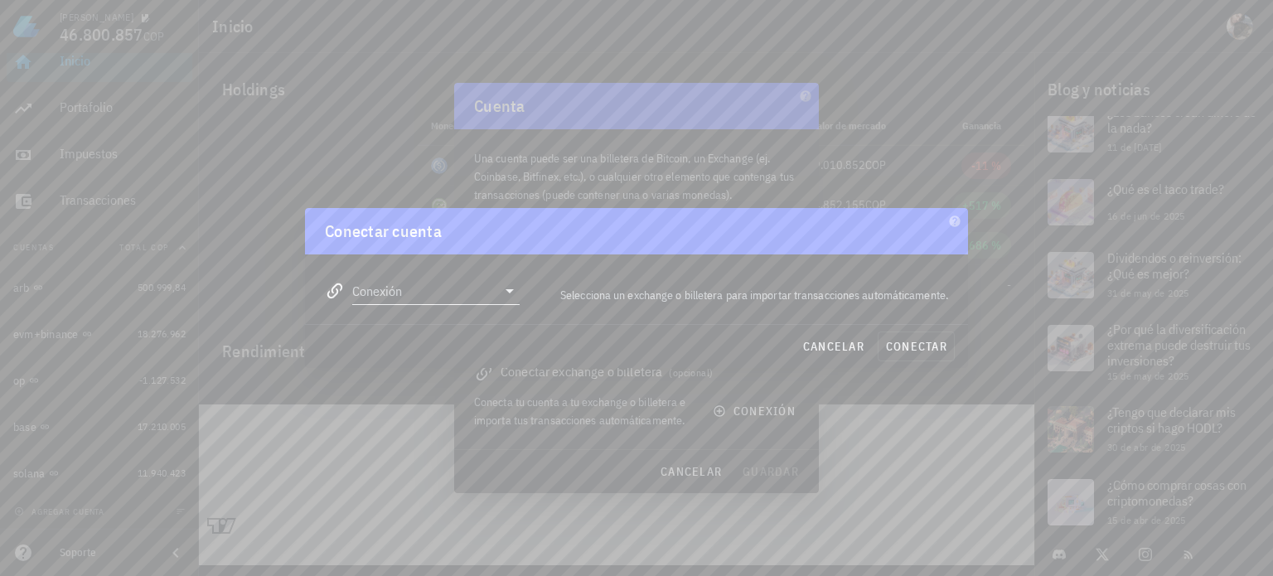
click at [428, 288] on input "Conexión" at bounding box center [424, 291] width 144 height 27
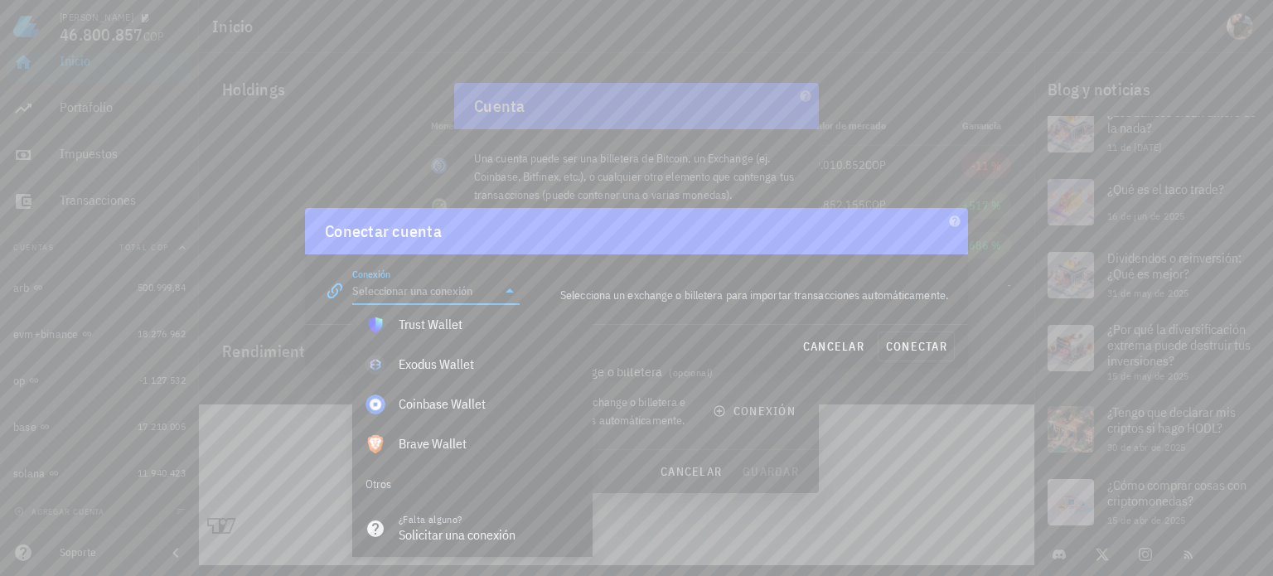
scroll to position [1164, 0]
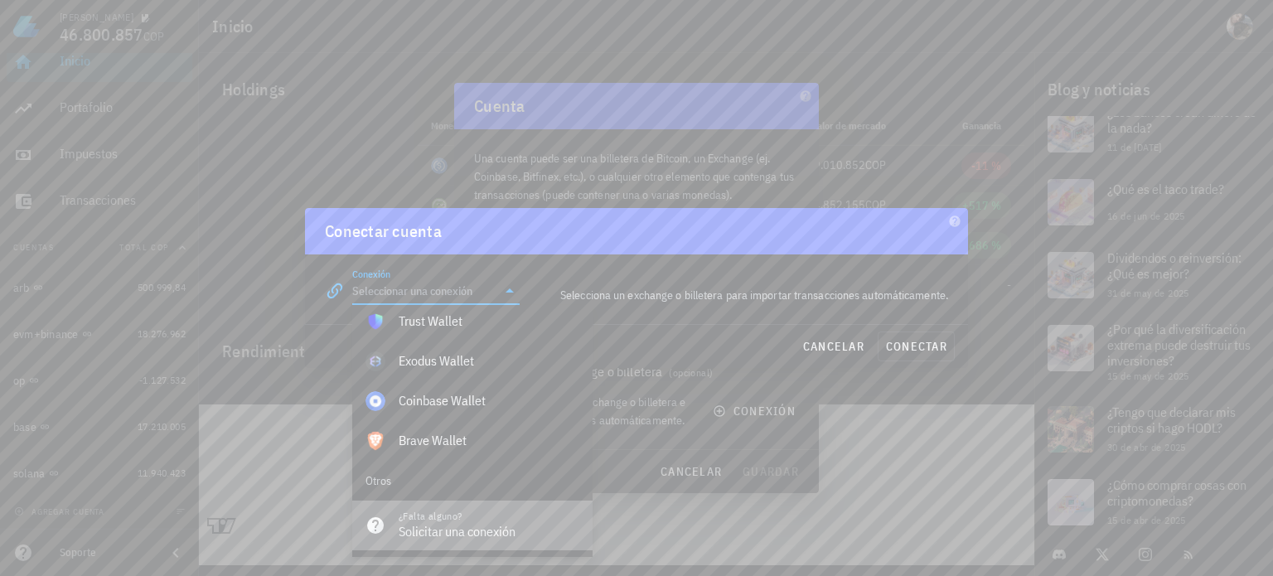
click at [471, 532] on div "Solicitar una conexión" at bounding box center [489, 532] width 181 height 16
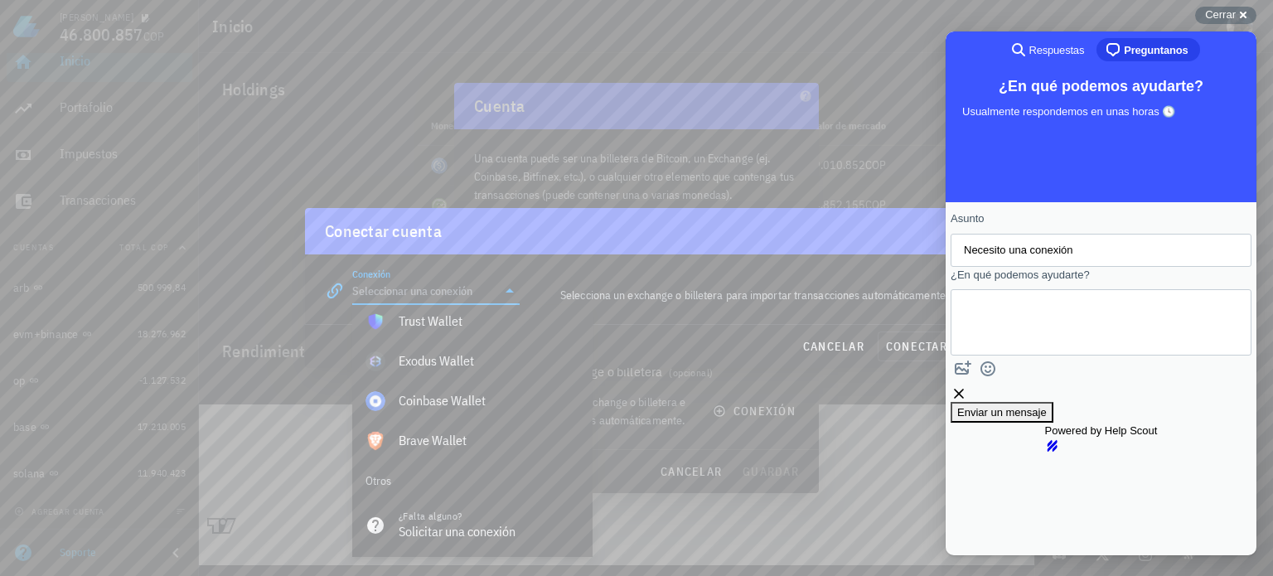
click at [578, 238] on div "Conectar cuenta" at bounding box center [636, 231] width 663 height 46
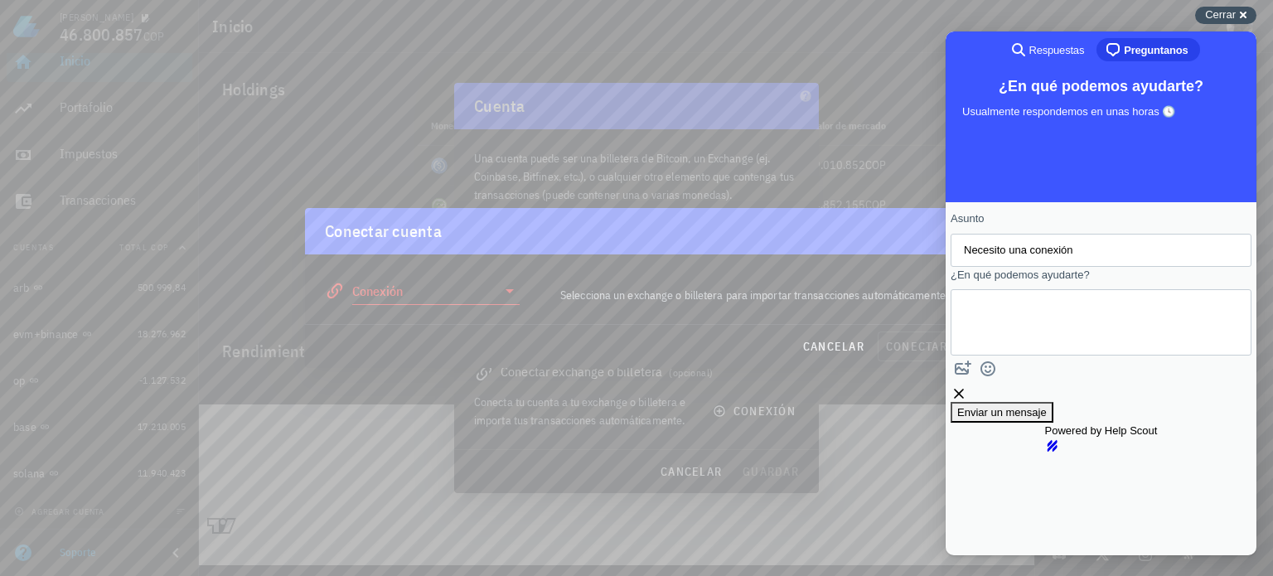
click at [1243, 17] on div "Cerrar cross-small" at bounding box center [1225, 15] width 61 height 17
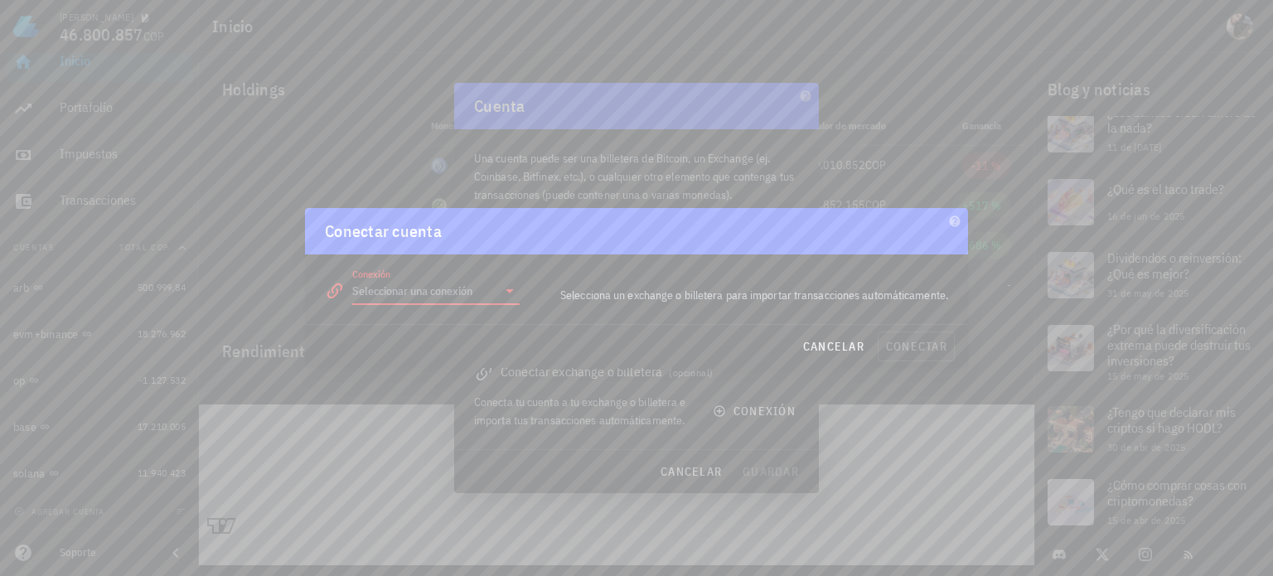
click at [464, 292] on input "Conexión" at bounding box center [424, 291] width 144 height 27
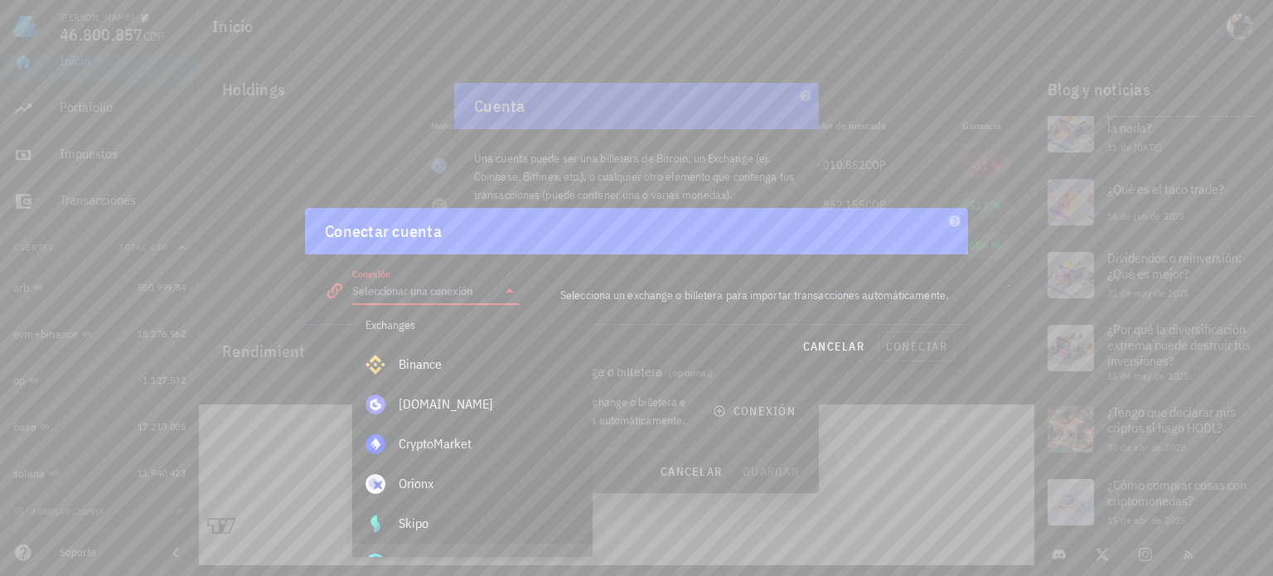
scroll to position [3, 0]
click at [723, 171] on div at bounding box center [636, 288] width 1273 height 576
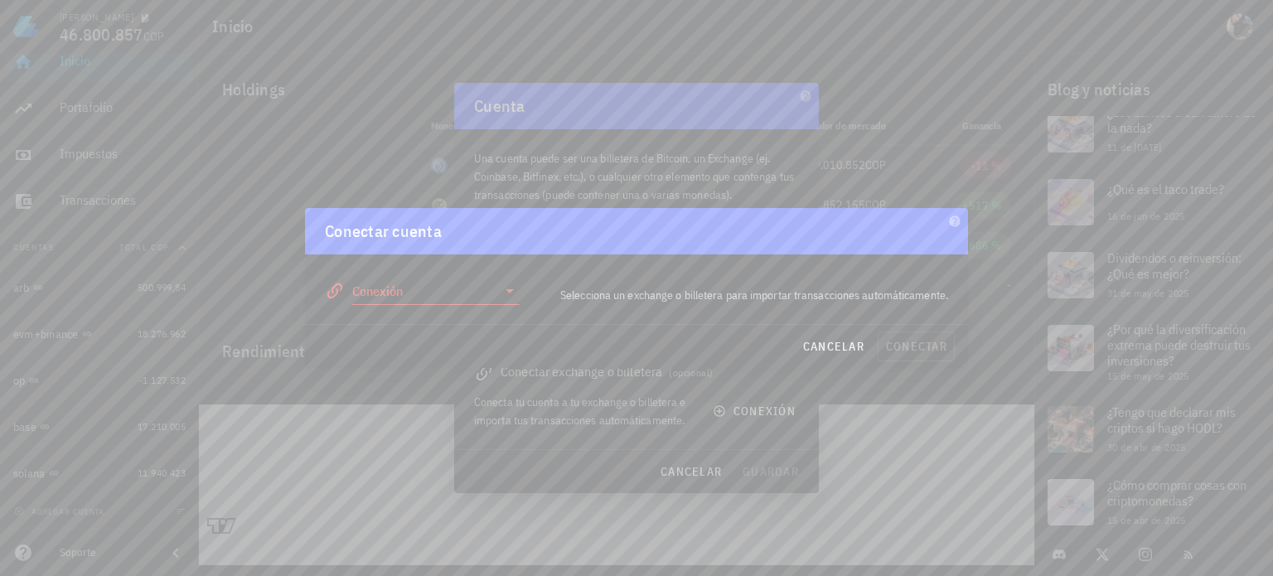
click at [606, 101] on div at bounding box center [636, 288] width 1273 height 576
click at [841, 342] on span "cancelar" at bounding box center [833, 346] width 62 height 15
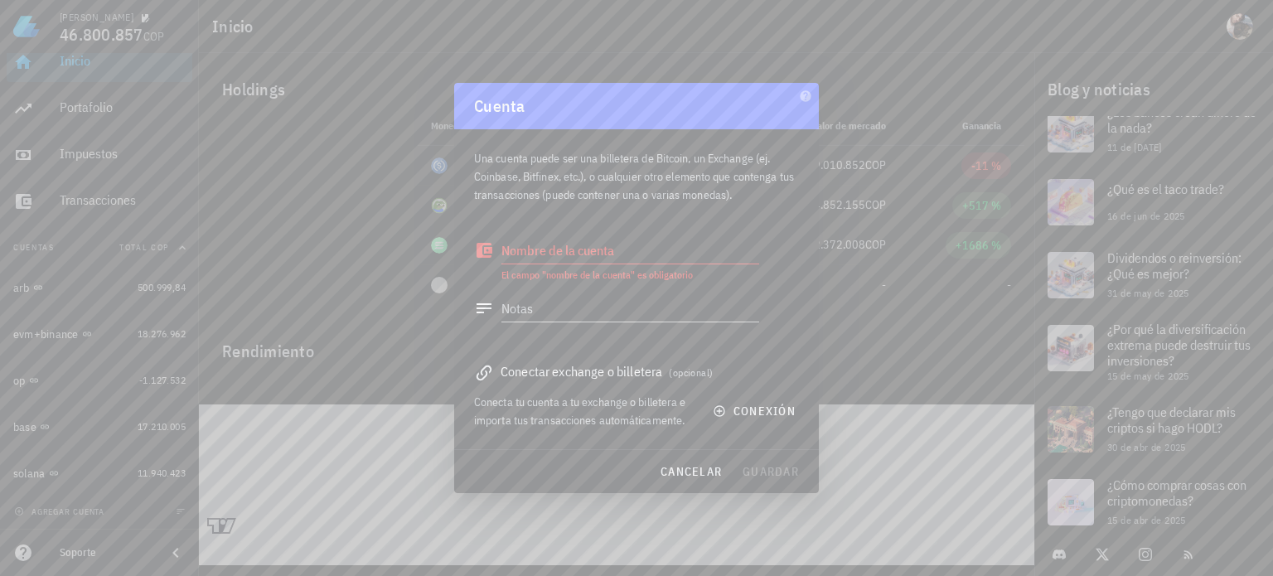
click at [312, 258] on div at bounding box center [636, 288] width 1273 height 576
click at [714, 477] on span "cancelar" at bounding box center [691, 471] width 62 height 15
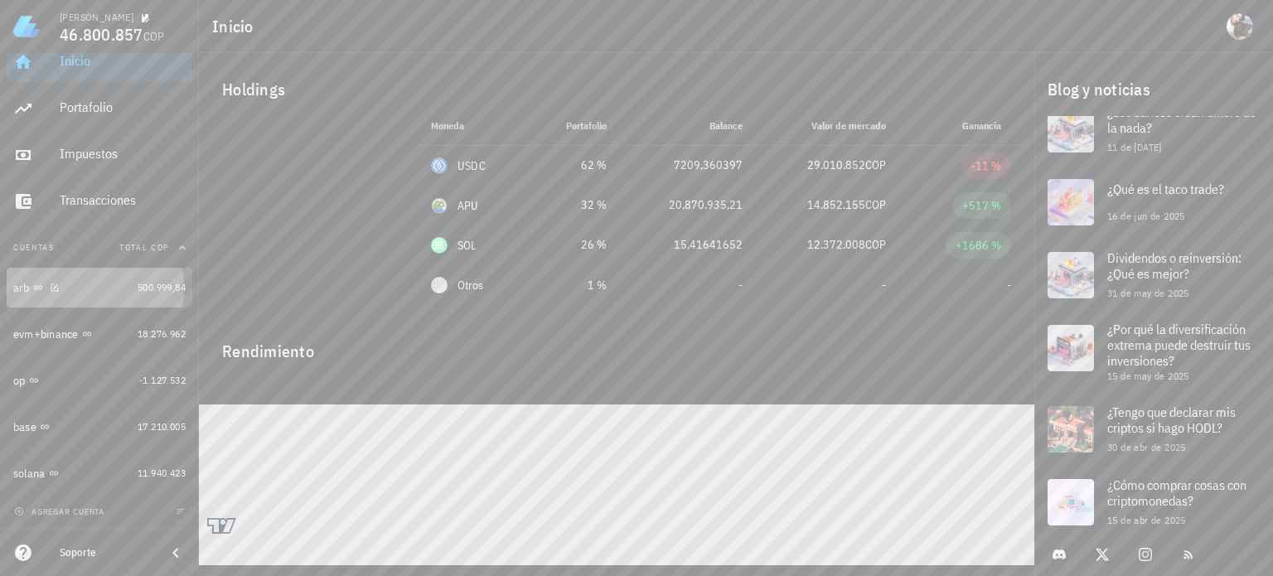
click at [73, 283] on div "arb" at bounding box center [72, 288] width 118 height 16
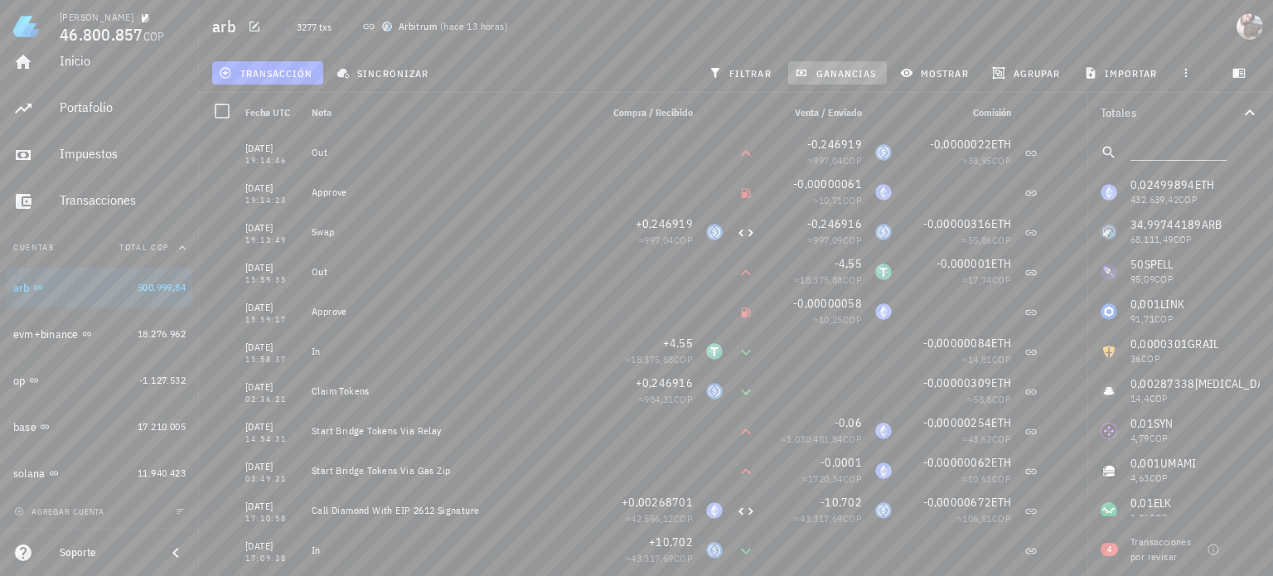
click at [849, 70] on span "ganancias" at bounding box center [837, 72] width 78 height 13
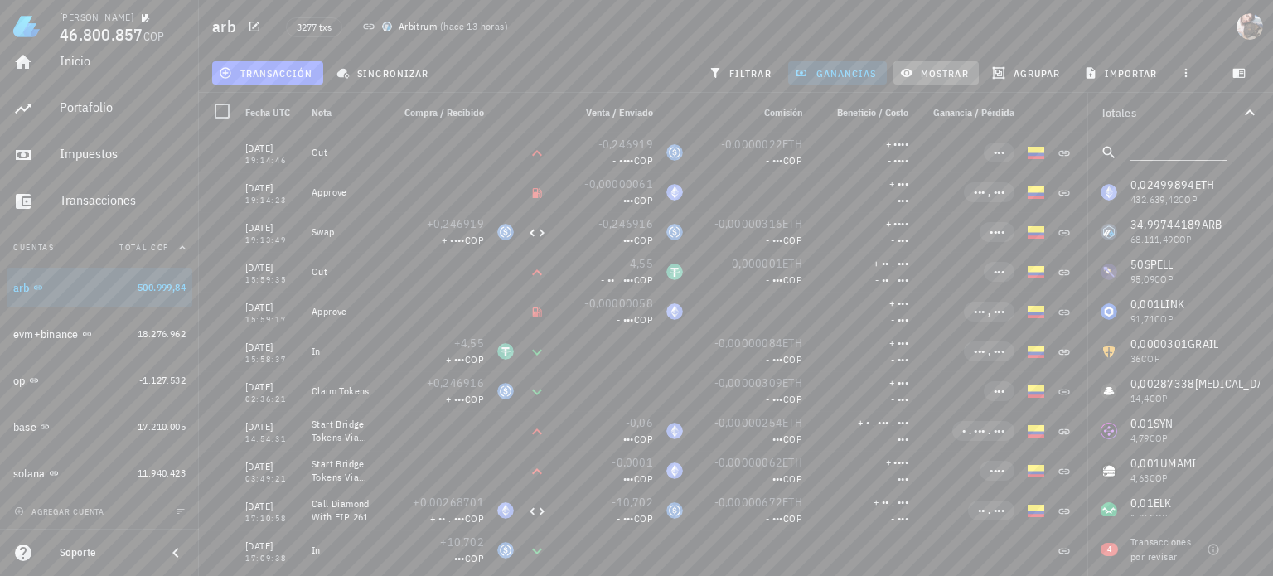
click at [951, 65] on button "mostrar" at bounding box center [935, 72] width 85 height 23
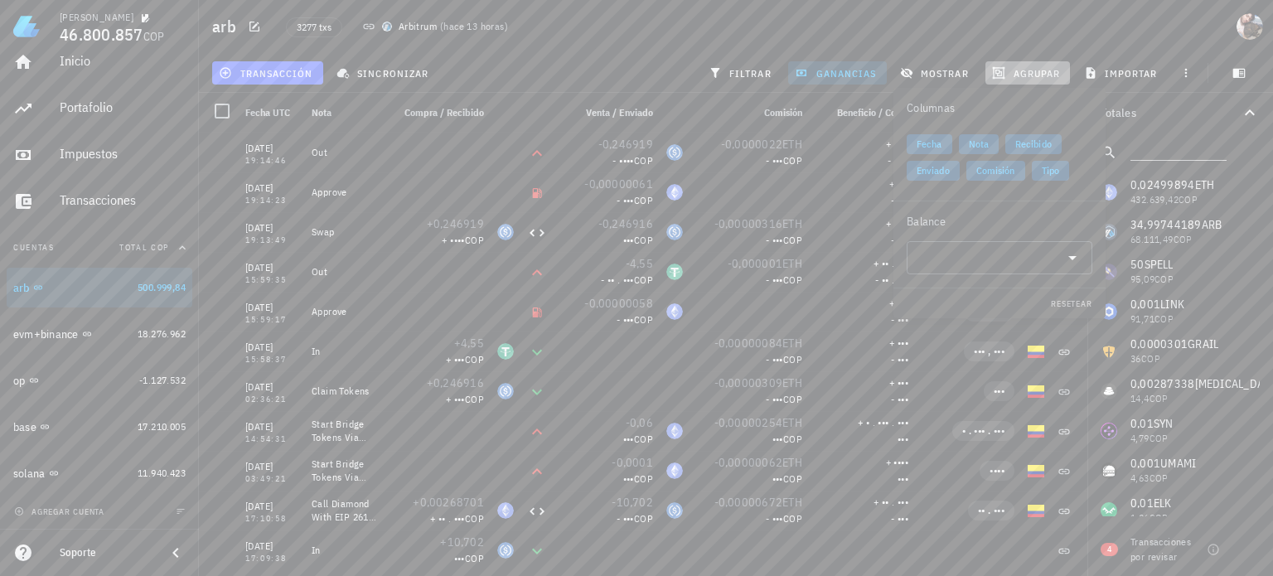
click at [1021, 68] on span "agrupar" at bounding box center [1027, 72] width 65 height 13
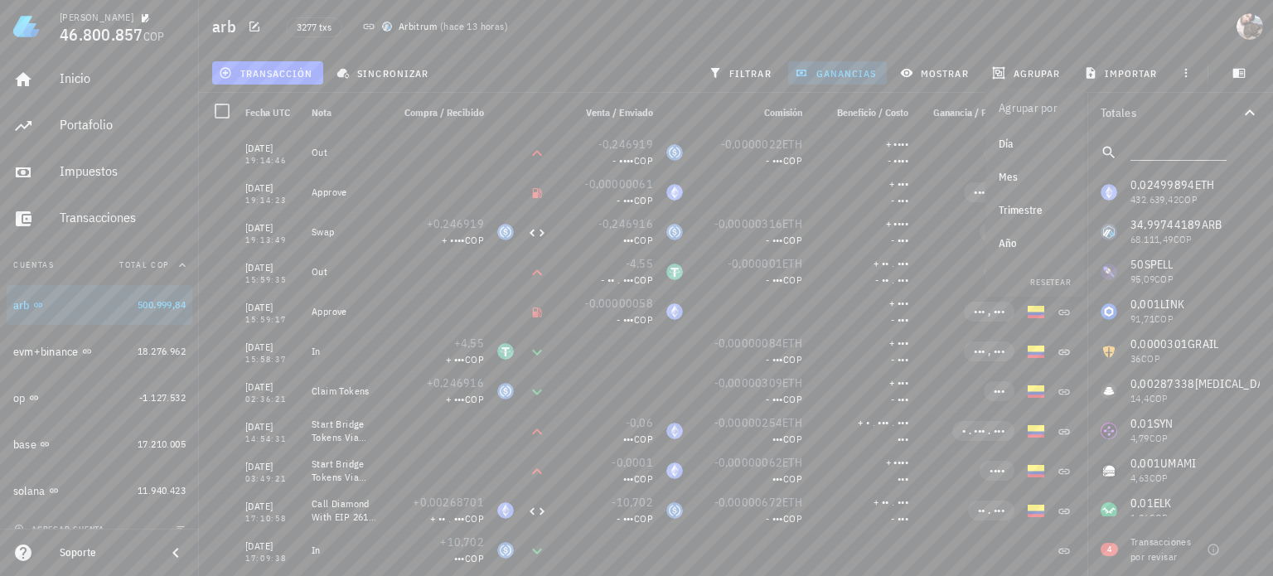
scroll to position [17, 0]
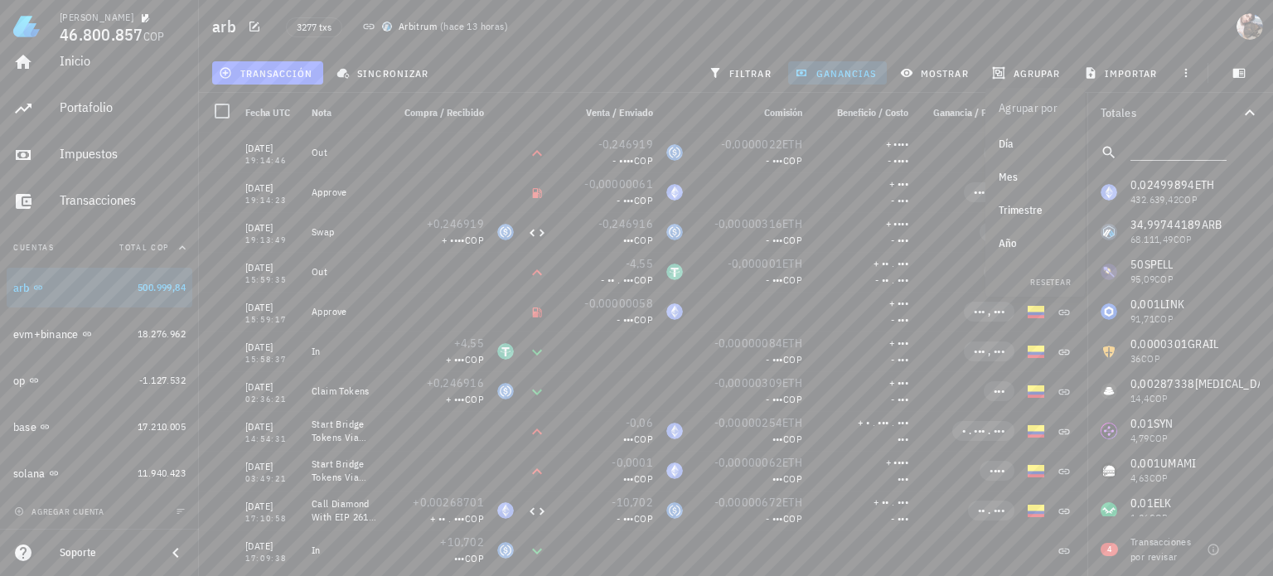
click at [1038, 241] on div "Año" at bounding box center [1035, 243] width 73 height 13
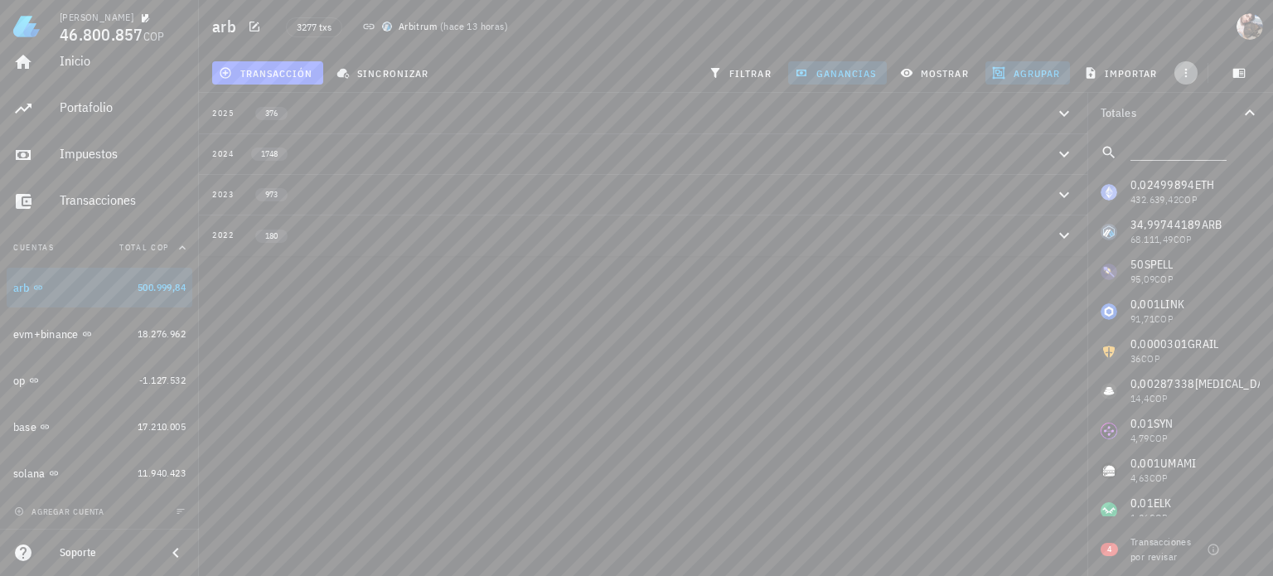
click at [1182, 69] on icon "button" at bounding box center [1185, 72] width 13 height 13
click at [99, 196] on div "Transacciones" at bounding box center [123, 200] width 126 height 16
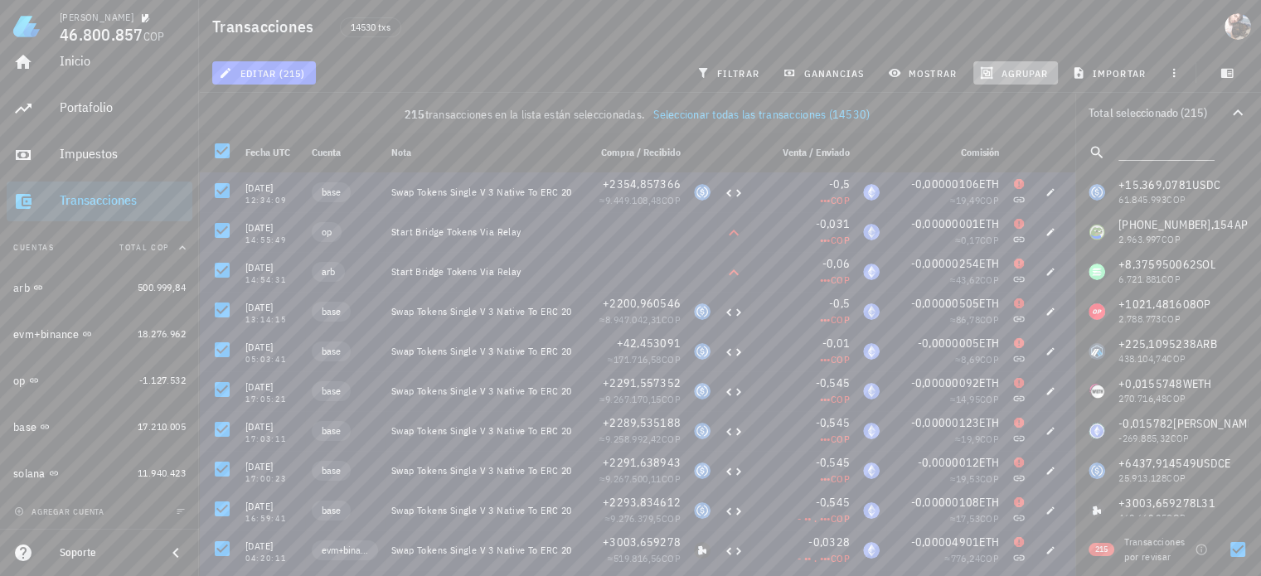
click at [1018, 65] on button "agrupar" at bounding box center [1015, 72] width 85 height 23
click at [1028, 238] on div "Año" at bounding box center [1022, 243] width 73 height 13
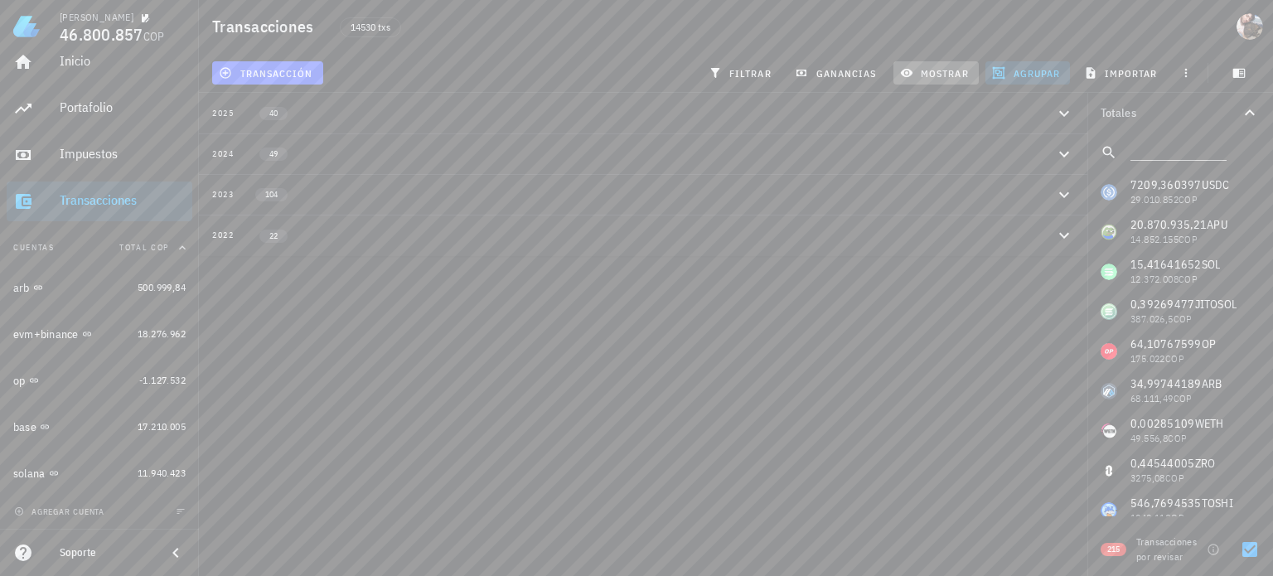
click at [946, 78] on span "mostrar" at bounding box center [935, 72] width 65 height 13
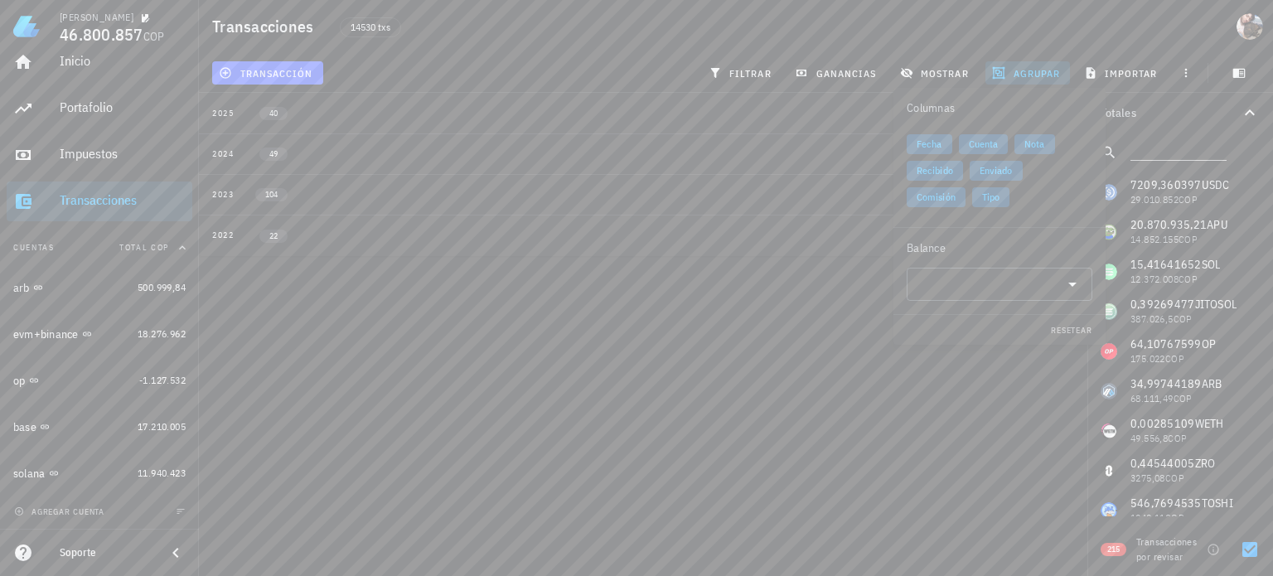
click at [1033, 79] on span "agrupar" at bounding box center [1027, 72] width 65 height 13
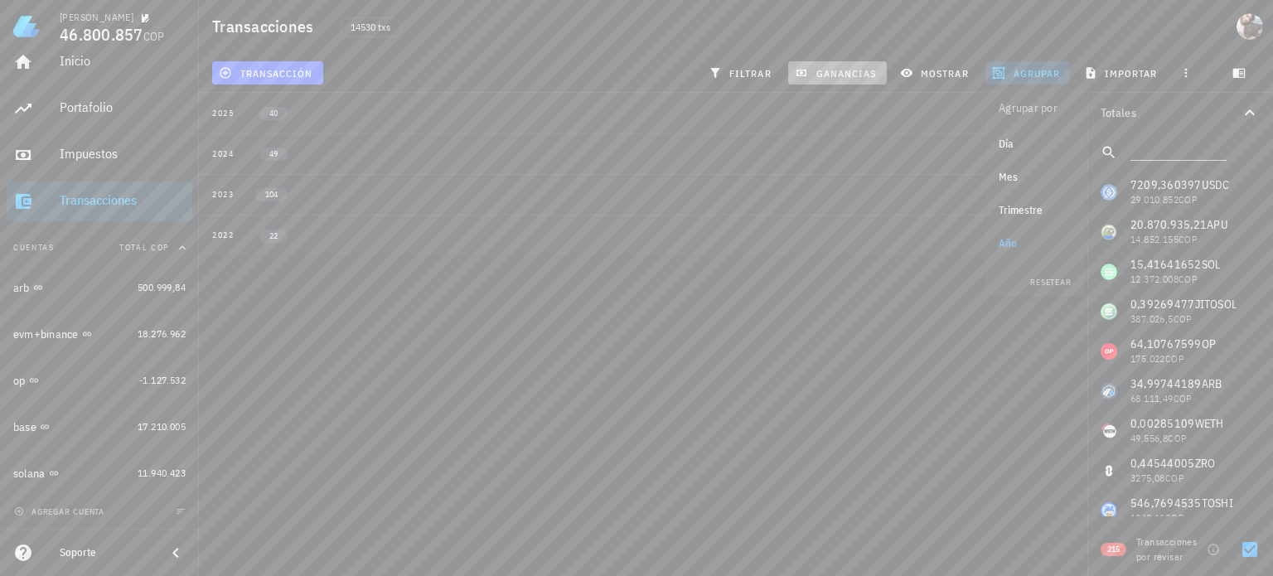
click at [859, 73] on span "ganancias" at bounding box center [837, 72] width 78 height 13
click at [757, 73] on span "filtrar" at bounding box center [742, 72] width 60 height 13
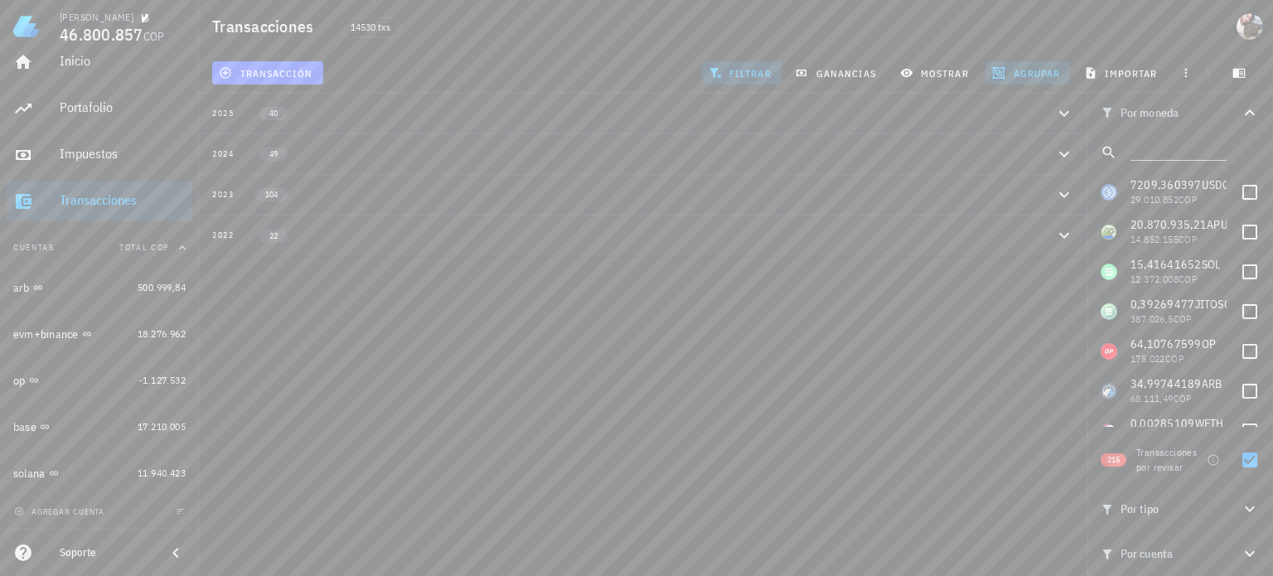
click at [1041, 75] on span "agrupar" at bounding box center [1027, 72] width 65 height 13
click at [1035, 210] on div "Trimestre" at bounding box center [1035, 210] width 73 height 13
click at [123, 158] on div "Impuestos" at bounding box center [123, 154] width 126 height 16
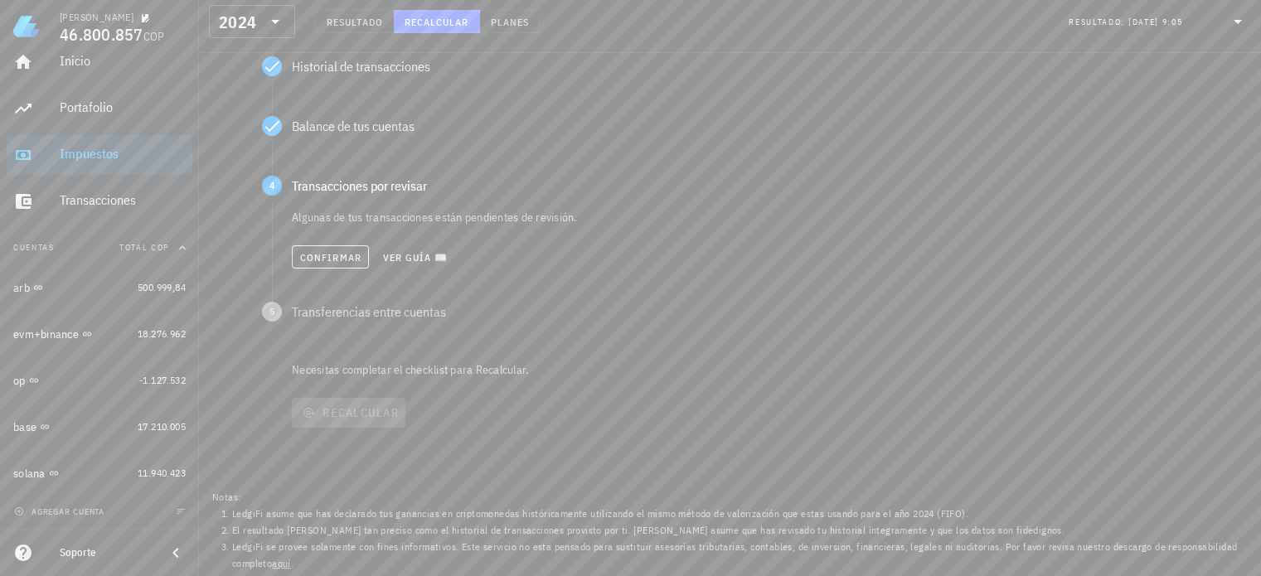
scroll to position [311, 0]
click at [341, 268] on div "Confirmar Ver guía 📖" at bounding box center [745, 256] width 906 height 36
click at [338, 259] on span "Confirmar" at bounding box center [330, 256] width 62 height 12
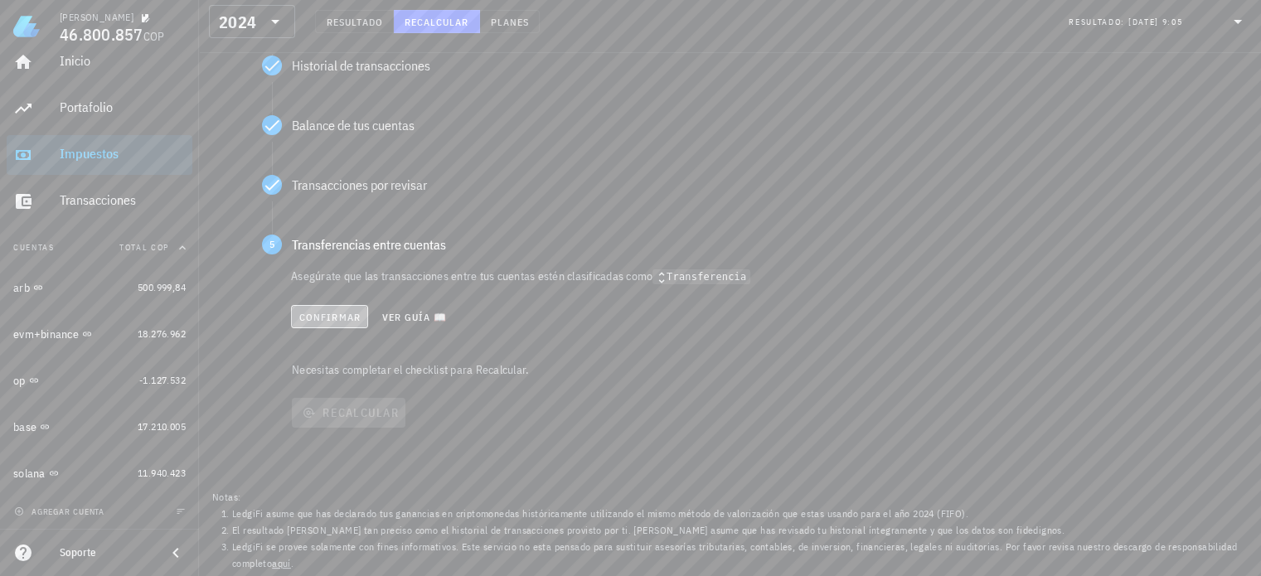
click at [333, 319] on span "Confirmar" at bounding box center [329, 317] width 62 height 12
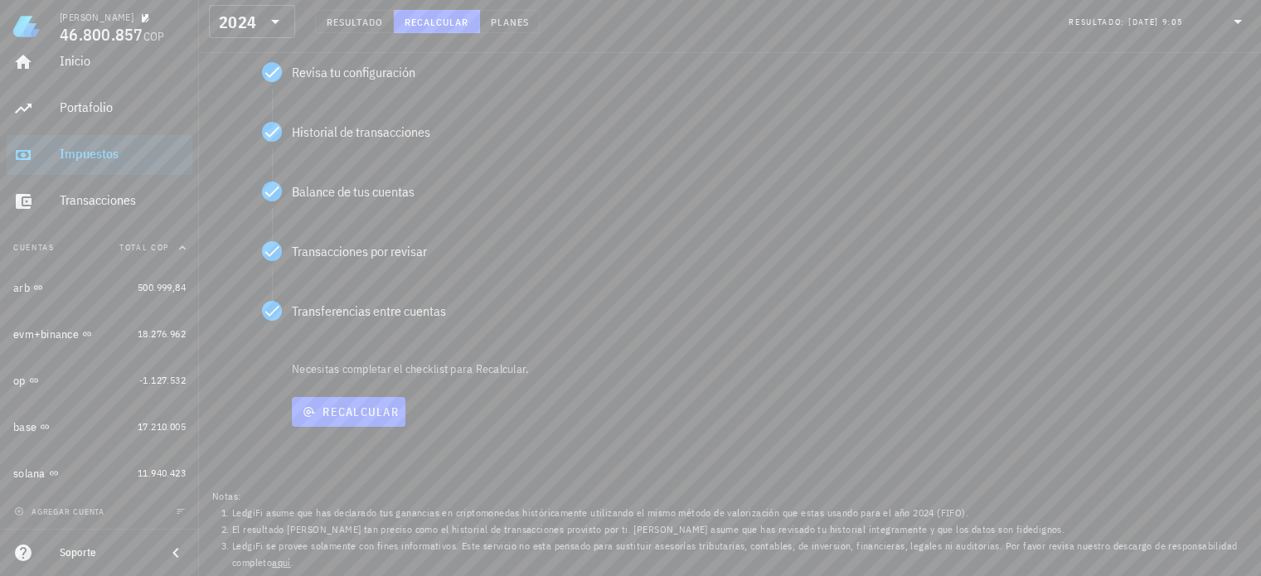
scroll to position [245, 0]
click at [353, 406] on span "Recalcular" at bounding box center [348, 411] width 100 height 15
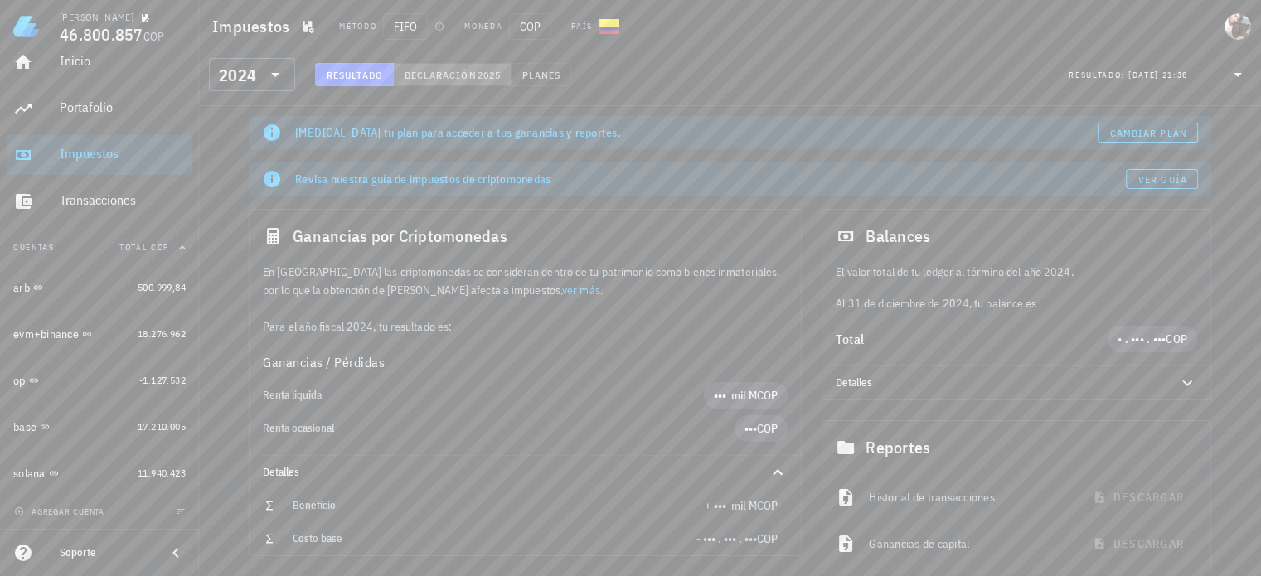
click at [473, 75] on span "Declaración" at bounding box center [440, 75] width 73 height 12
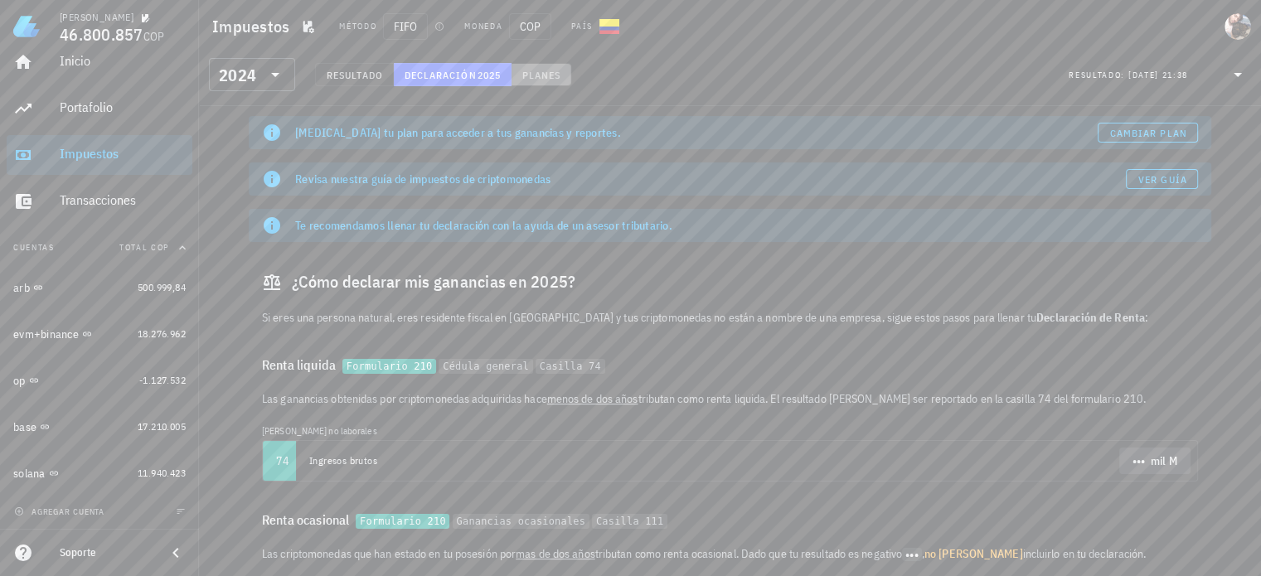
click at [550, 72] on span "Planes" at bounding box center [541, 75] width 40 height 12
